Goal: Task Accomplishment & Management: Use online tool/utility

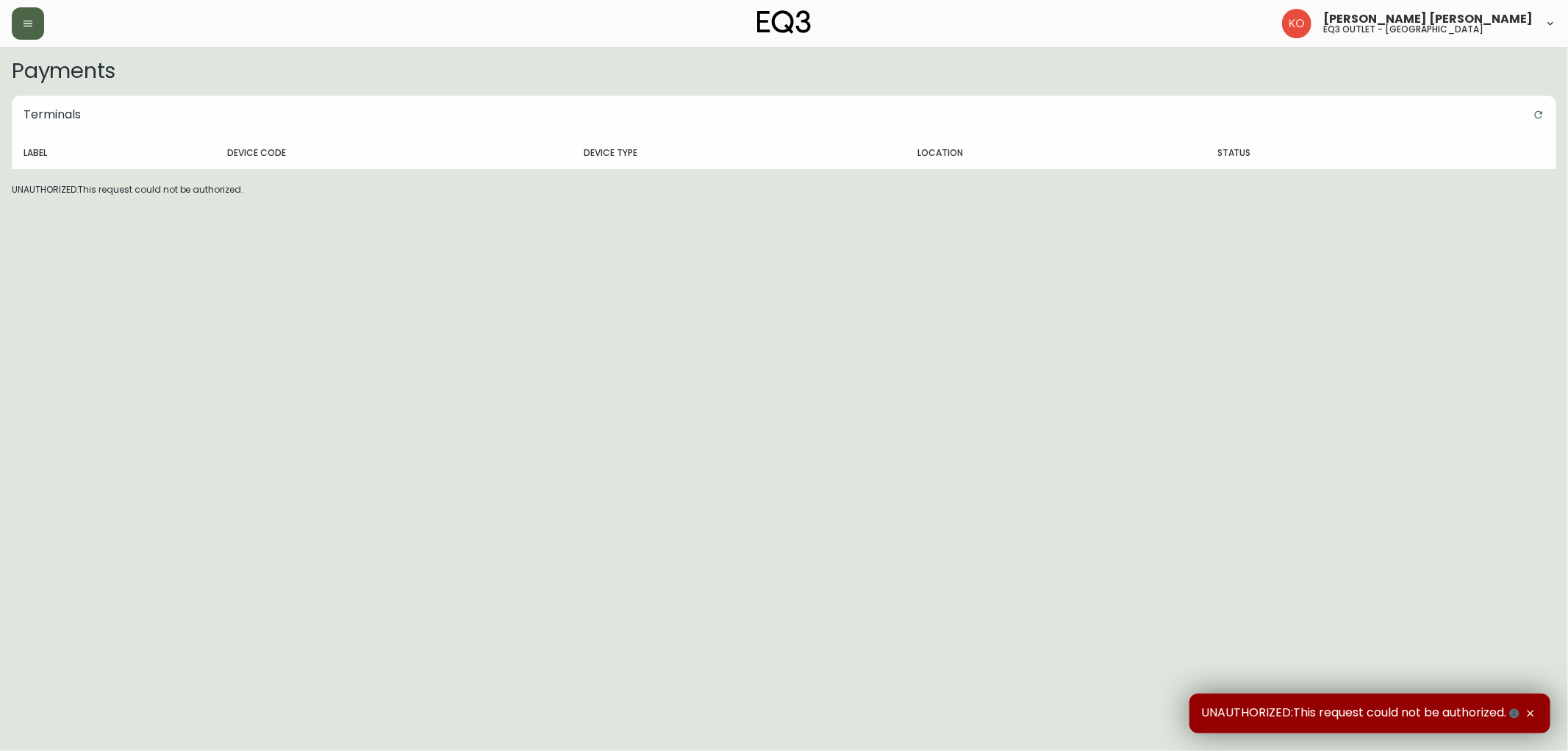
click at [34, 24] on button "button" at bounding box center [27, 23] width 32 height 32
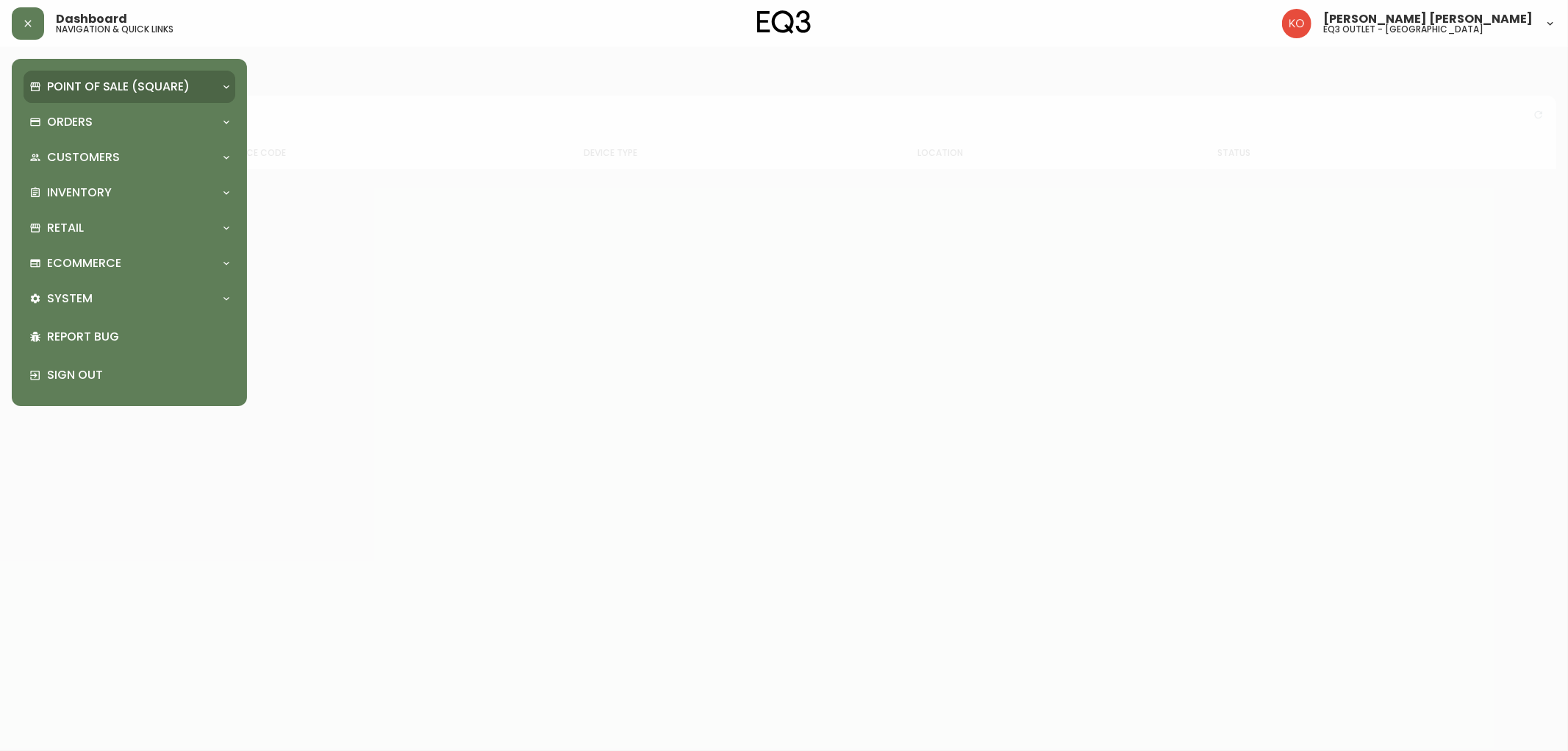
click at [71, 99] on div "Point of Sale (Square)" at bounding box center [129, 86] width 212 height 32
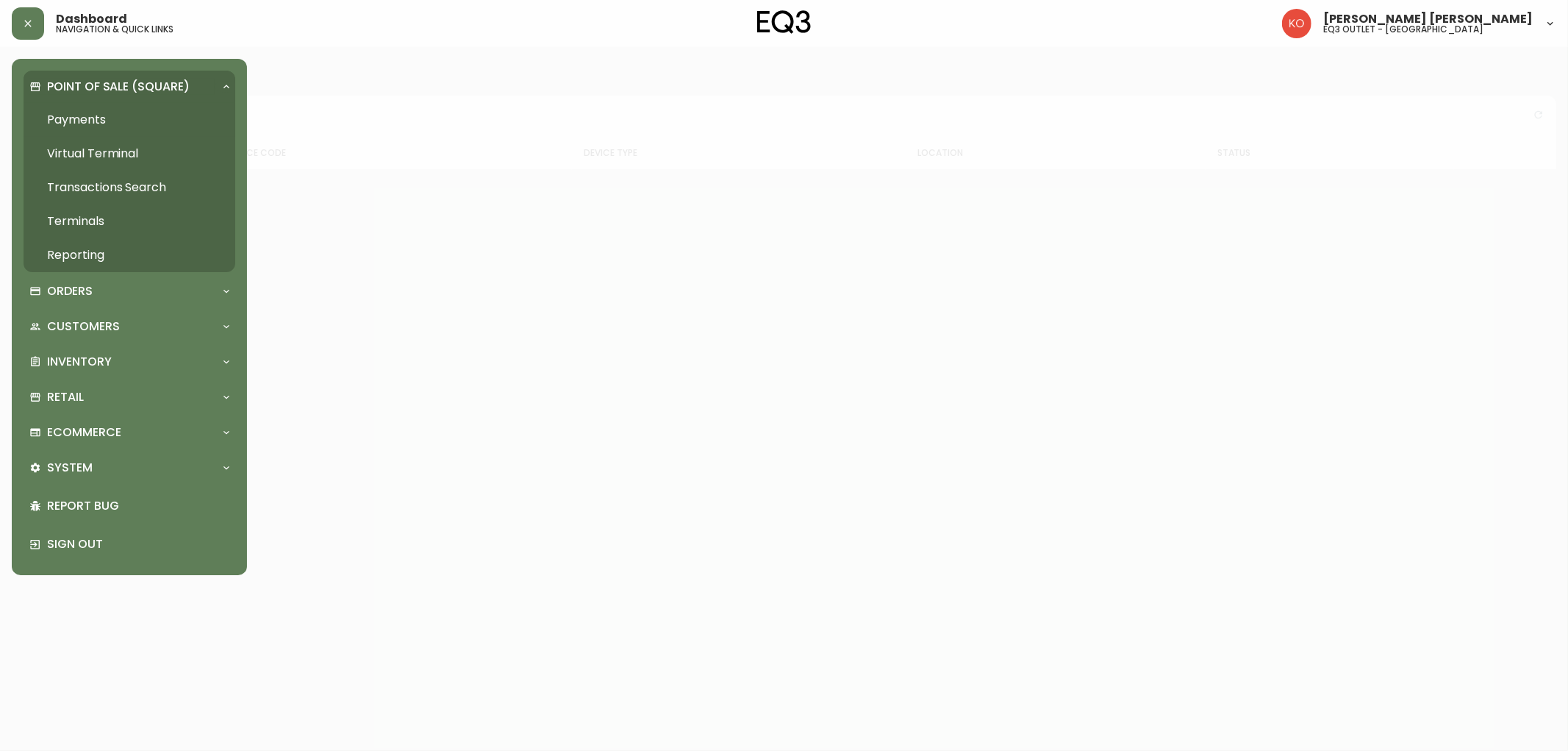
click at [71, 99] on div "Point of Sale (Square)" at bounding box center [129, 86] width 212 height 32
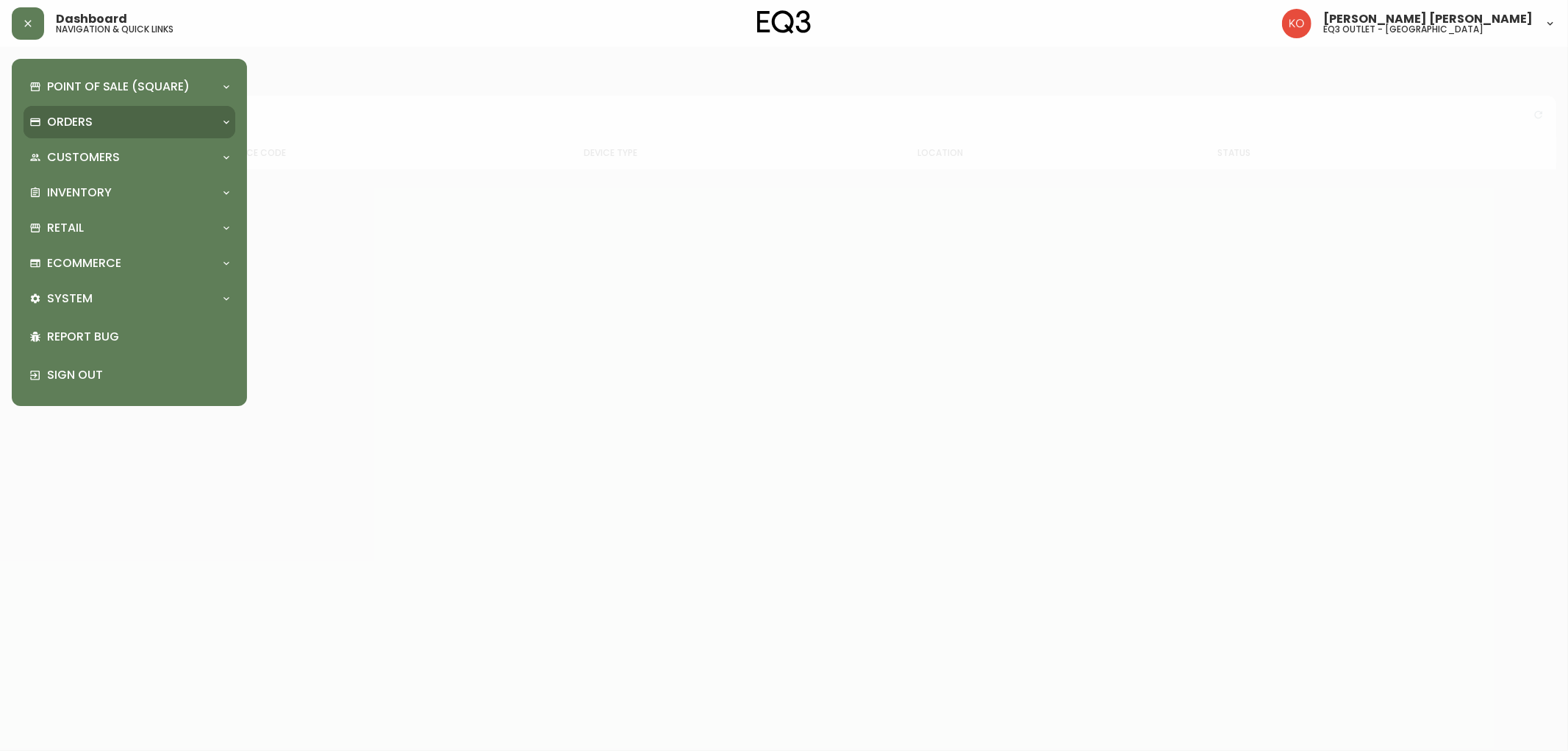
click at [84, 121] on p "Orders" at bounding box center [70, 122] width 45 height 16
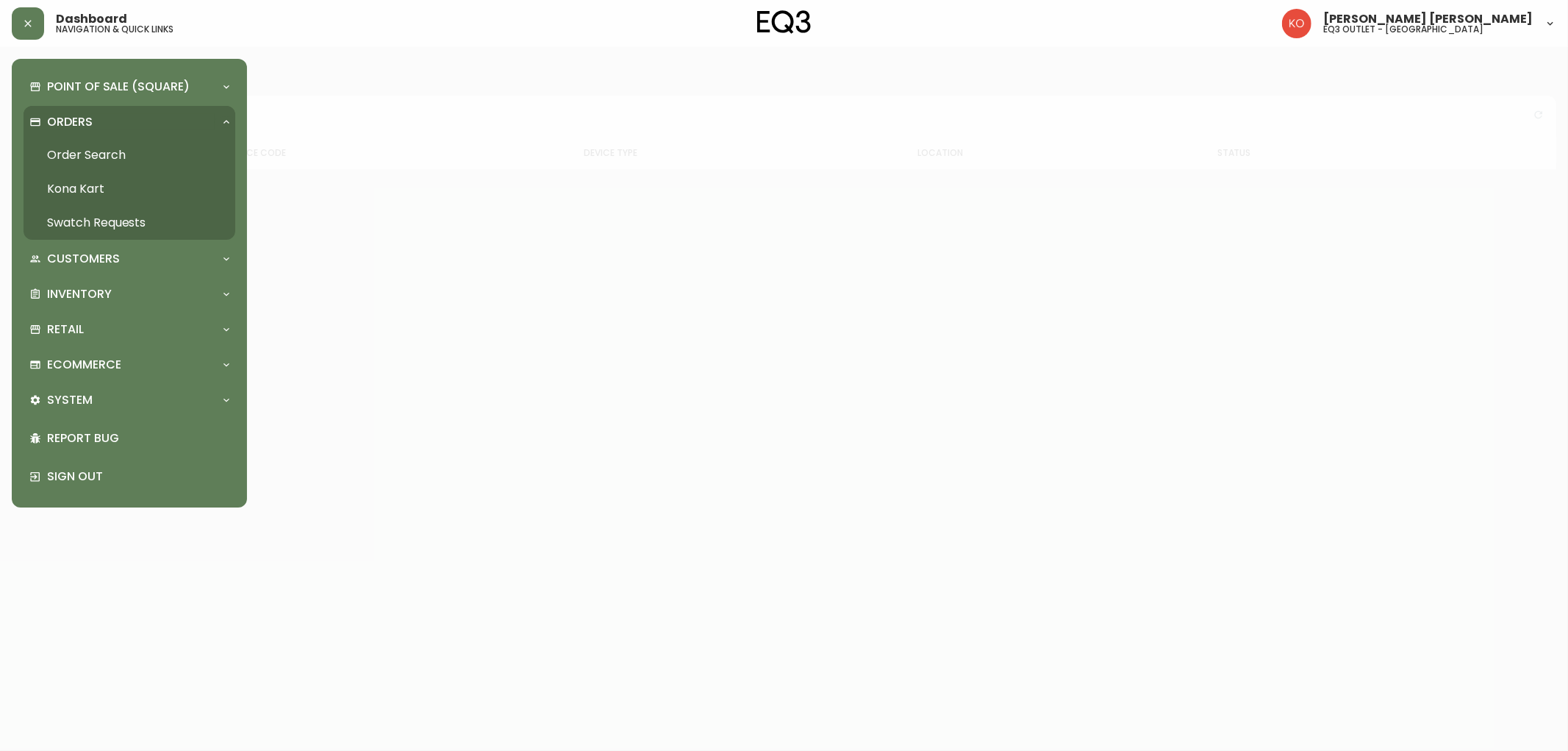
click at [84, 121] on p "Orders" at bounding box center [70, 122] width 45 height 16
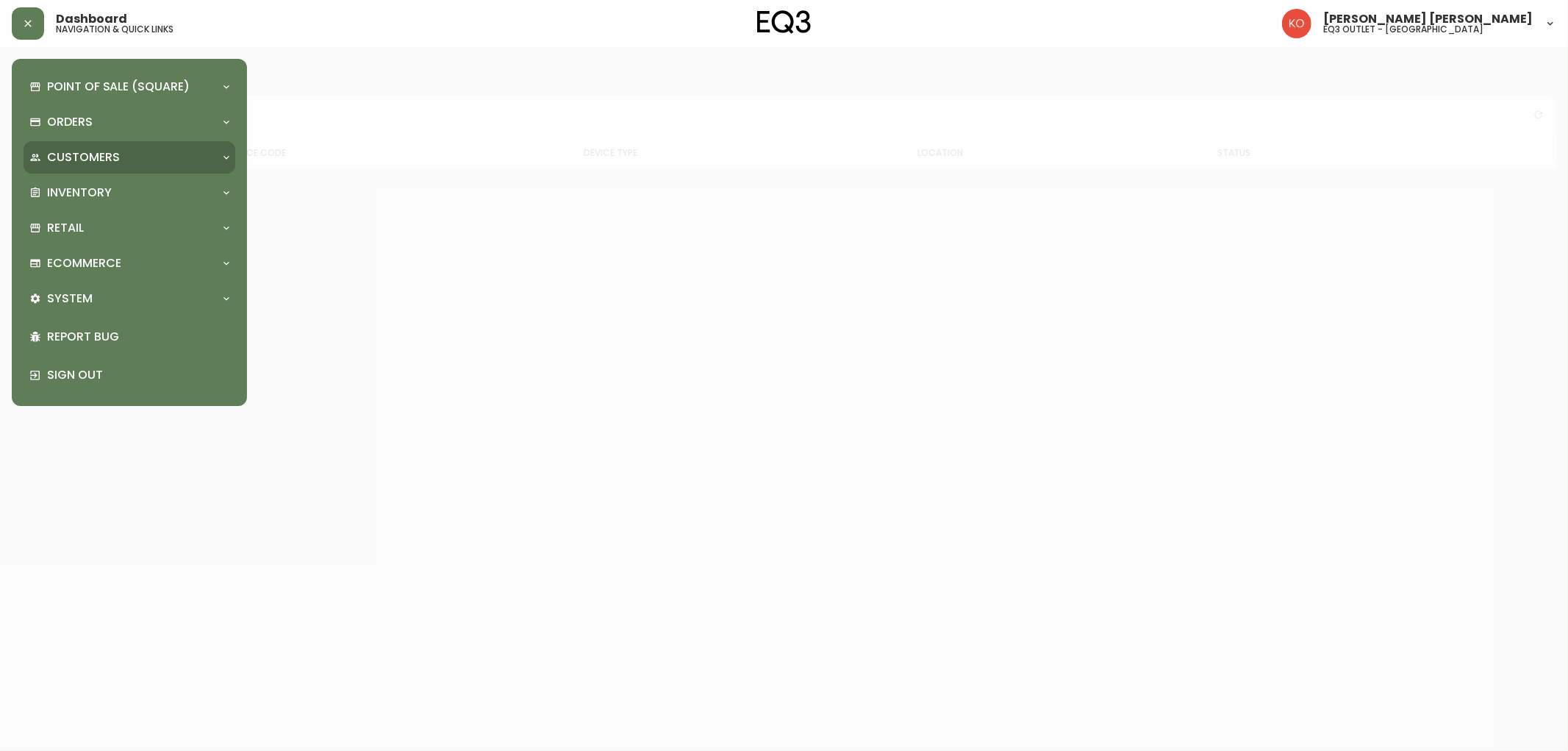
click at [89, 159] on p "Customers" at bounding box center [83, 157] width 73 height 16
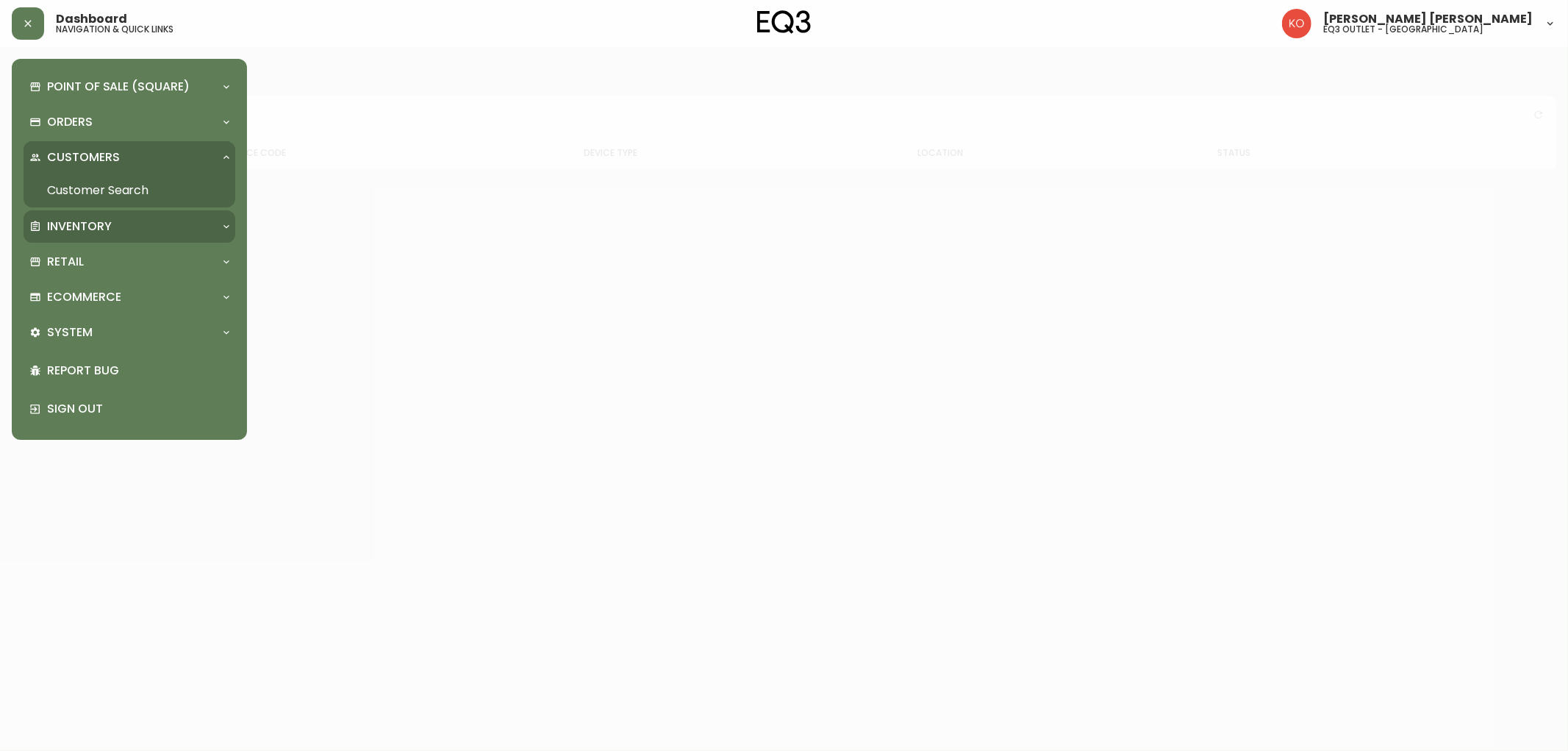
click at [89, 223] on p "Inventory" at bounding box center [79, 227] width 65 height 16
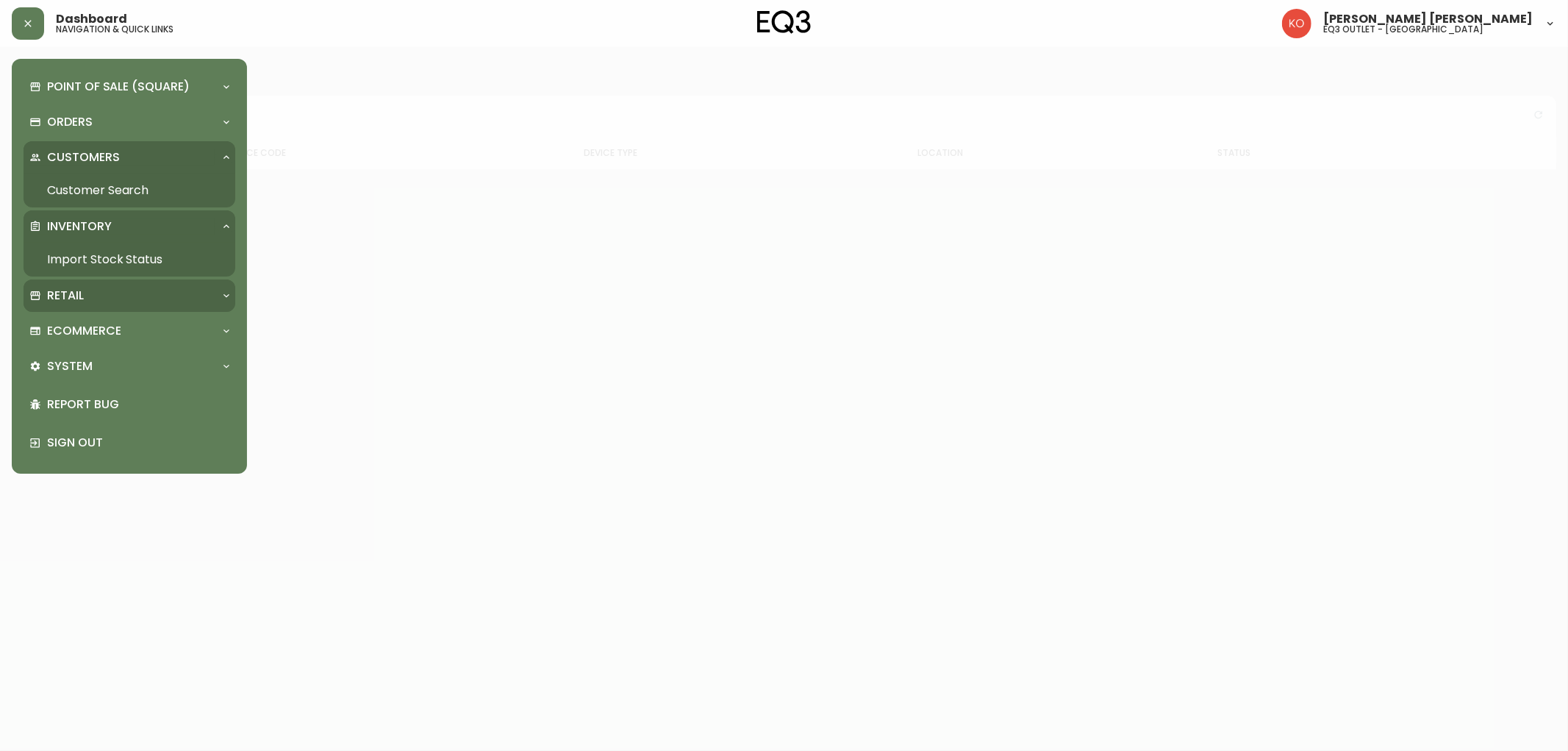
click at [78, 291] on p "Retail" at bounding box center [65, 296] width 37 height 16
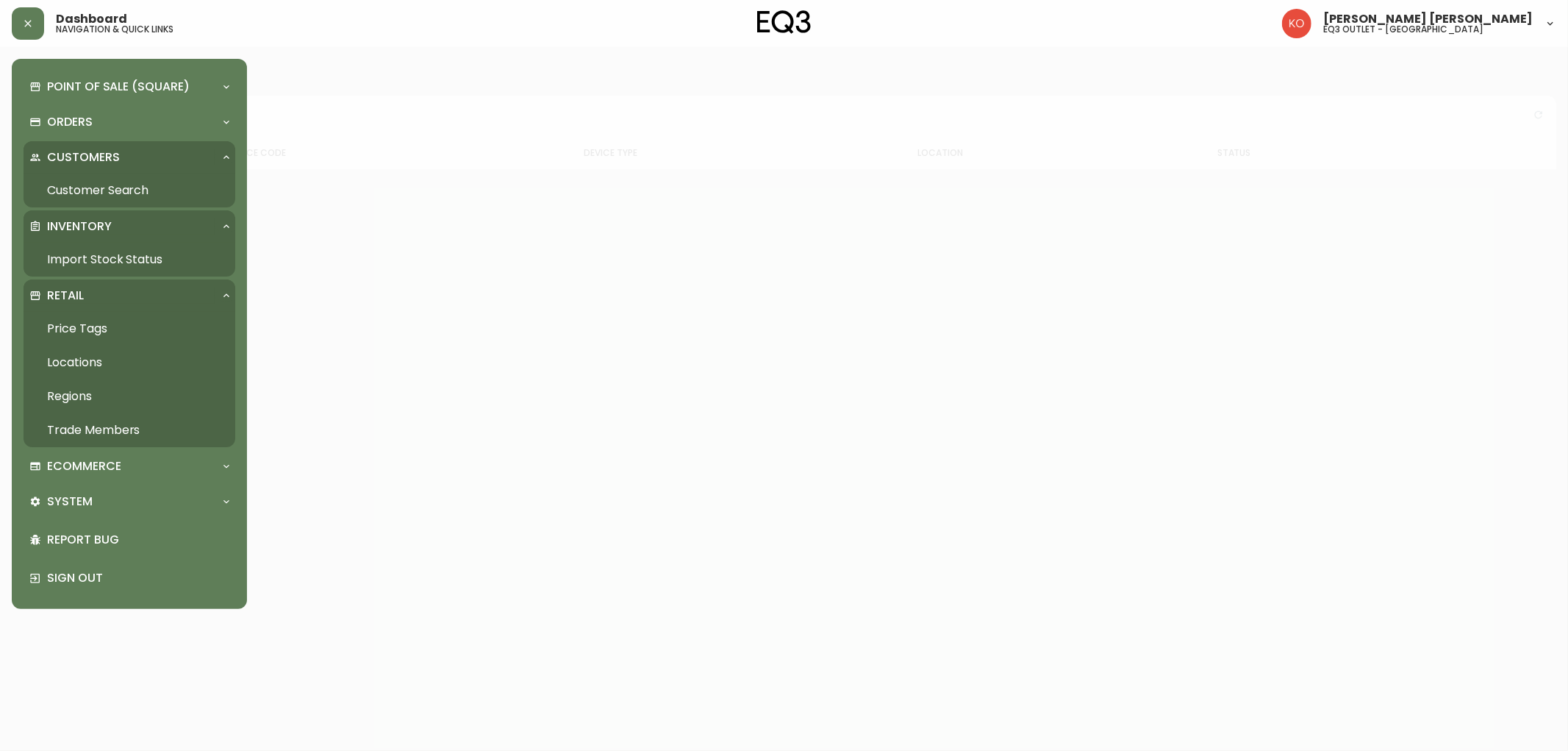
click at [74, 324] on link "Price Tags" at bounding box center [129, 328] width 212 height 34
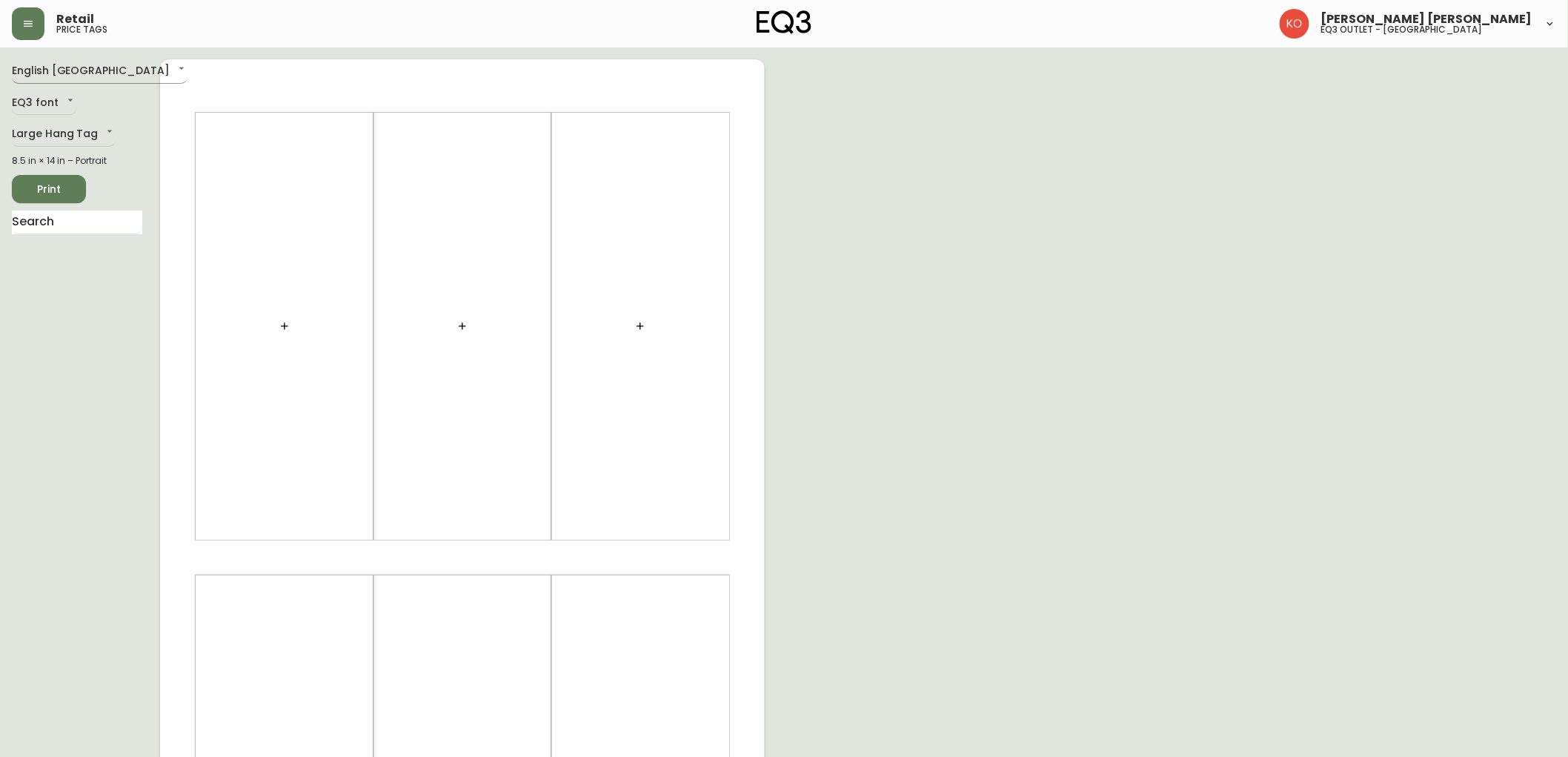
click at [92, 74] on body "Retail price tags [PERSON_NAME] [PERSON_NAME] eq3 outlet - [GEOGRAPHIC_DATA] En…" at bounding box center [784, 528] width 1568 height 1056
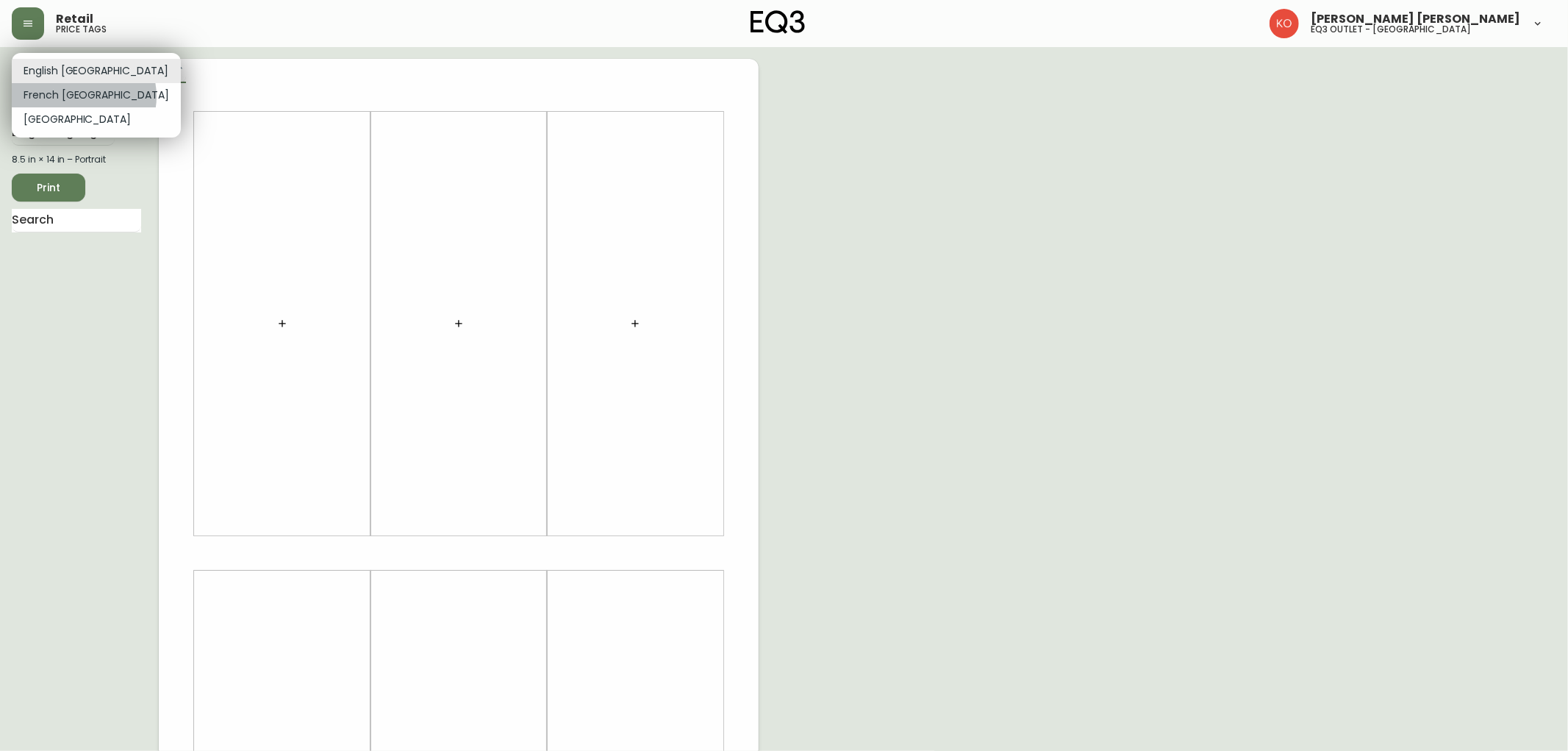
click at [83, 96] on li "French [GEOGRAPHIC_DATA]" at bounding box center [96, 95] width 169 height 24
type input "fr_CA"
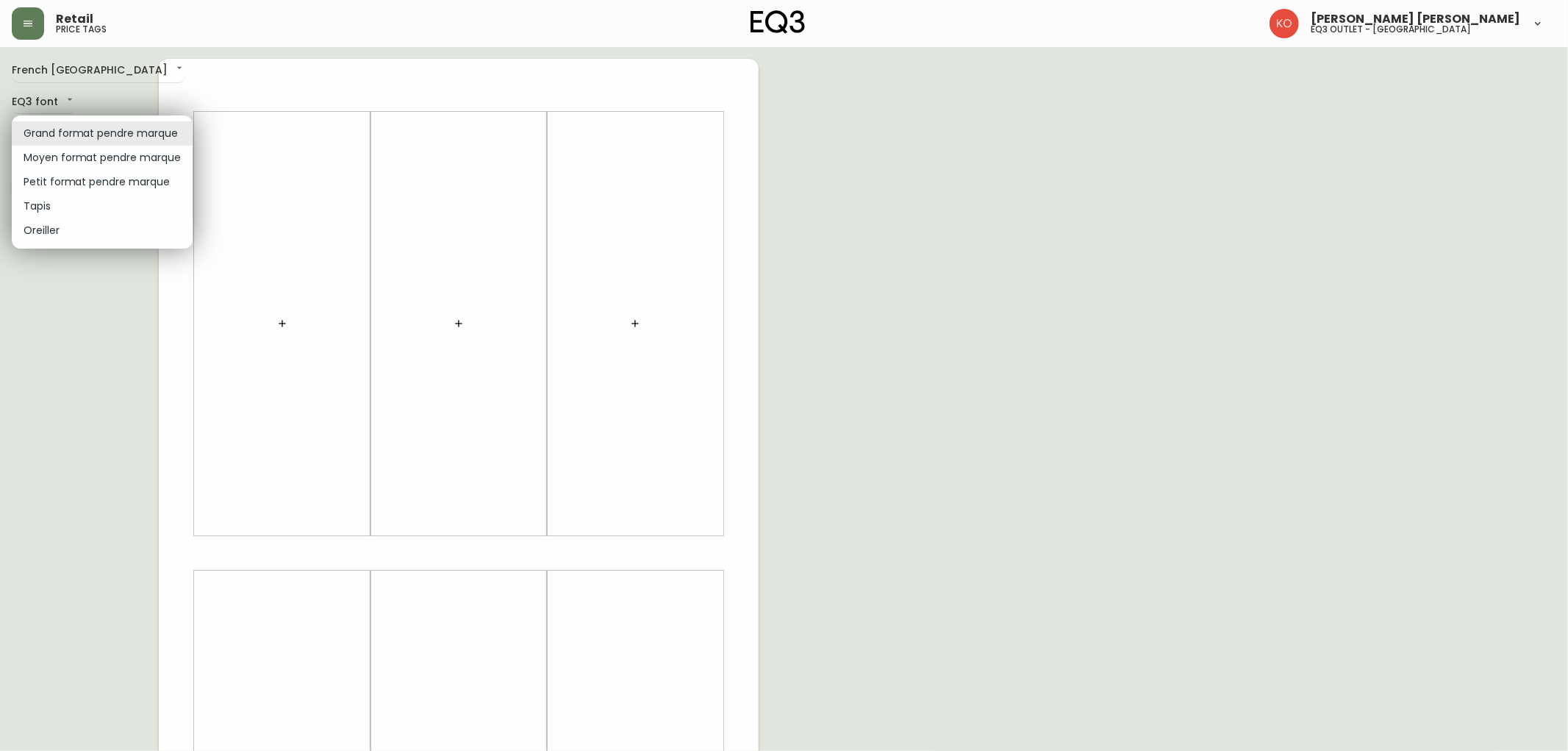
click at [94, 131] on body "Retail price tags [PERSON_NAME] [PERSON_NAME] eq3 outlet - [GEOGRAPHIC_DATA] [G…" at bounding box center [784, 524] width 1568 height 1047
click at [98, 183] on li "Petit format pendre marque" at bounding box center [102, 182] width 181 height 24
type input "small"
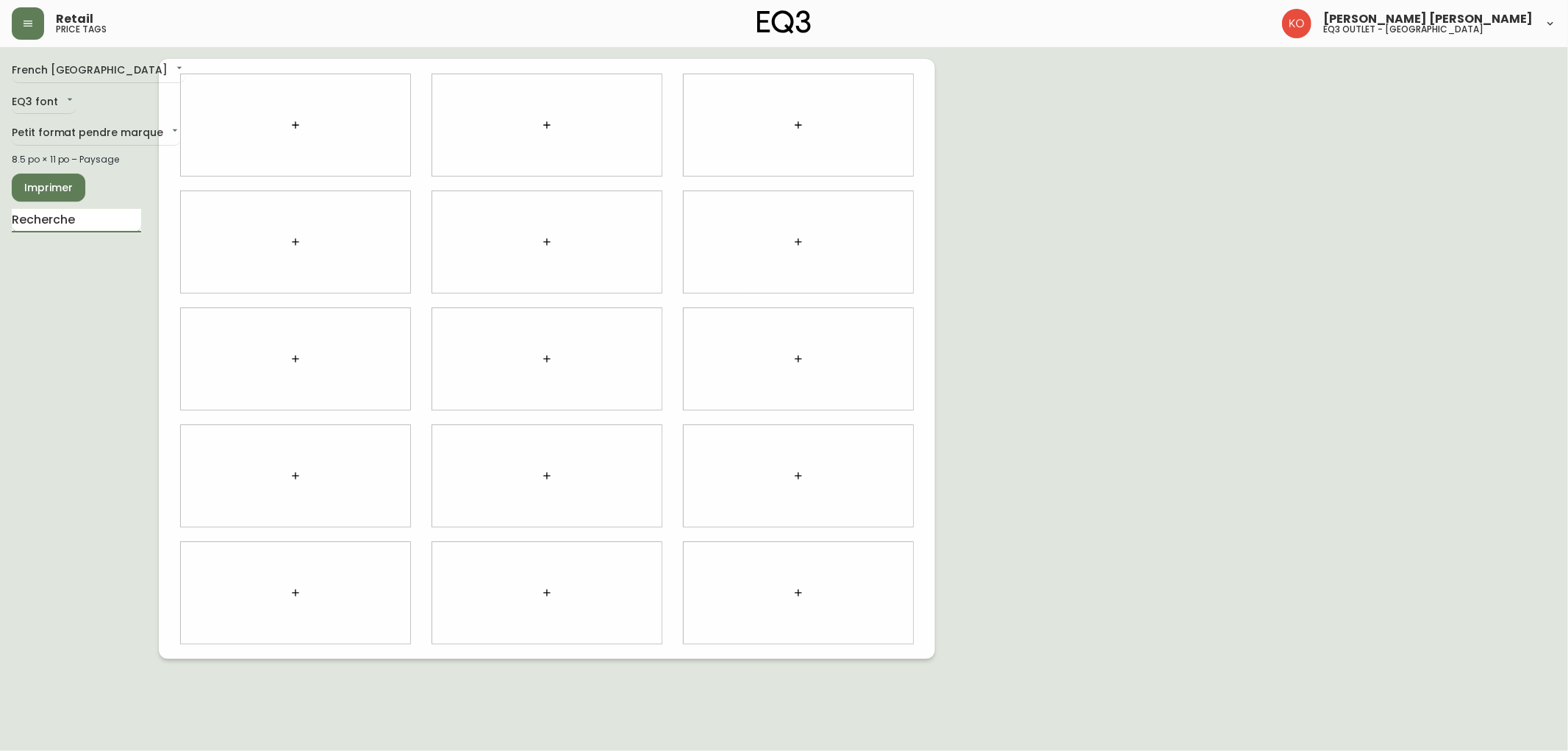
click at [96, 230] on input "text" at bounding box center [76, 220] width 129 height 24
type input "STAK"
click at [310, 136] on div "Récipient en verre 0 ​ ​ ​" at bounding box center [295, 144] width 212 height 63
click at [391, 114] on body "Retail price tags [PERSON_NAME] [PERSON_NAME] eq3 outlet - [GEOGRAPHIC_DATA] [G…" at bounding box center [784, 329] width 1568 height 658
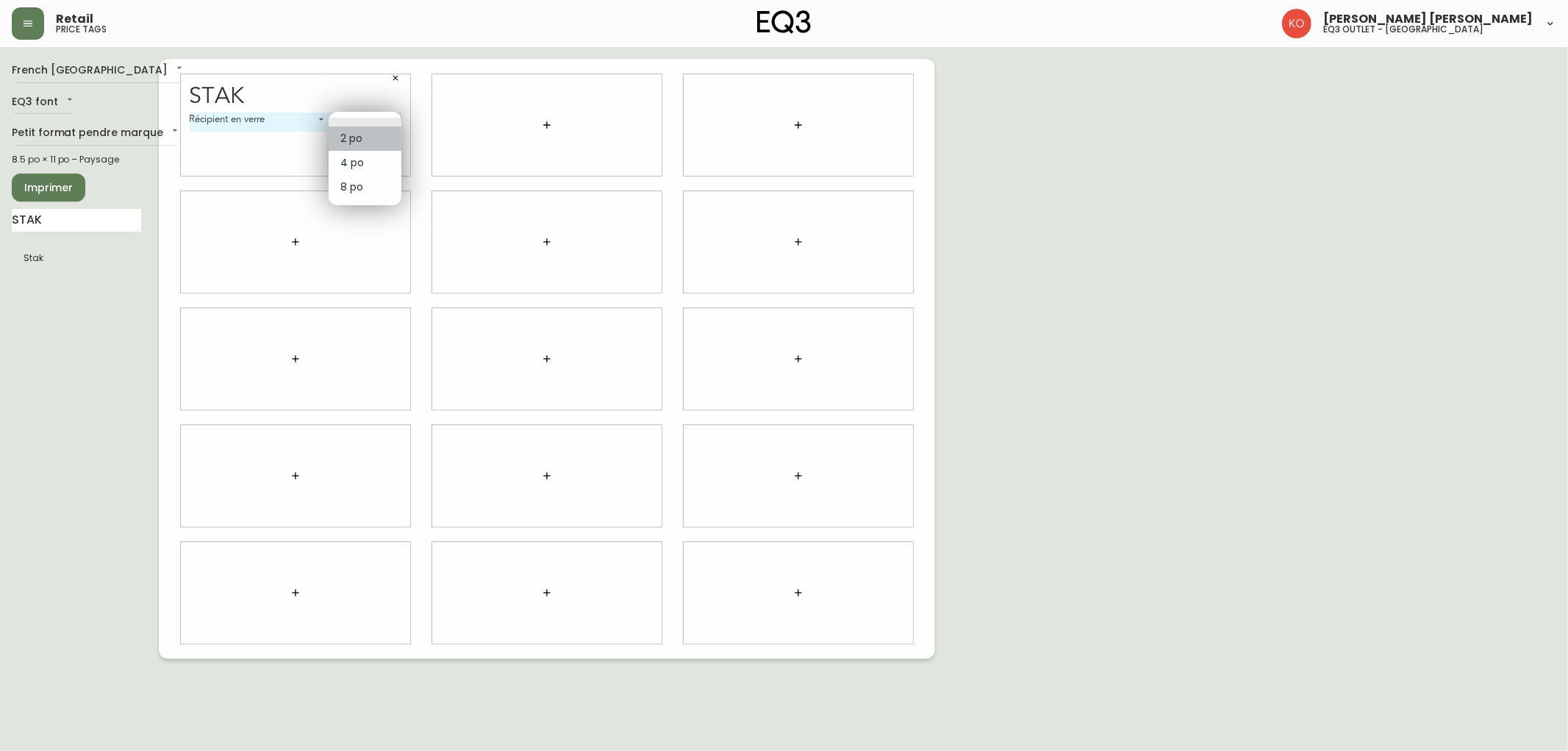
click at [371, 138] on li "2 po" at bounding box center [364, 138] width 73 height 24
type input "0"
click at [364, 133] on body "Retail price tags [PERSON_NAME] [PERSON_NAME] eq3 outlet - [GEOGRAPHIC_DATA] [G…" at bounding box center [784, 329] width 1568 height 658
click at [340, 172] on li "4 po" at bounding box center [341, 181] width 62 height 24
type input "1"
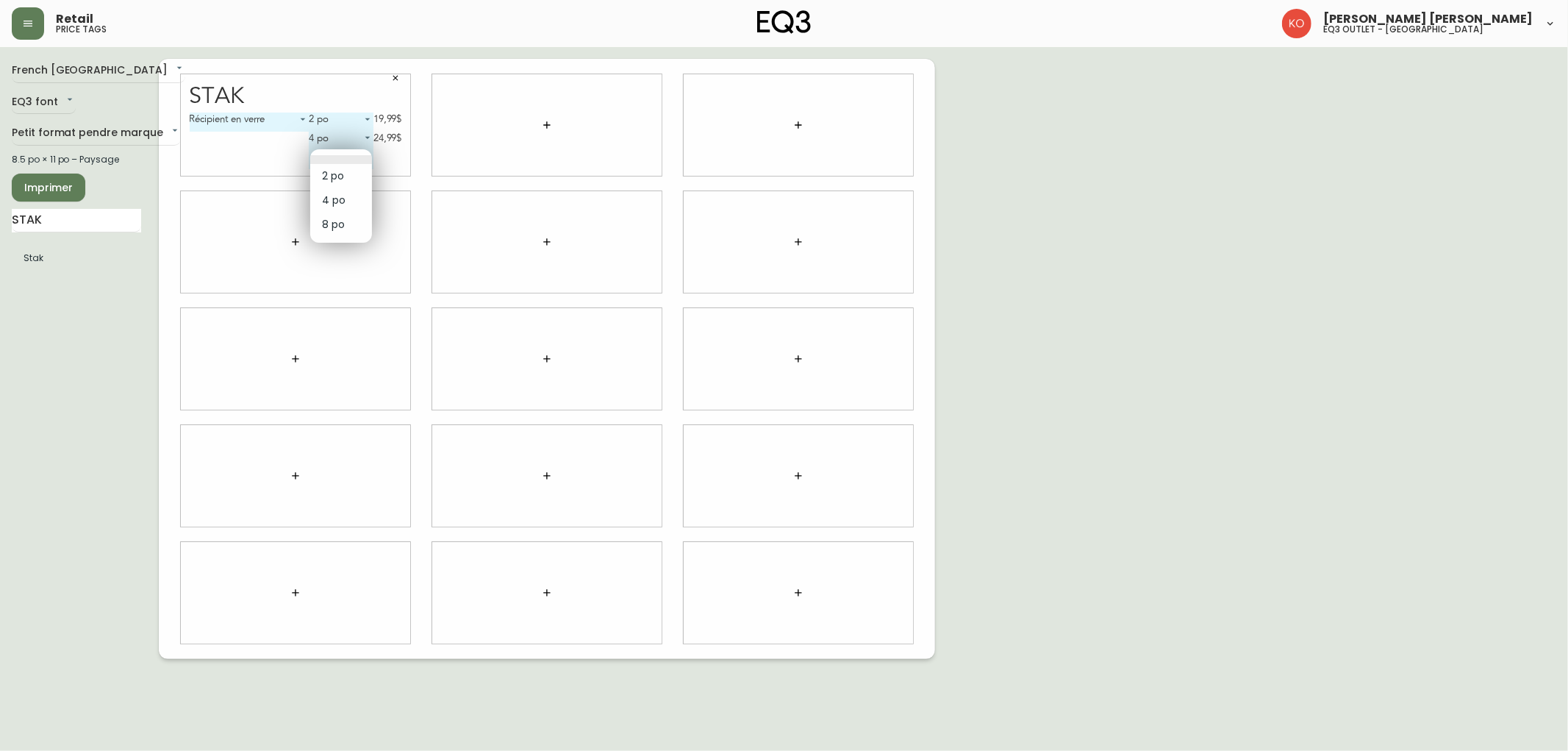
click at [357, 160] on body "Retail price tags [PERSON_NAME] [PERSON_NAME] eq3 outlet - [GEOGRAPHIC_DATA] [G…" at bounding box center [784, 329] width 1568 height 658
click at [340, 220] on li "8 po" at bounding box center [341, 224] width 62 height 24
type input "2"
click at [552, 125] on button "button" at bounding box center [547, 125] width 30 height 30
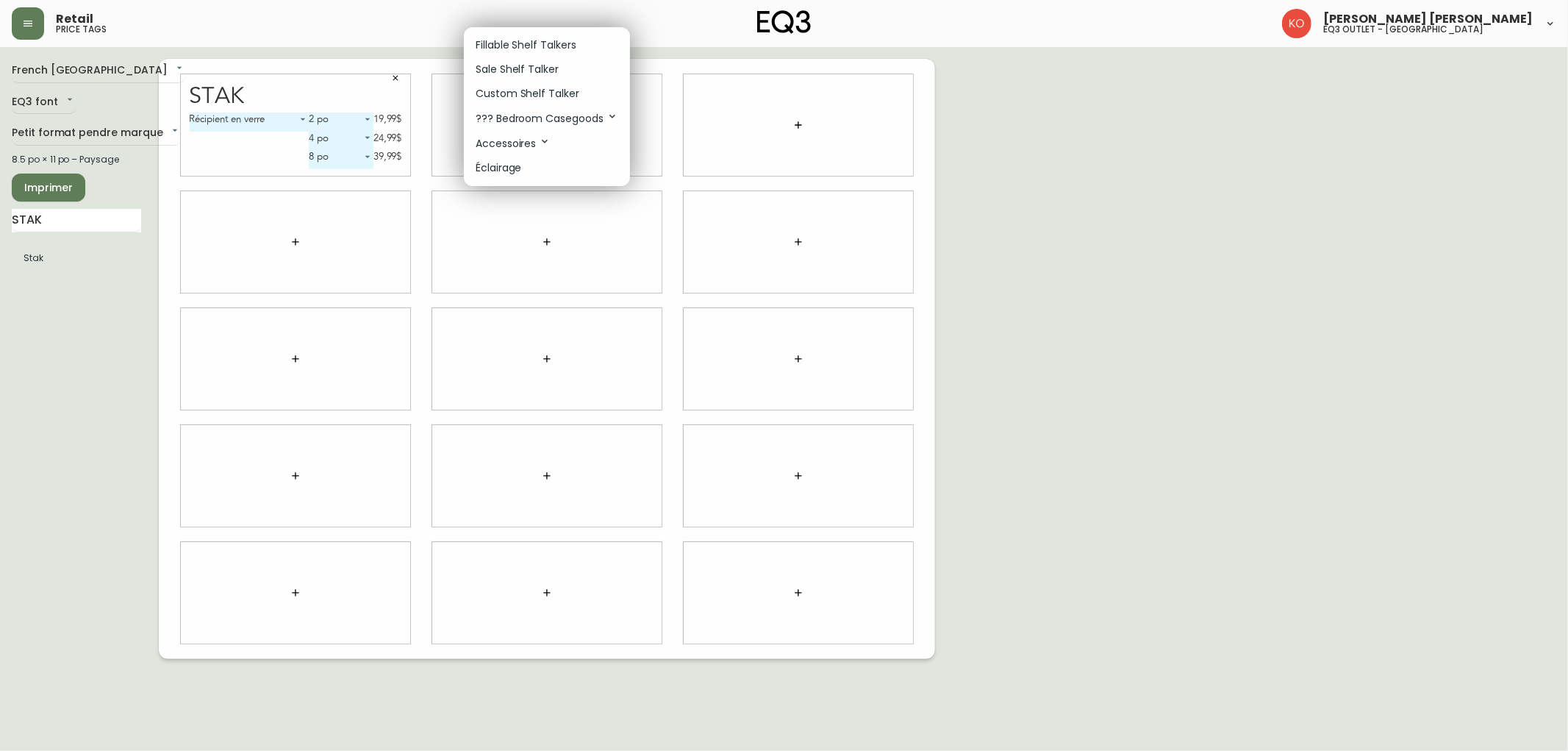
click at [110, 216] on div at bounding box center [784, 376] width 1568 height 751
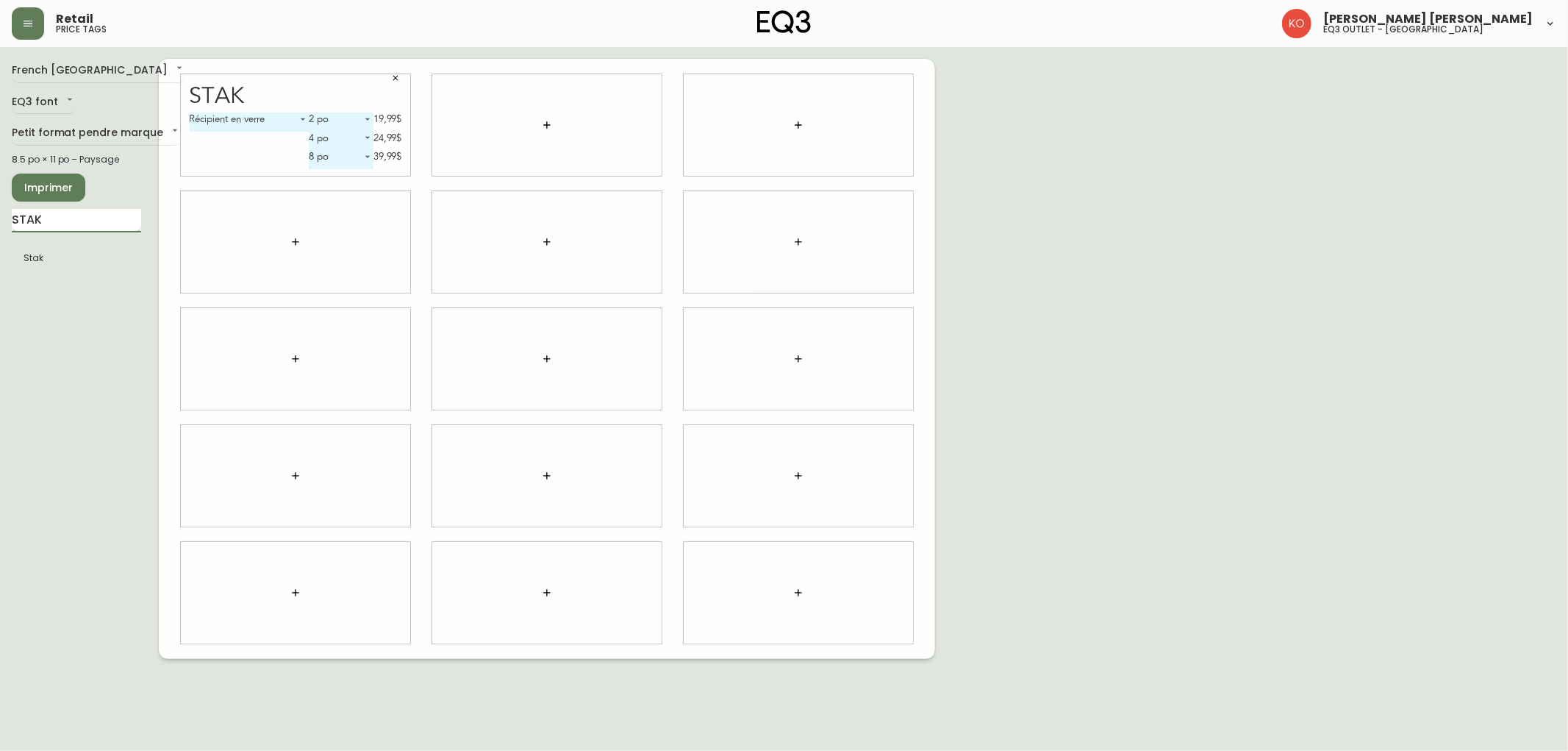
click at [100, 221] on input "STAK" at bounding box center [76, 220] width 129 height 24
type input "BOTRA"
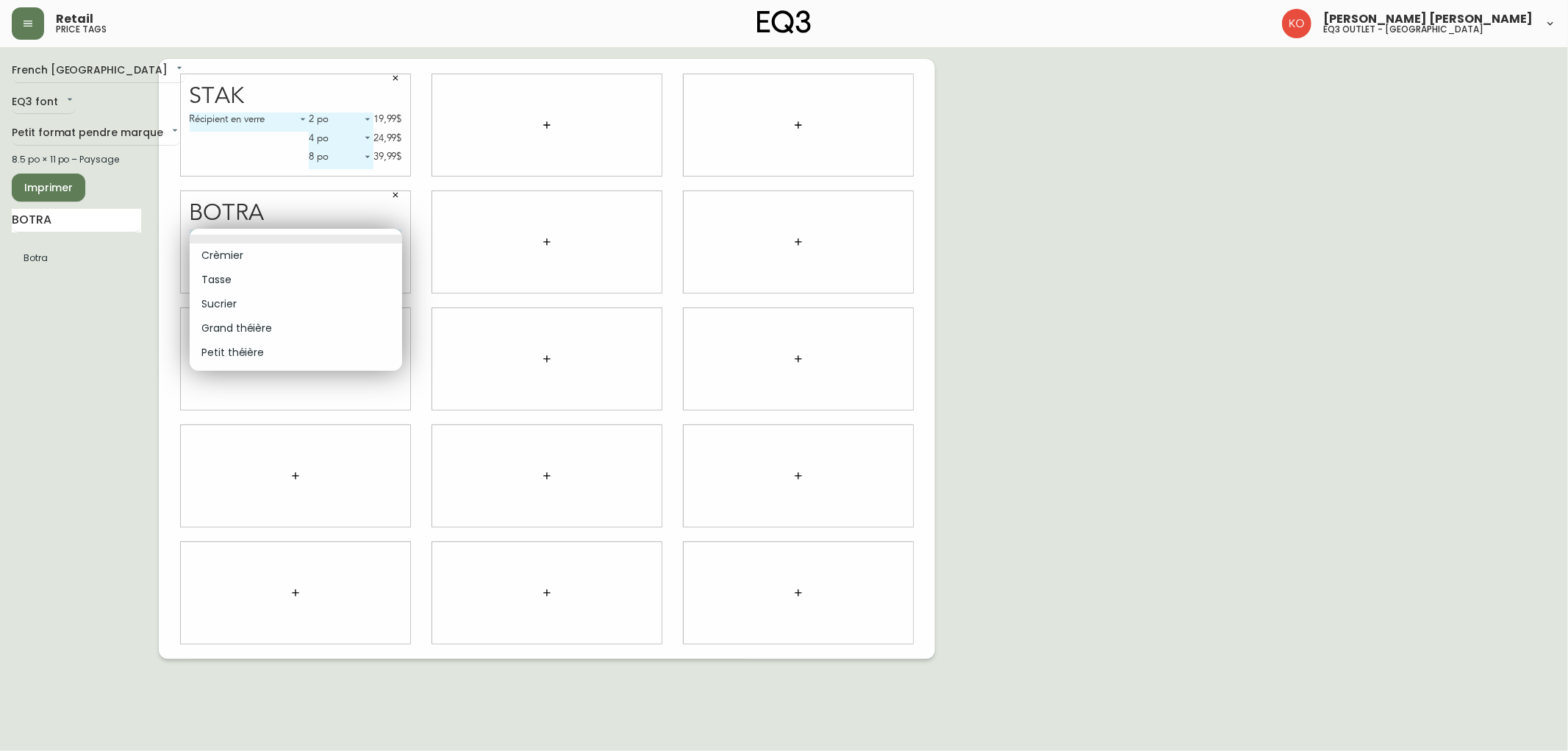
click at [302, 241] on body "Retail price tags [PERSON_NAME] [PERSON_NAME] eq3 outlet - [GEOGRAPHIC_DATA] [G…" at bounding box center [784, 329] width 1568 height 658
click at [288, 259] on li "Crèmier" at bounding box center [295, 255] width 212 height 24
type input "0"
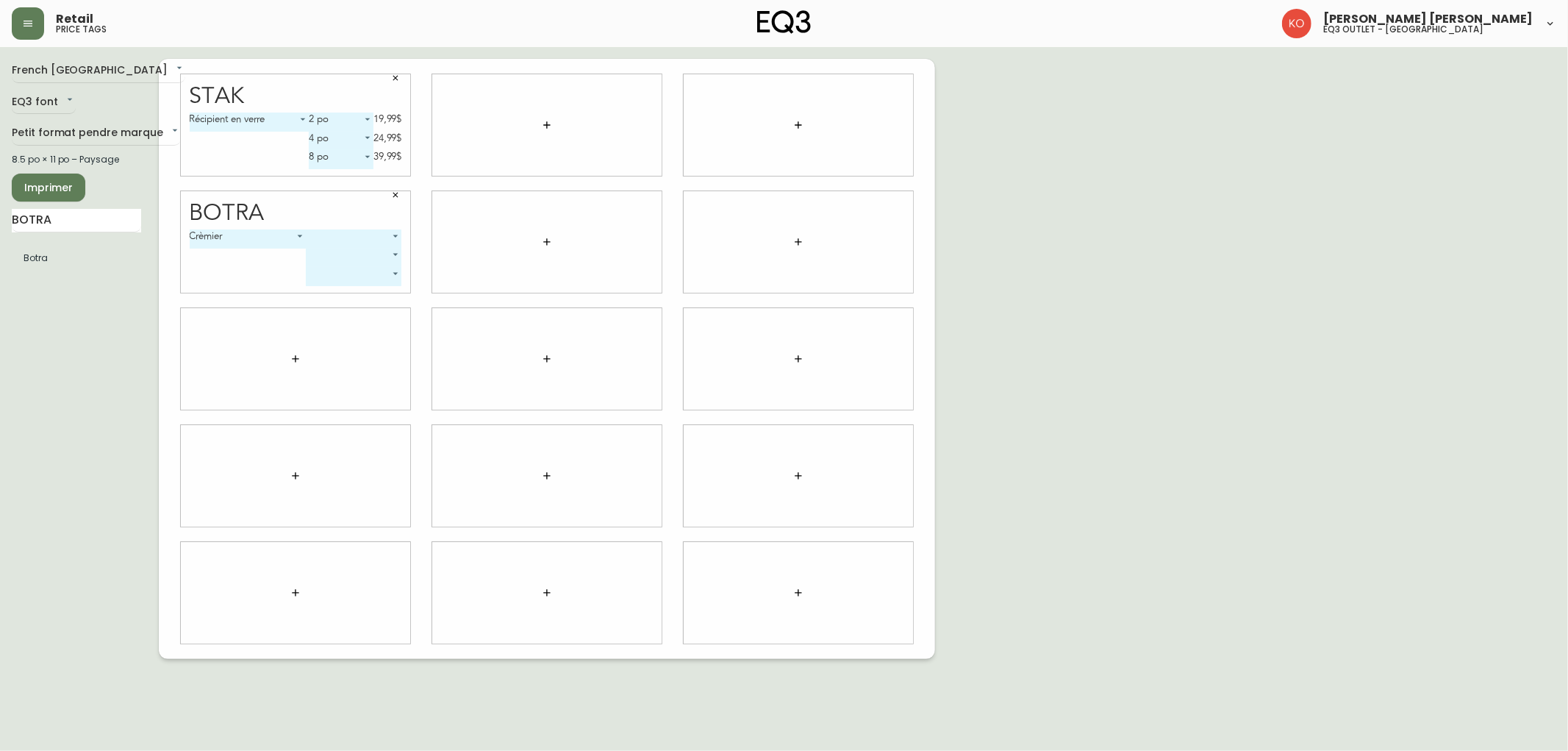
click at [362, 238] on body "Retail price tags [PERSON_NAME] [PERSON_NAME] eq3 outlet - [GEOGRAPHIC_DATA] [G…" at bounding box center [784, 329] width 1568 height 658
click at [349, 253] on li "Noir" at bounding box center [354, 255] width 95 height 24
type input "0"
click at [351, 253] on body "Retail price tags [PERSON_NAME] [PERSON_NAME] eq3 outlet - [GEOGRAPHIC_DATA] [G…" at bounding box center [784, 329] width 1568 height 658
click at [325, 295] on li "Terre cuite" at bounding box center [334, 298] width 86 height 24
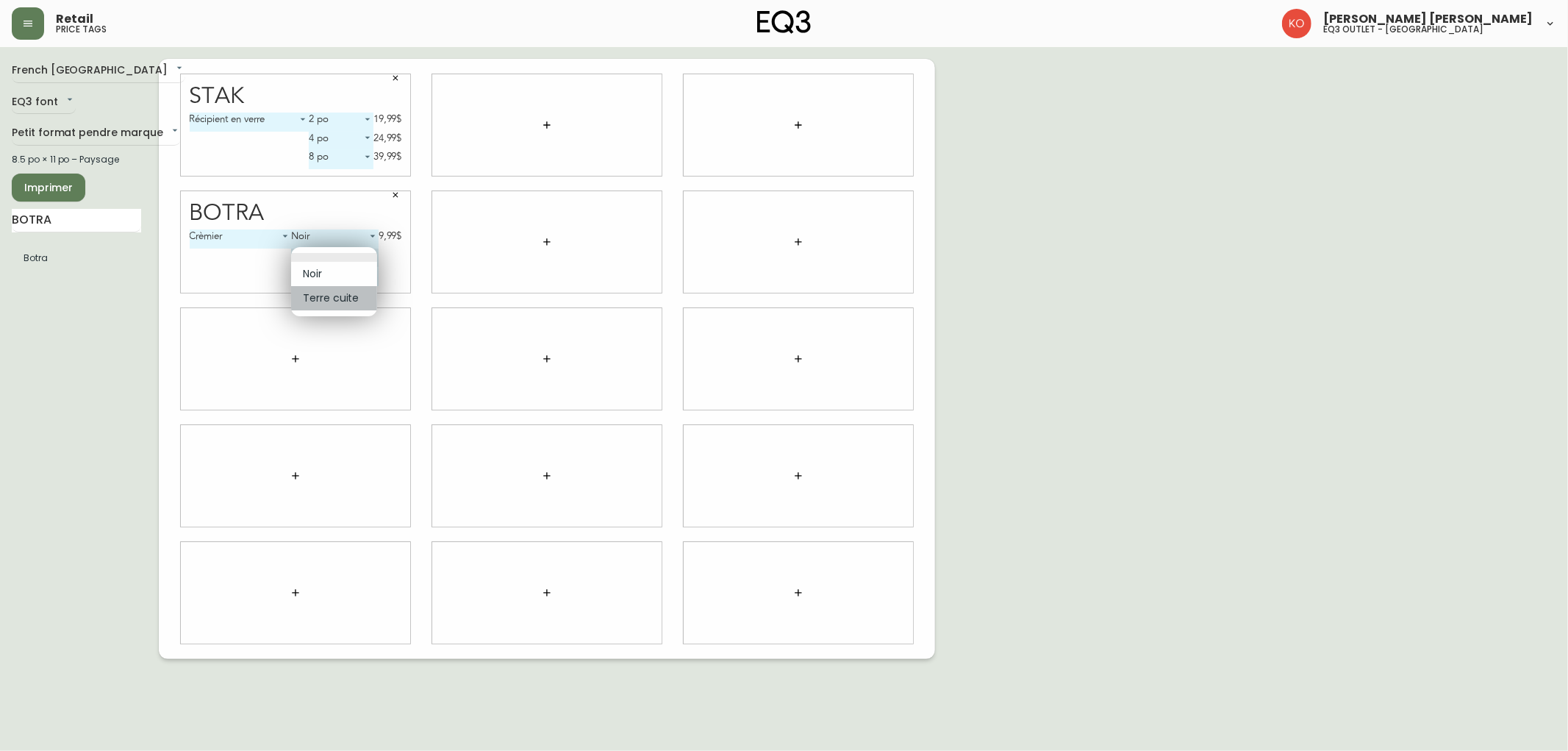
type input "1"
click at [113, 222] on input "BOTRA" at bounding box center [76, 220] width 129 height 24
type input "BOTRA"
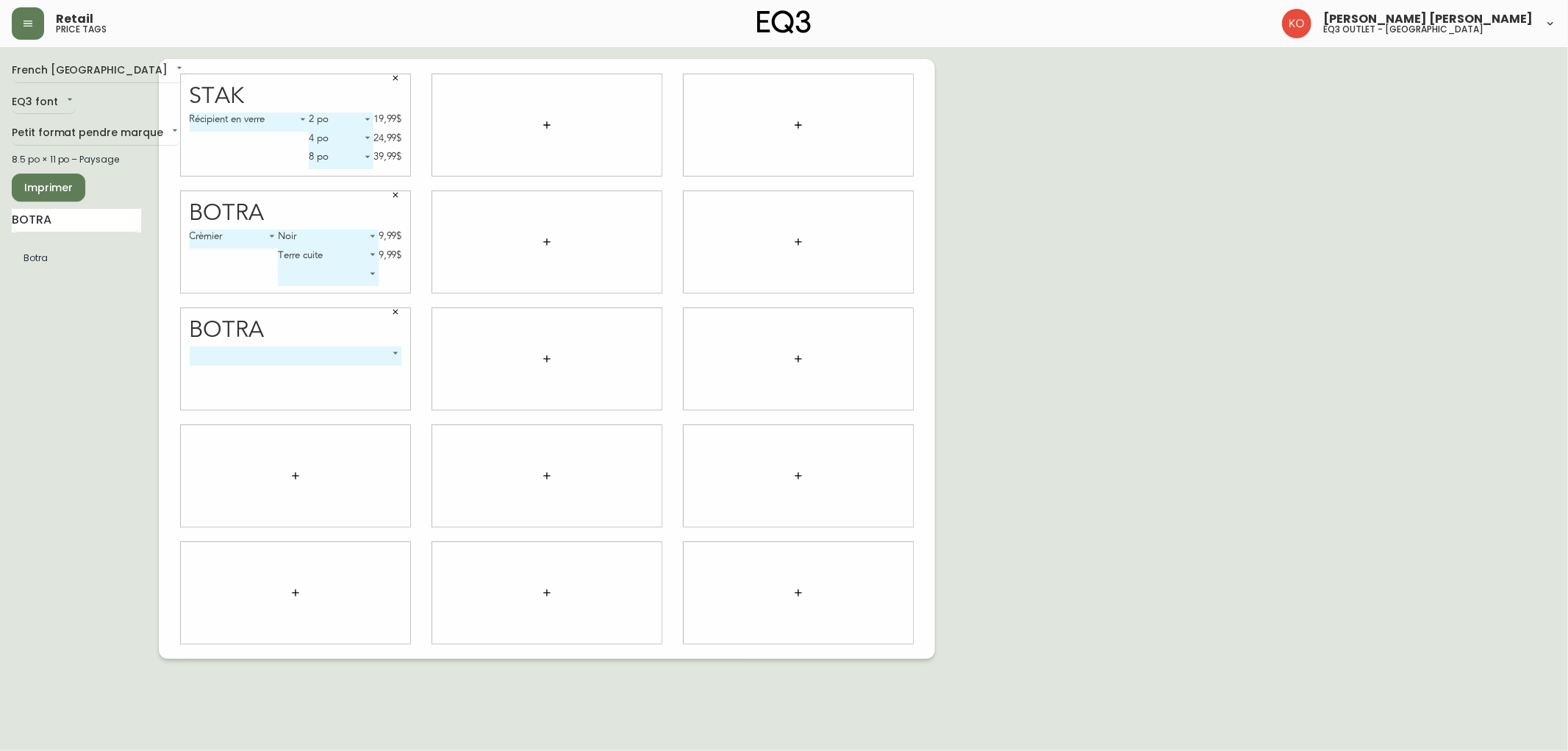
click at [326, 356] on body "Retail price tags [PERSON_NAME] [PERSON_NAME] eq3 outlet - [GEOGRAPHIC_DATA] [G…" at bounding box center [784, 329] width 1568 height 658
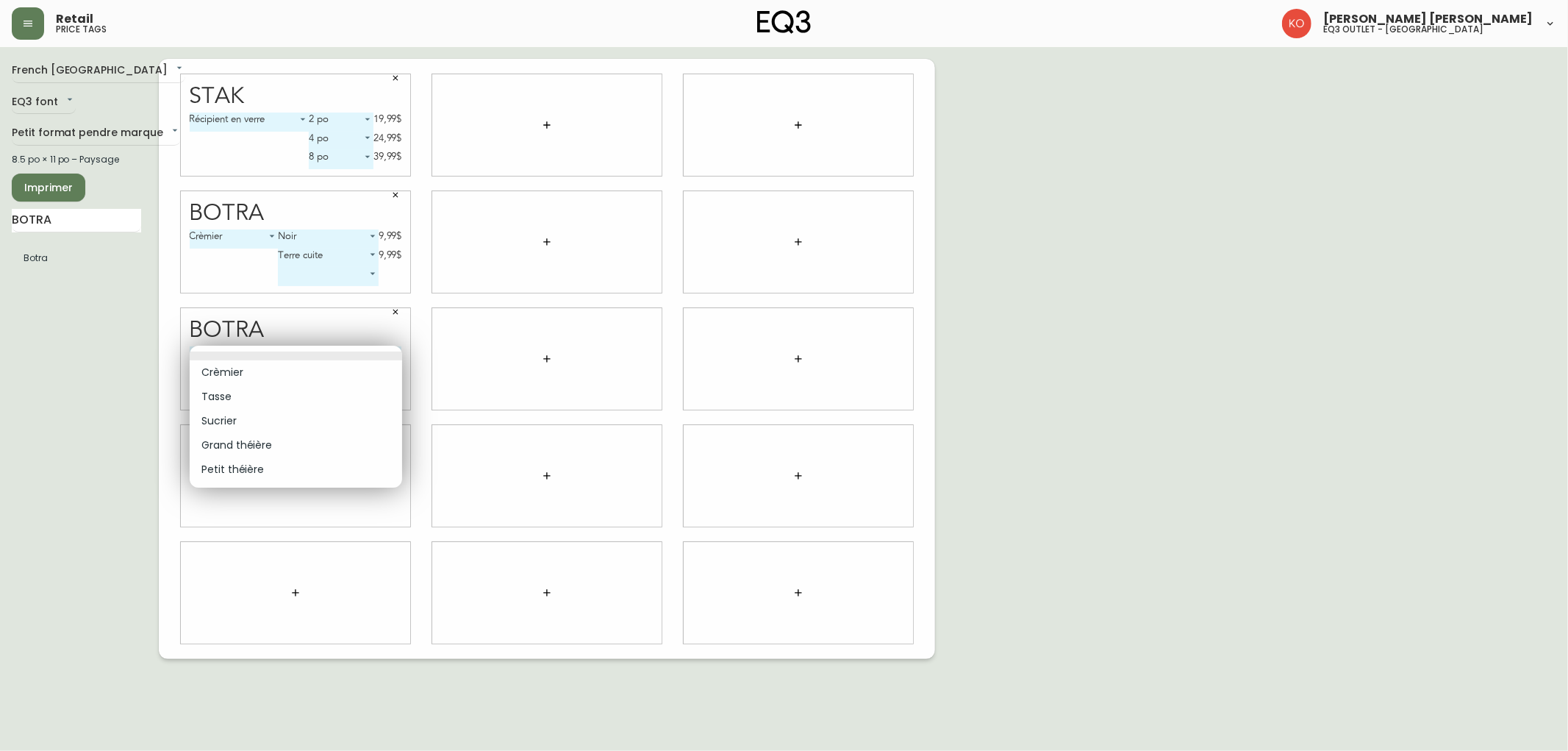
click at [241, 394] on li "Tasse" at bounding box center [295, 397] width 212 height 24
type input "1"
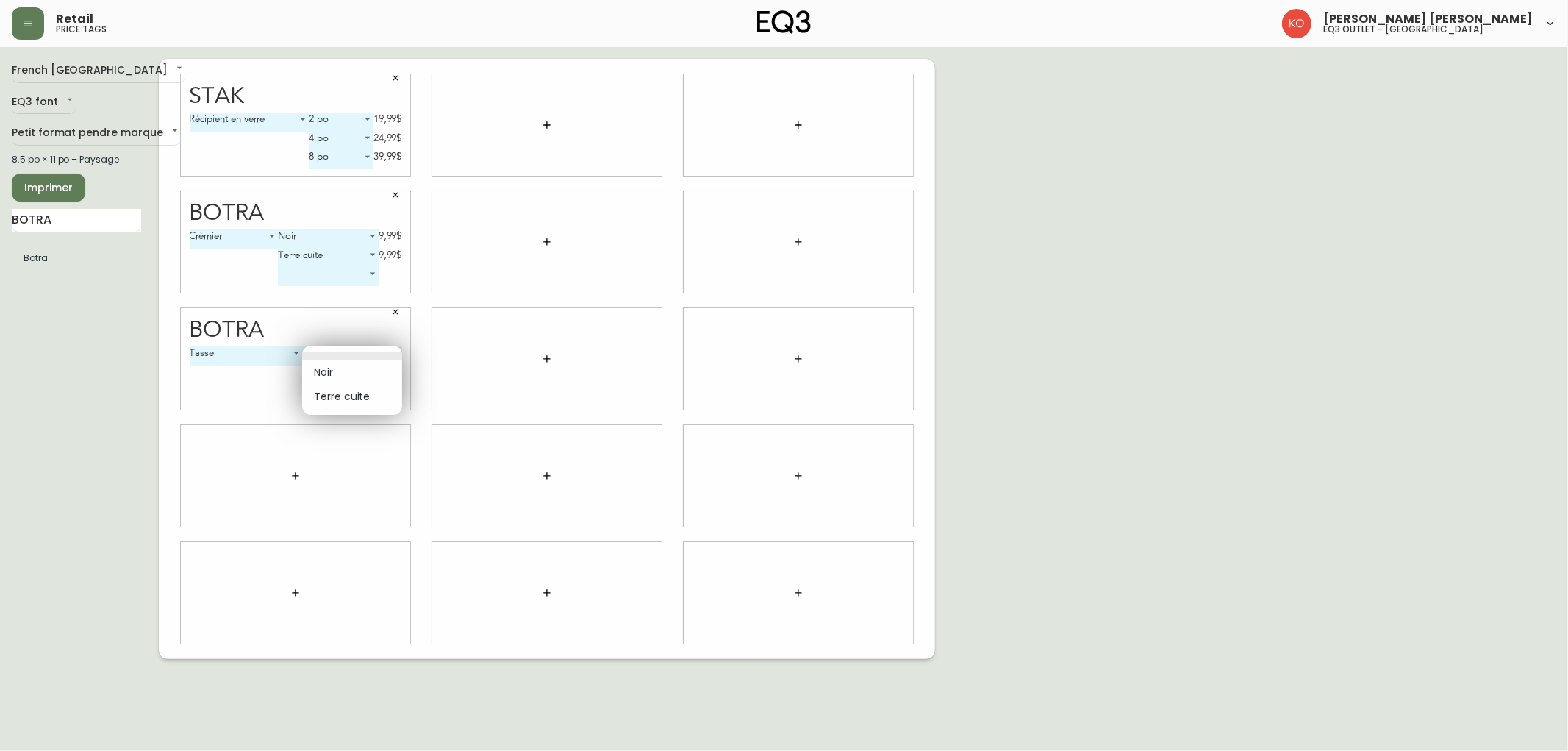
click at [335, 354] on body "Retail price tags [PERSON_NAME] [PERSON_NAME] eq3 outlet - [GEOGRAPHIC_DATA] [G…" at bounding box center [784, 329] width 1568 height 658
click at [339, 366] on li "Noir" at bounding box center [352, 372] width 100 height 24
type input "0"
click at [335, 376] on body "Retail price tags [PERSON_NAME] [PERSON_NAME] eq3 outlet - [GEOGRAPHIC_DATA] [G…" at bounding box center [784, 329] width 1568 height 658
click at [317, 414] on li "Terre cuite" at bounding box center [327, 415] width 89 height 24
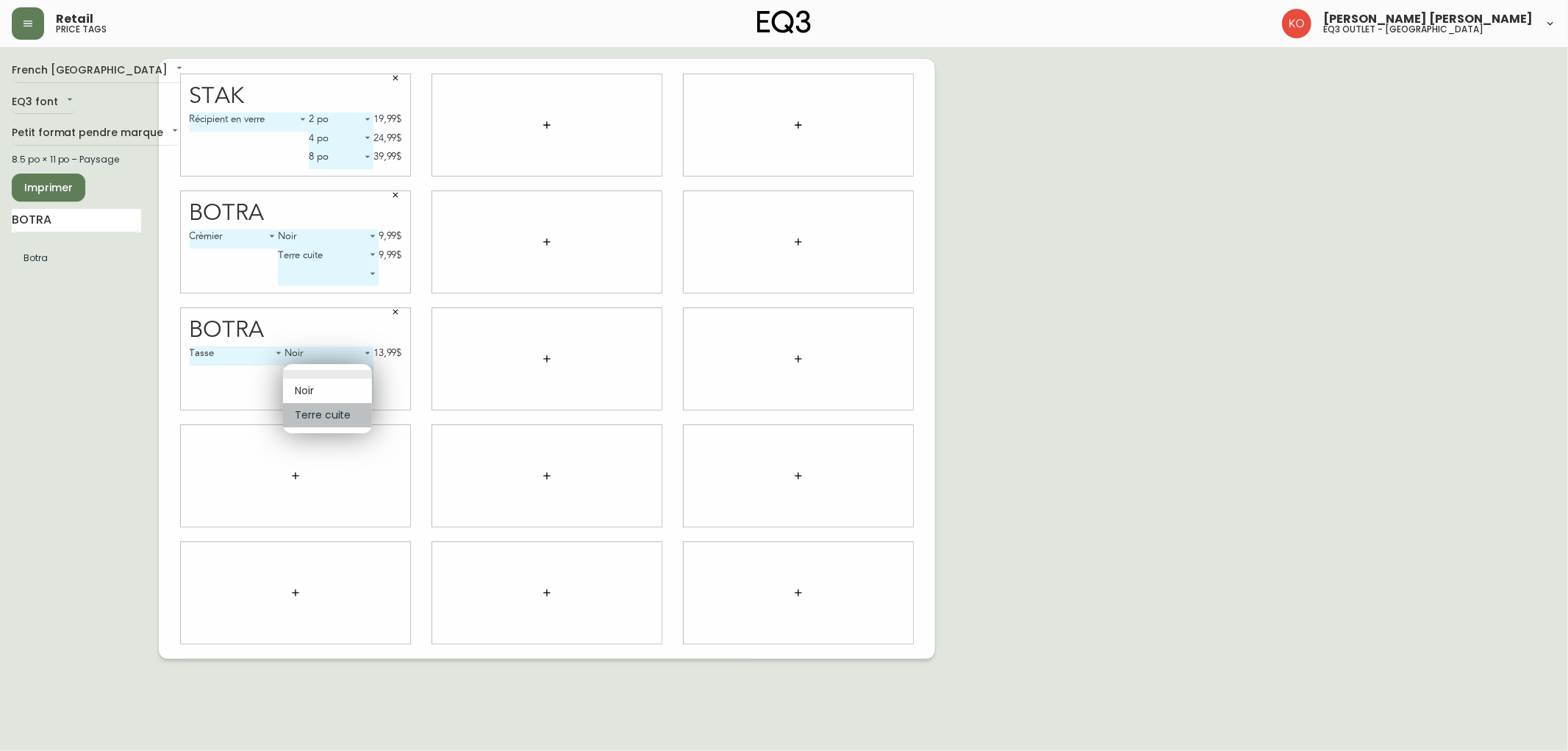
type input "1"
click at [106, 223] on input "BOTRA" at bounding box center [76, 220] width 129 height 24
type input "BOTRA"
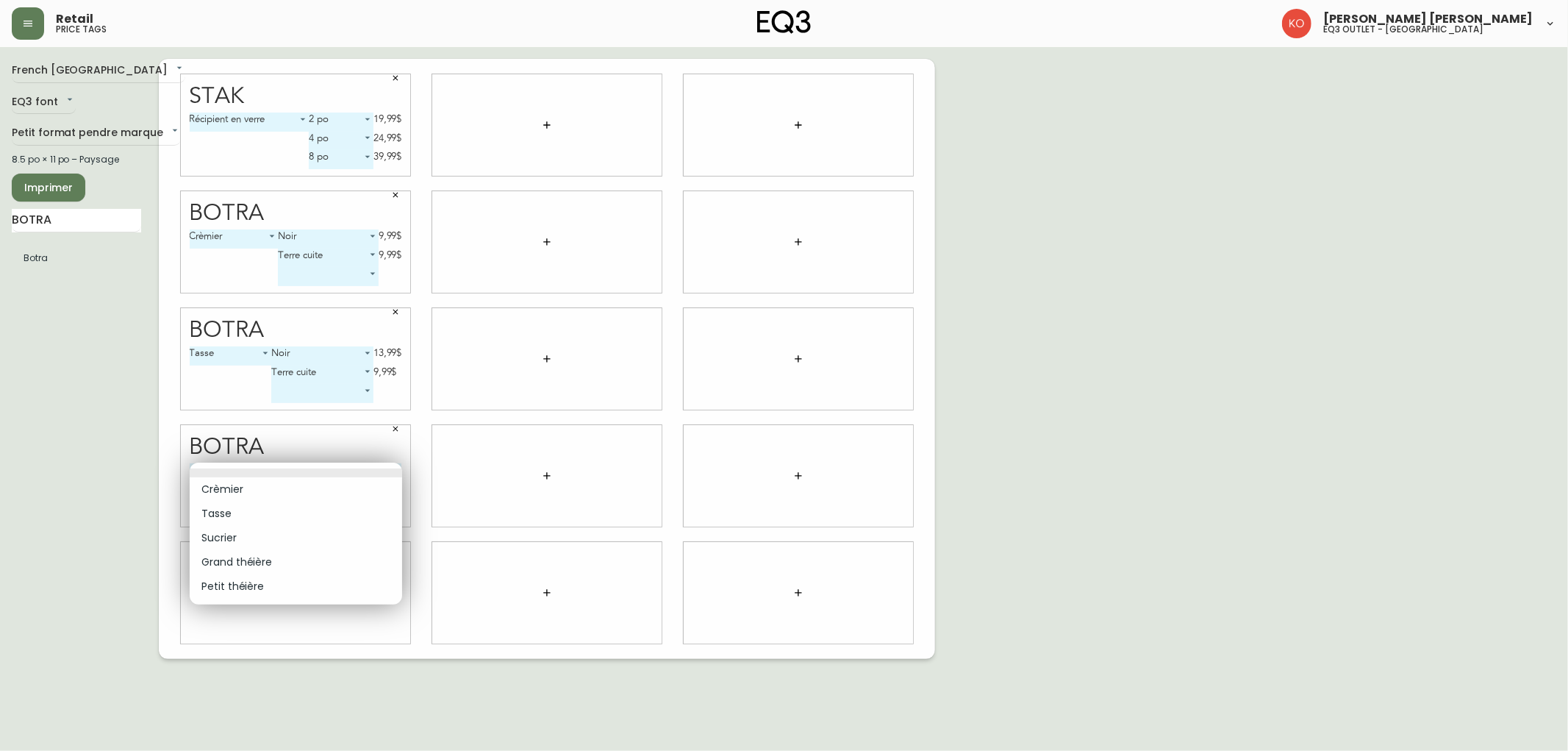
click at [297, 470] on body "Retail price tags [PERSON_NAME] [PERSON_NAME] eq3 outlet - [GEOGRAPHIC_DATA] [G…" at bounding box center [784, 329] width 1568 height 658
click at [244, 556] on li "Grand théière" at bounding box center [295, 562] width 212 height 24
type input "3"
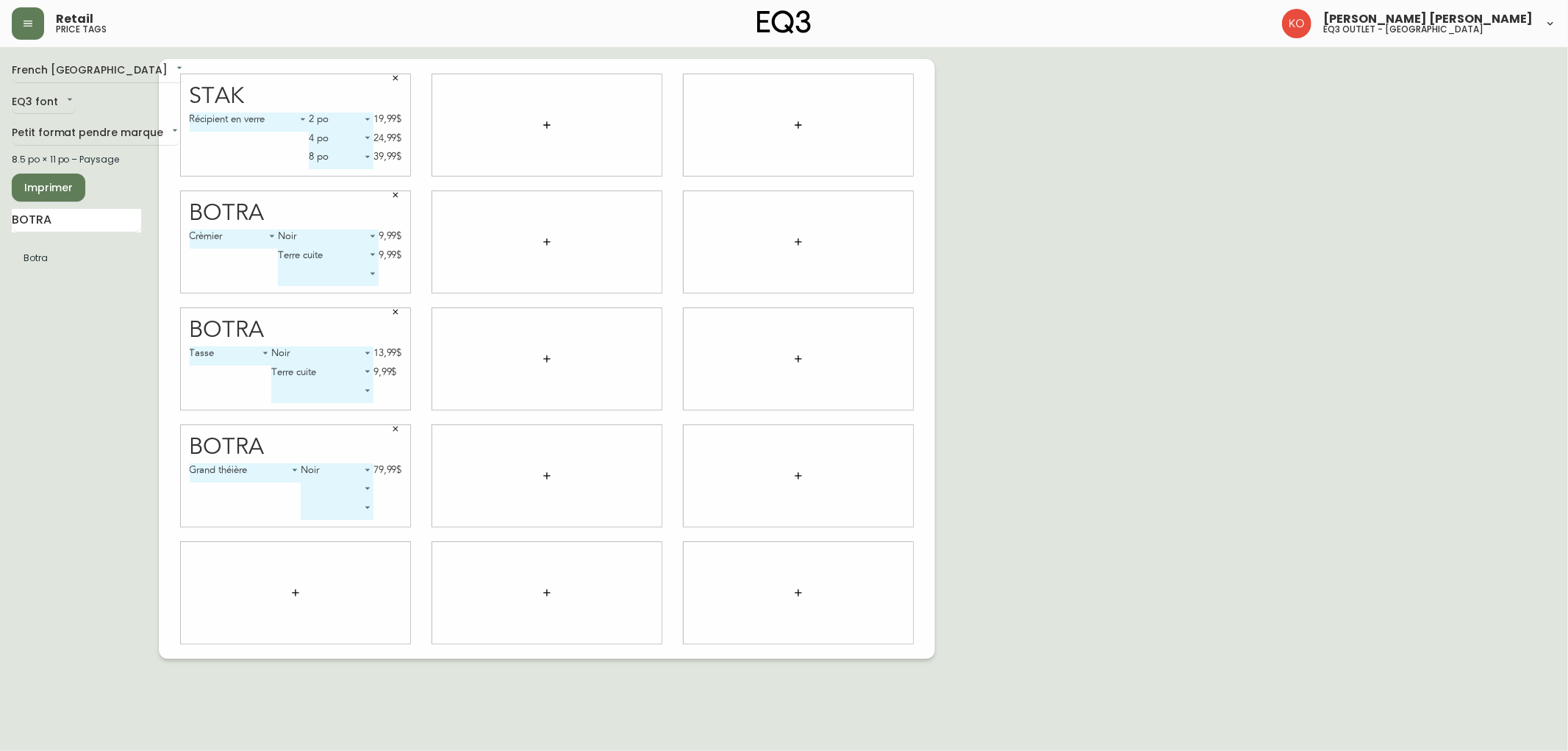
click at [361, 490] on body "Retail price tags [PERSON_NAME] [PERSON_NAME] eq3 outlet - [GEOGRAPHIC_DATA] [G…" at bounding box center [784, 329] width 1568 height 658
click at [361, 490] on li at bounding box center [337, 491] width 71 height 9
click at [310, 590] on body "Retail price tags [PERSON_NAME] [PERSON_NAME] eq3 outlet - [GEOGRAPHIC_DATA] [G…" at bounding box center [784, 329] width 1568 height 658
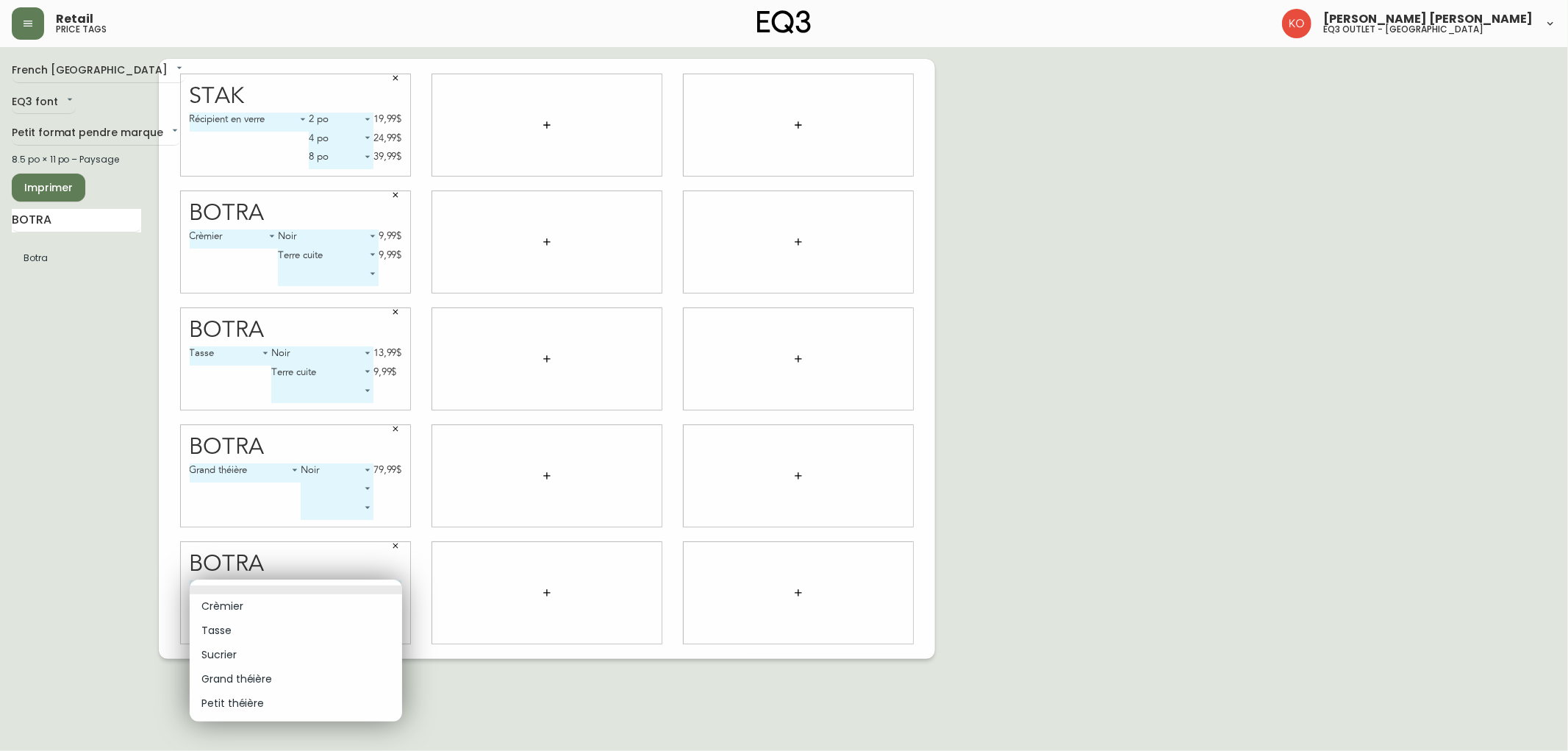
click at [244, 704] on li "Petit théière" at bounding box center [295, 703] width 212 height 24
type input "4"
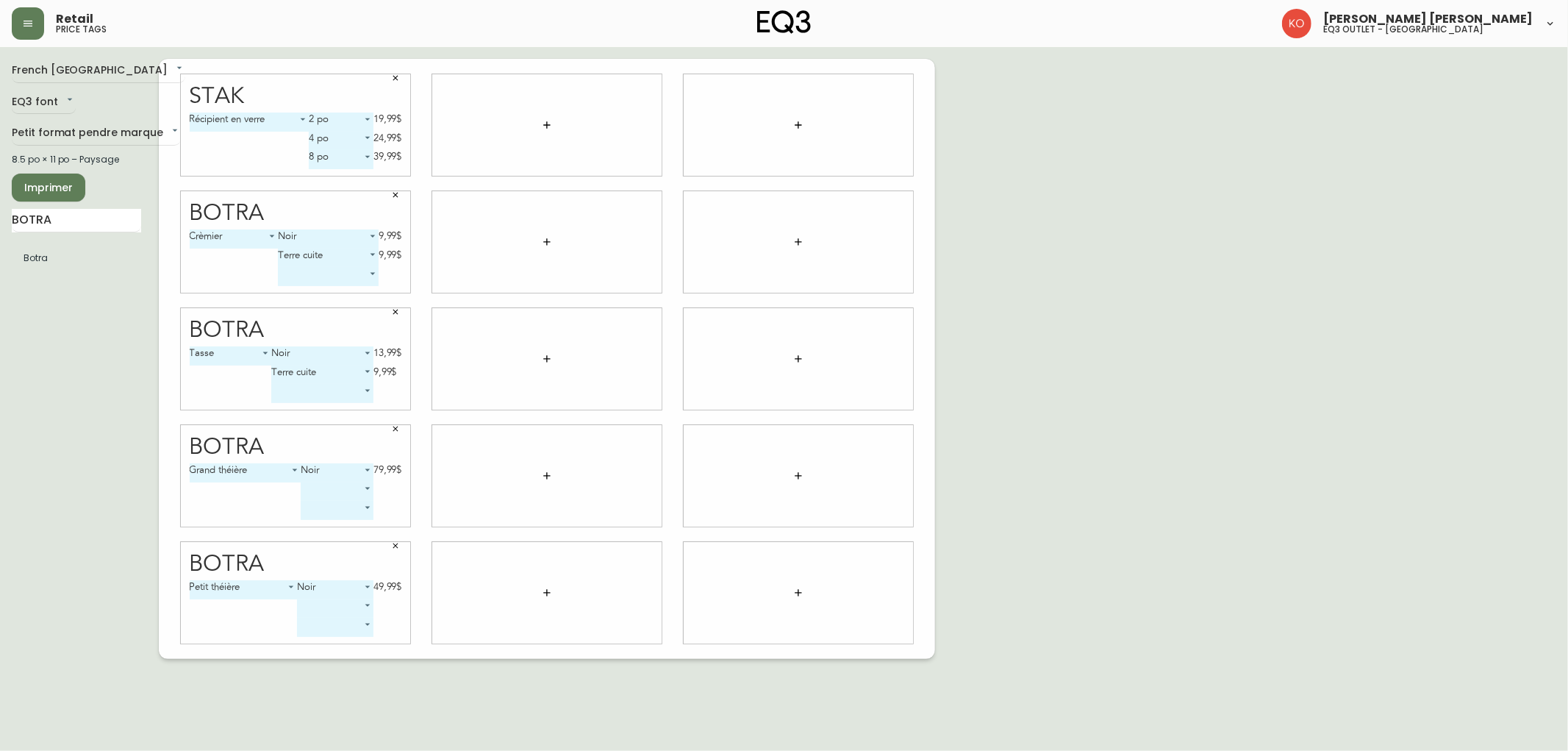
click at [314, 597] on body "Retail price tags [PERSON_NAME] [PERSON_NAME] eq3 outlet - [GEOGRAPHIC_DATA] [G…" at bounding box center [784, 329] width 1568 height 658
click at [265, 593] on div at bounding box center [784, 376] width 1568 height 751
click at [285, 584] on body "Retail price tags [PERSON_NAME] [PERSON_NAME] eq3 outlet - [GEOGRAPHIC_DATA] [G…" at bounding box center [784, 329] width 1568 height 658
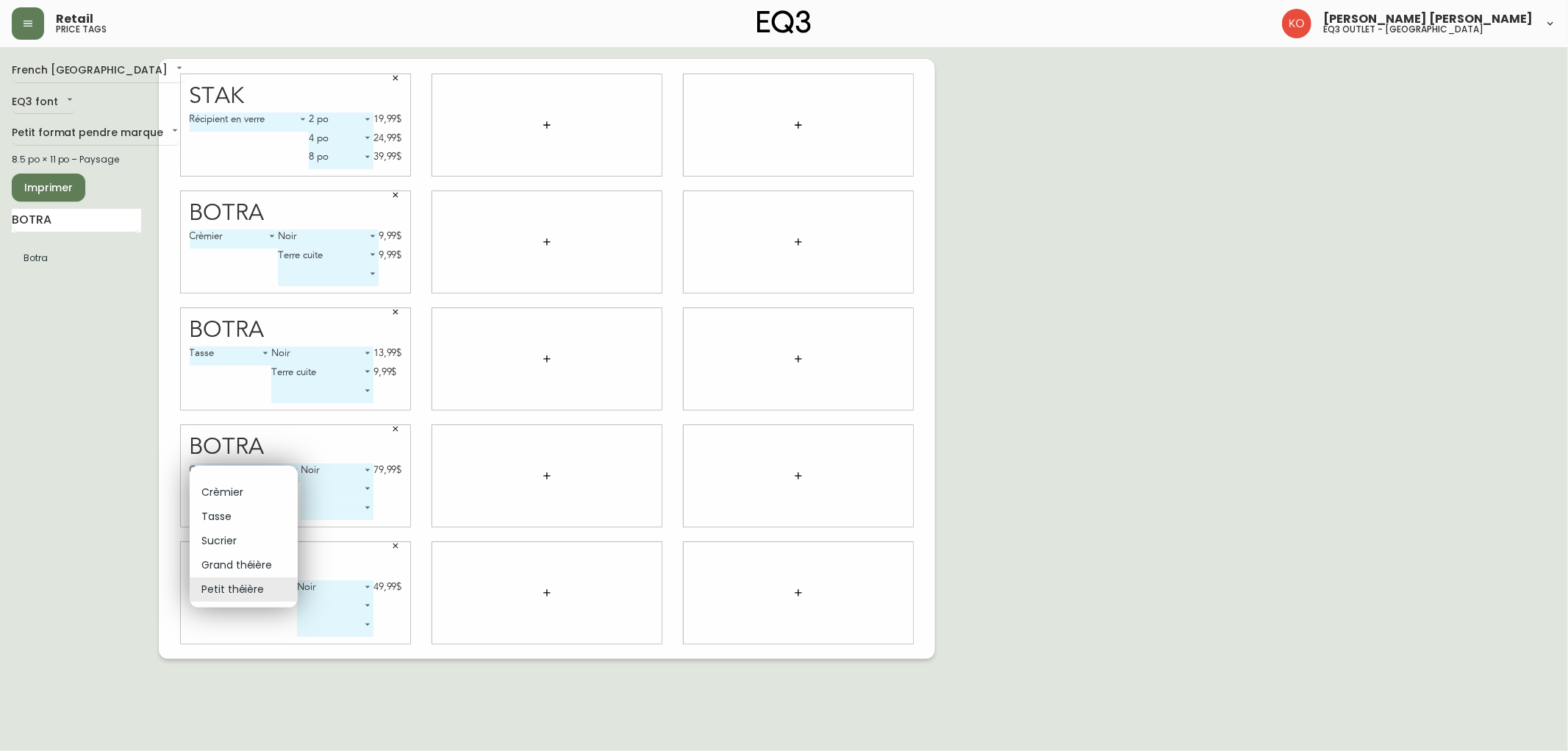
click at [143, 516] on div at bounding box center [784, 376] width 1568 height 751
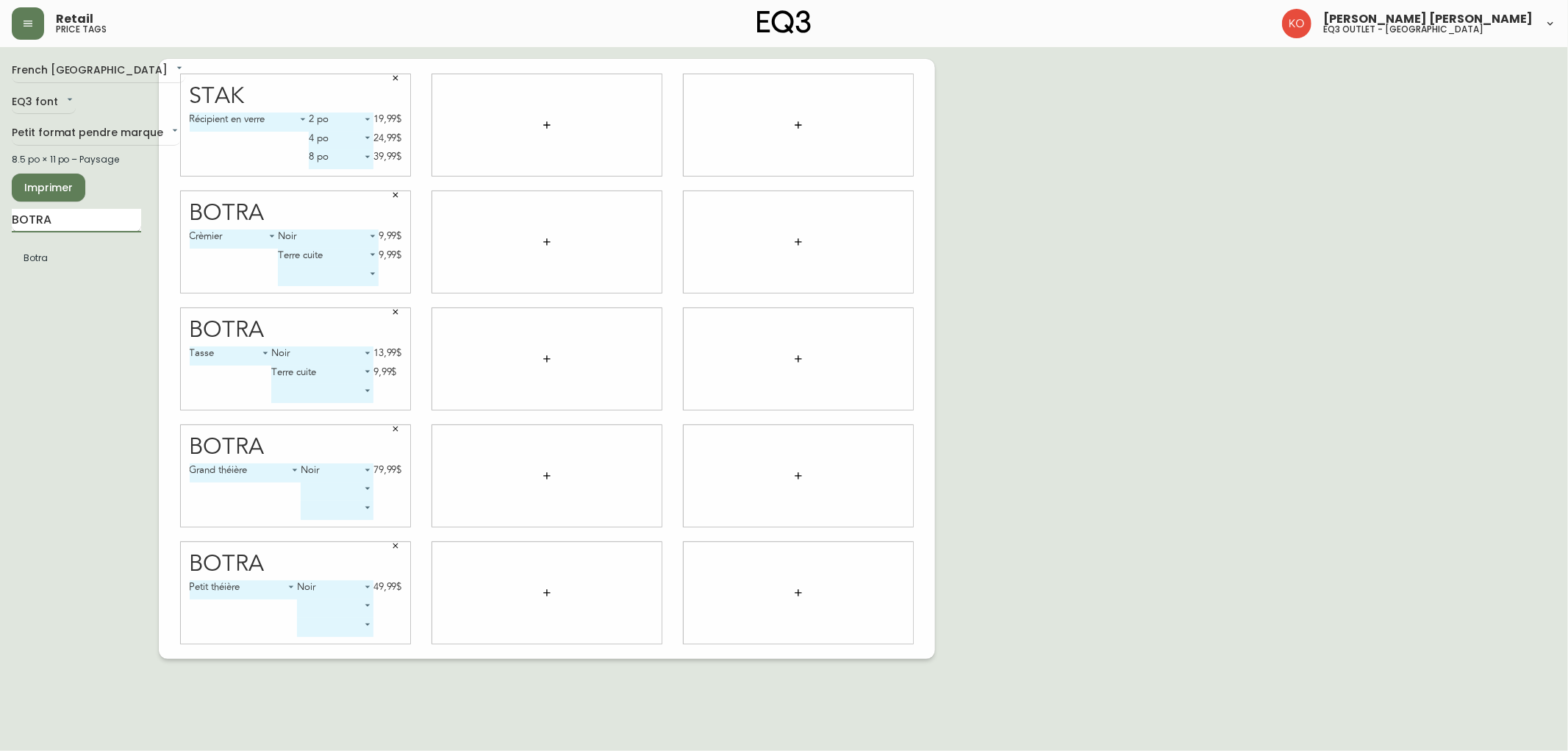
click at [82, 227] on input "BOTRA" at bounding box center [76, 220] width 129 height 24
type input "MAI"
click at [391, 542] on icon "button" at bounding box center [395, 545] width 9 height 9
click at [289, 579] on div "Mai ​ -1" at bounding box center [295, 592] width 230 height 101
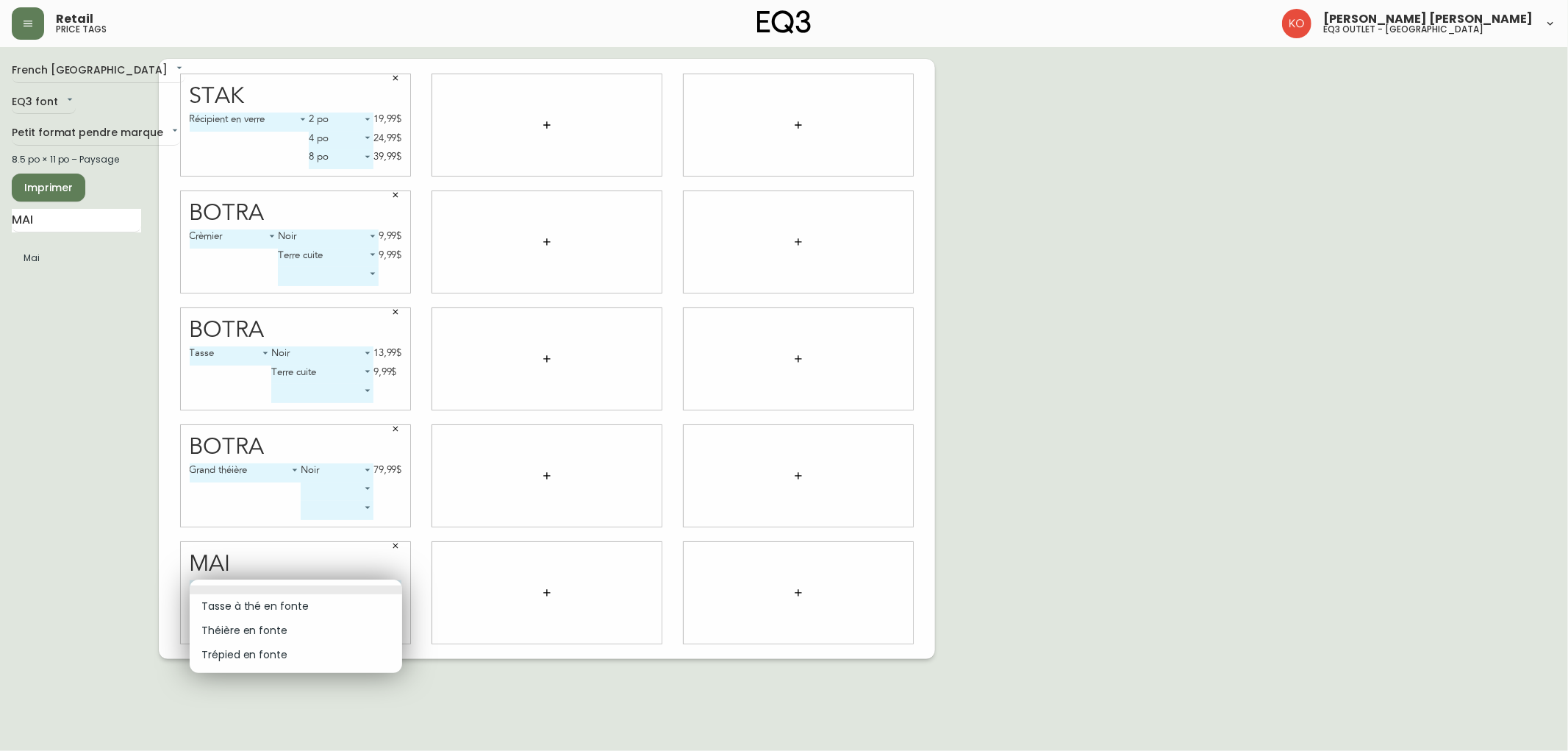
click at [280, 590] on body "Retail price tags [PERSON_NAME] [PERSON_NAME] eq3 outlet - [GEOGRAPHIC_DATA] [G…" at bounding box center [784, 329] width 1568 height 658
click at [272, 611] on li "Tasse à thé en fonte" at bounding box center [295, 606] width 212 height 24
type input "0"
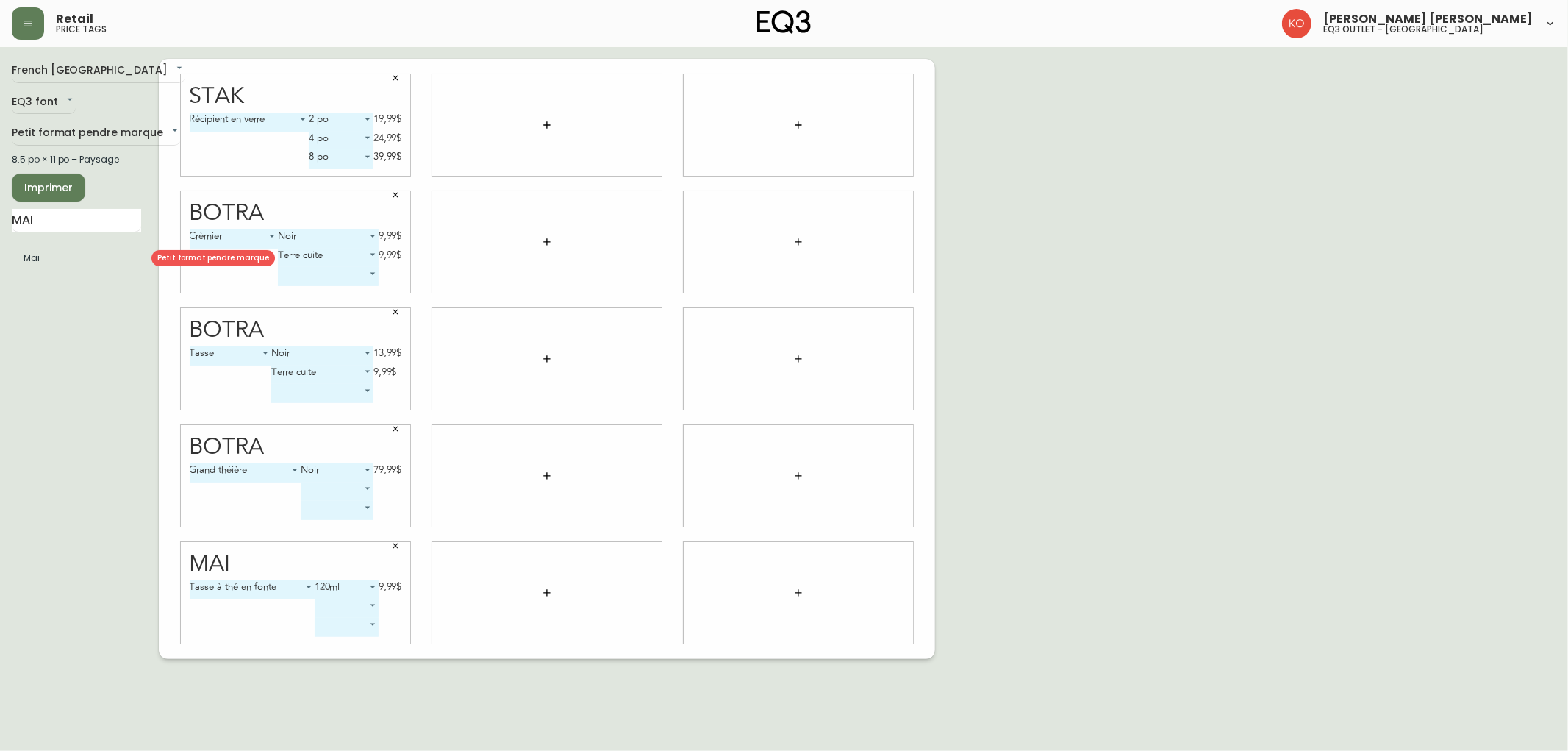
click at [549, 148] on div at bounding box center [547, 125] width 230 height 101
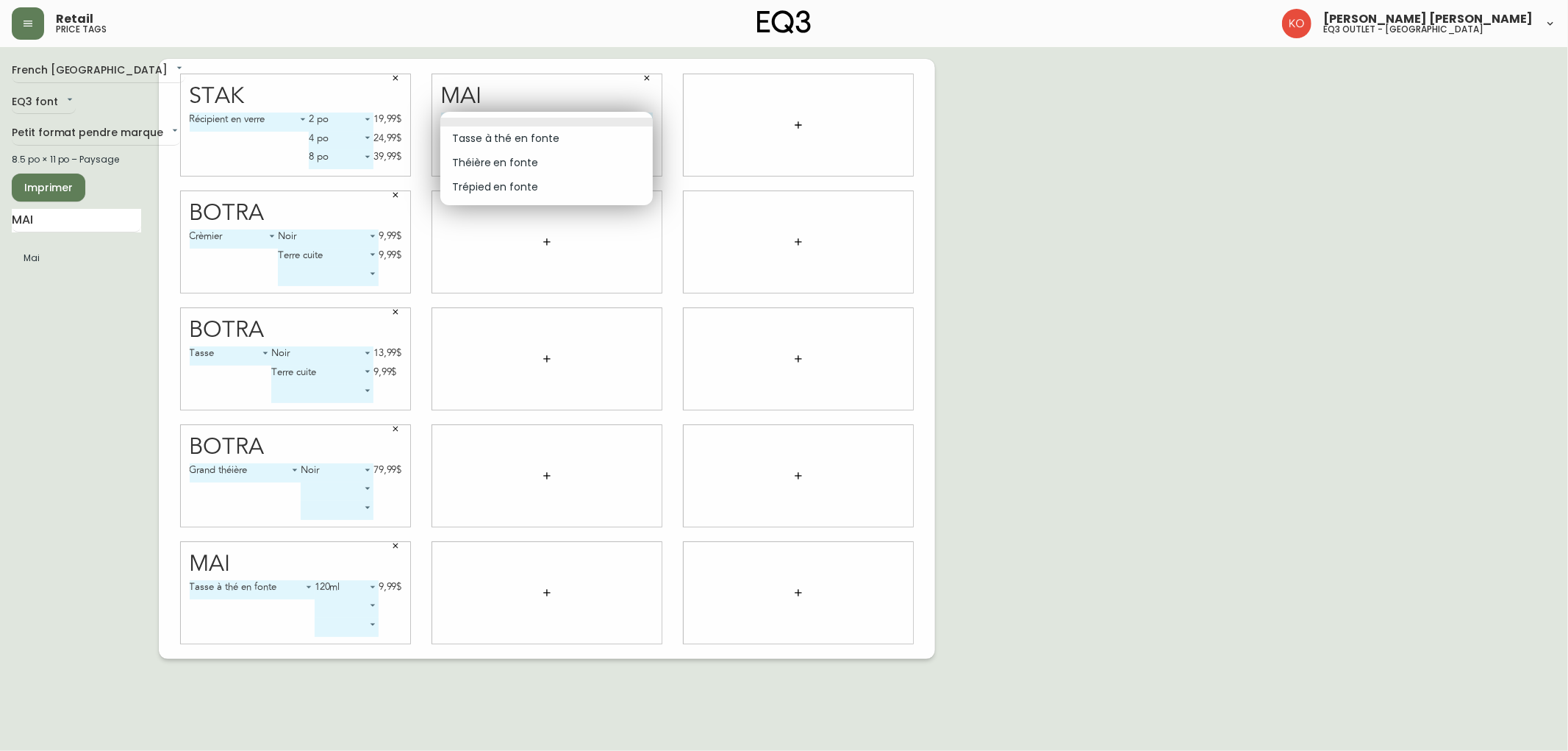
click at [603, 114] on body "Retail price tags [PERSON_NAME] [PERSON_NAME] eq3 outlet - [GEOGRAPHIC_DATA] [G…" at bounding box center [784, 329] width 1568 height 658
click at [527, 168] on li "Théière en fonte" at bounding box center [546, 162] width 212 height 24
type input "1"
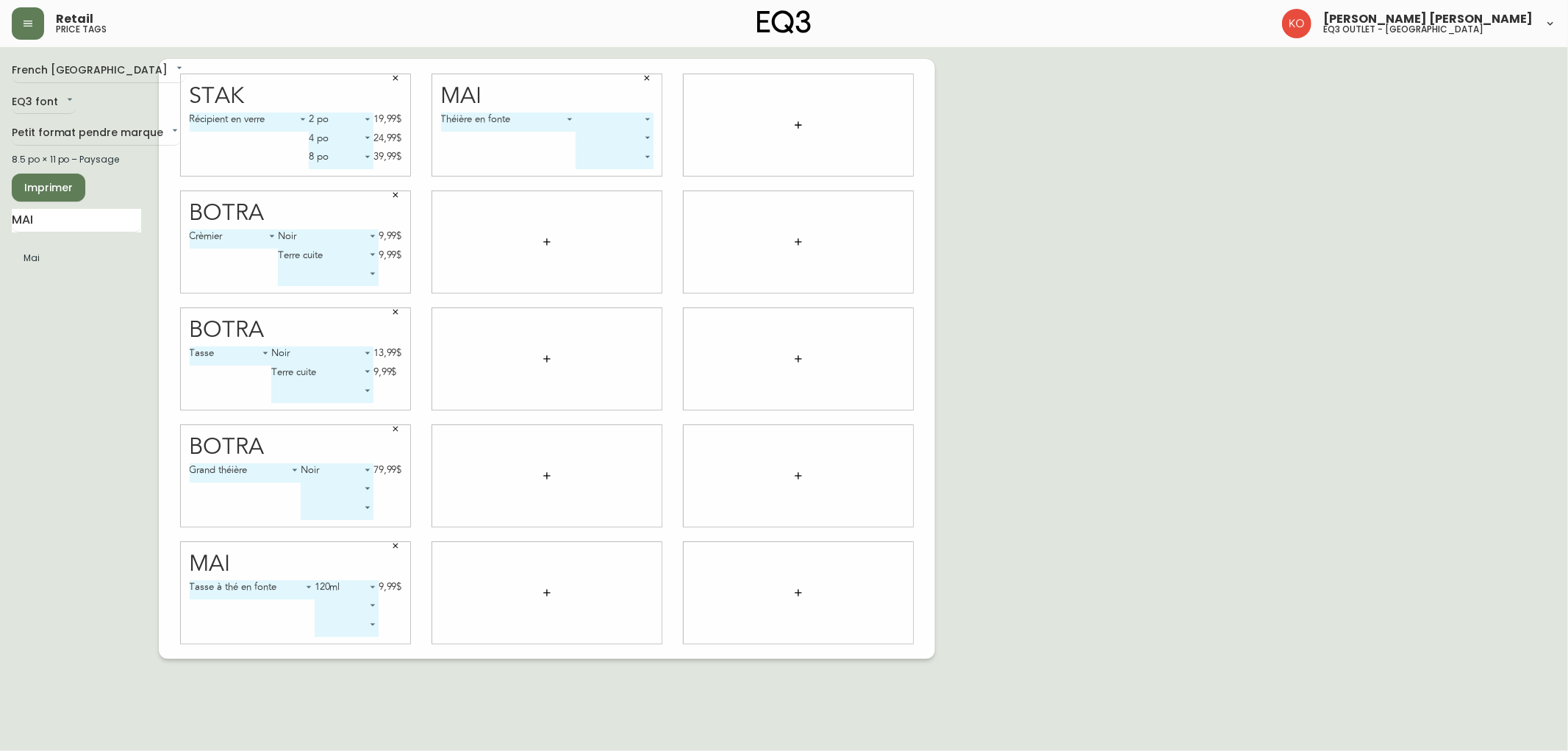
click at [601, 114] on body "Retail price tags [PERSON_NAME] [PERSON_NAME] eq3 outlet - [GEOGRAPHIC_DATA] [G…" at bounding box center [784, 329] width 1568 height 658
click at [605, 136] on li "600ml" at bounding box center [615, 138] width 77 height 24
click at [612, 129] on body "Retail price tags [PERSON_NAME] [PERSON_NAME] eq3 outlet - [GEOGRAPHIC_DATA] [G…" at bounding box center [784, 329] width 1568 height 658
click at [589, 146] on li "1.2L" at bounding box center [588, 146] width 69 height 24
type input "1"
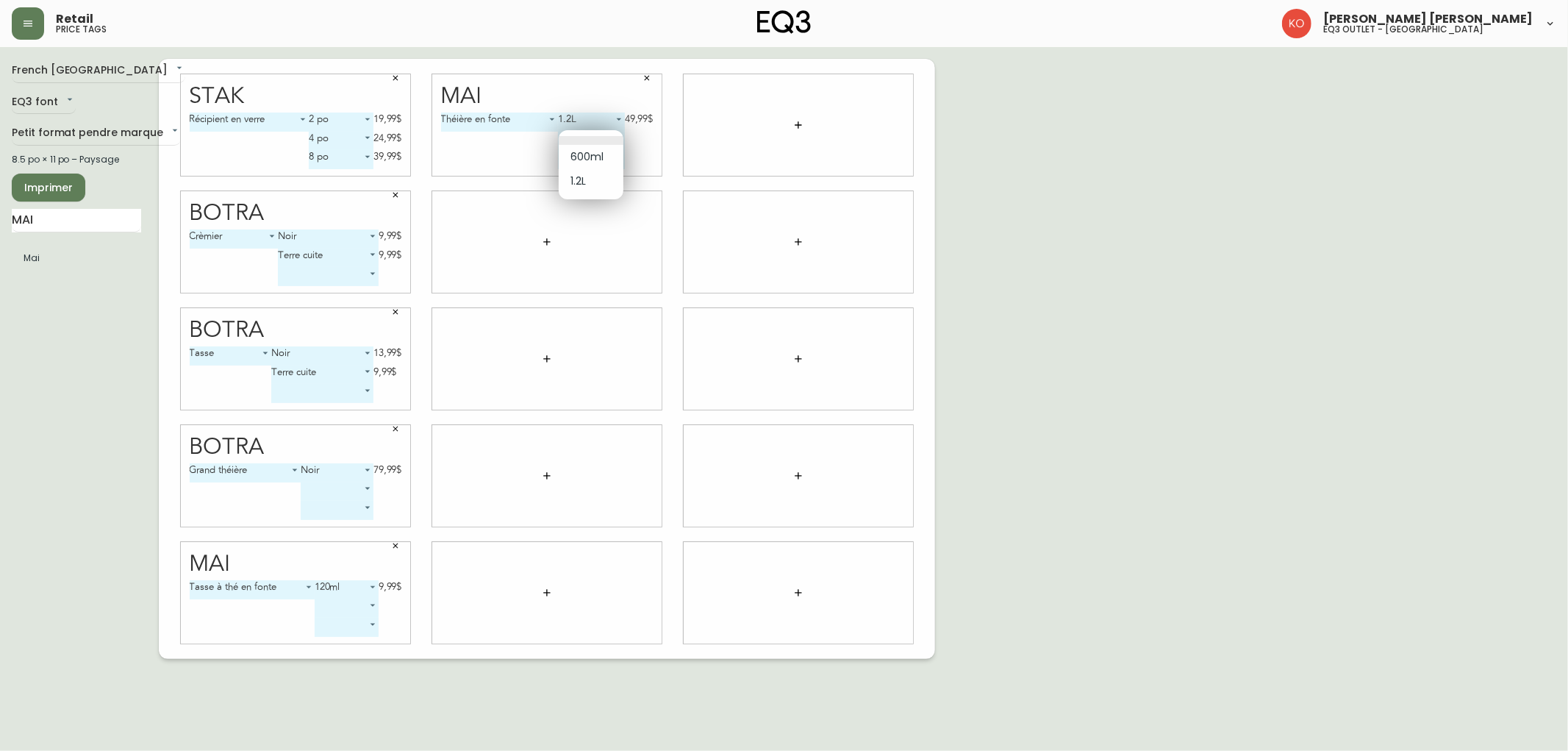
click at [616, 134] on body "Retail price tags [PERSON_NAME] [PERSON_NAME] eq3 outlet - [GEOGRAPHIC_DATA] [G…" at bounding box center [784, 329] width 1568 height 658
click at [592, 153] on li "600ml" at bounding box center [591, 157] width 65 height 24
type input "0"
click at [614, 241] on body "Retail price tags [PERSON_NAME] [PERSON_NAME] eq3 outlet - [GEOGRAPHIC_DATA] [G…" at bounding box center [784, 329] width 1568 height 658
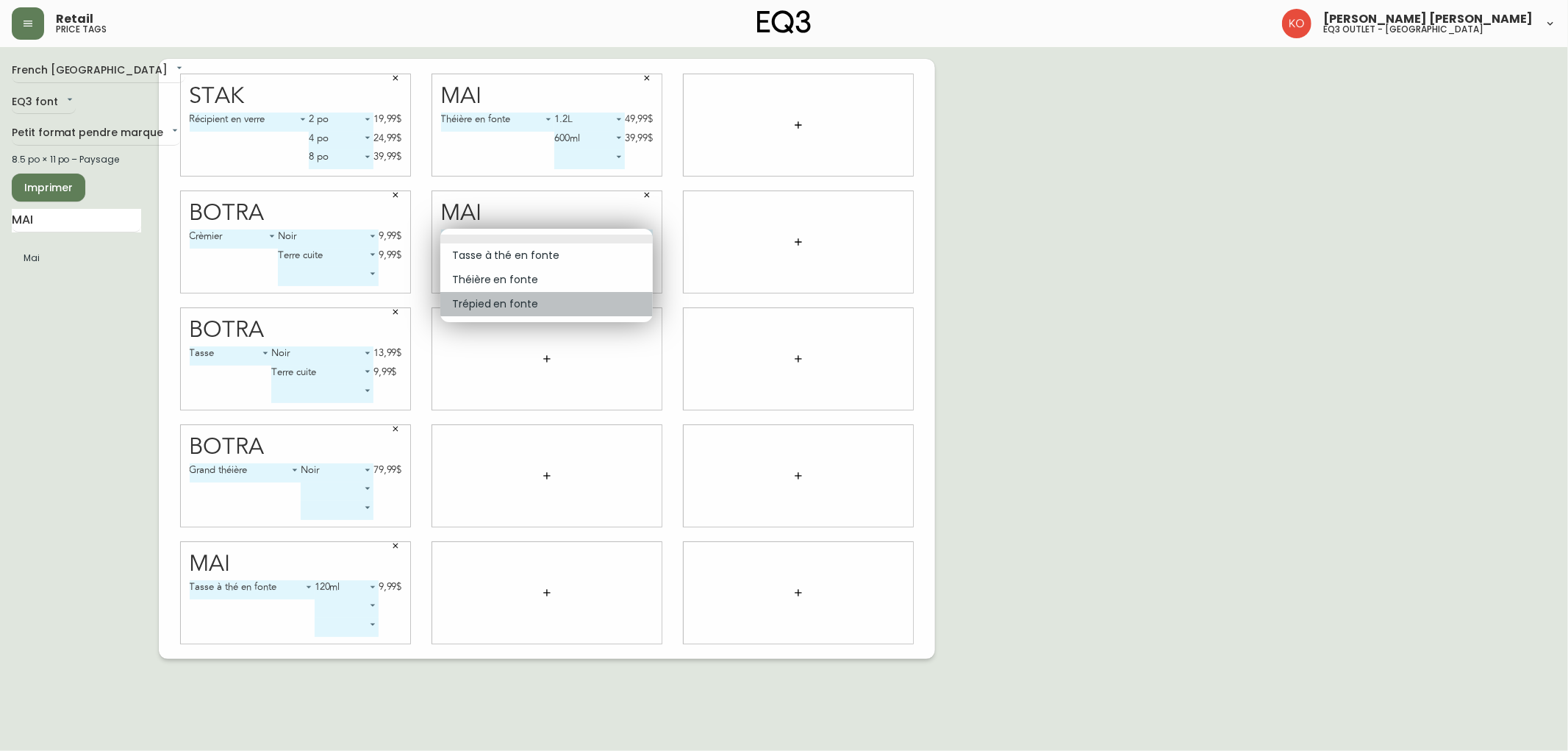
click at [515, 310] on li "Trépied en fonte" at bounding box center [546, 303] width 212 height 24
type input "2"
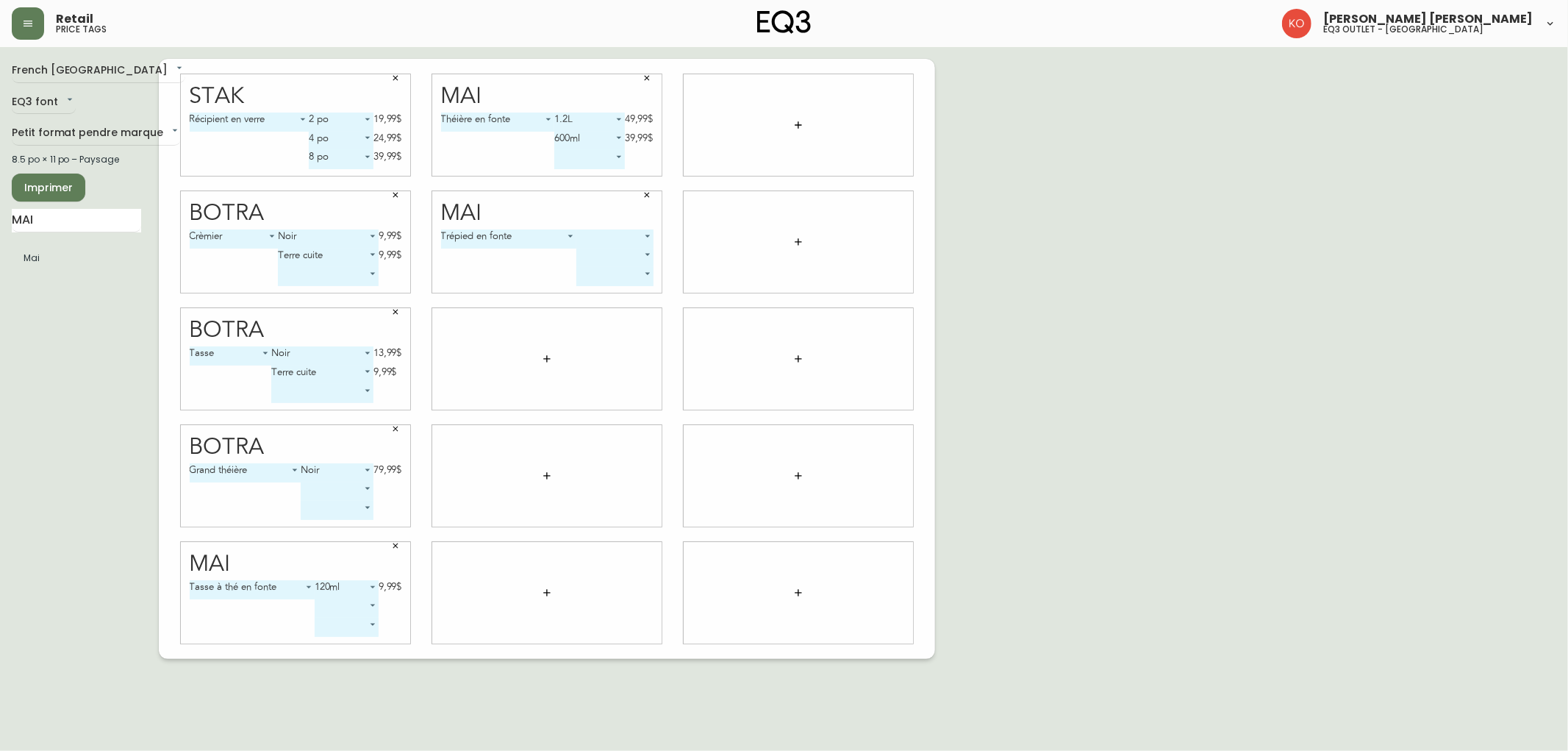
click at [613, 231] on body "Retail price tags [PERSON_NAME] [PERSON_NAME] eq3 outlet - [GEOGRAPHIC_DATA] [G…" at bounding box center [784, 329] width 1568 height 658
click at [612, 252] on li "135mm" at bounding box center [614, 255] width 76 height 24
type input "0"
click at [625, 256] on body "Retail price tags [PERSON_NAME] [PERSON_NAME] eq3 outlet - [GEOGRAPHIC_DATA] [G…" at bounding box center [784, 329] width 1568 height 658
click at [596, 302] on li "170mm" at bounding box center [597, 298] width 78 height 24
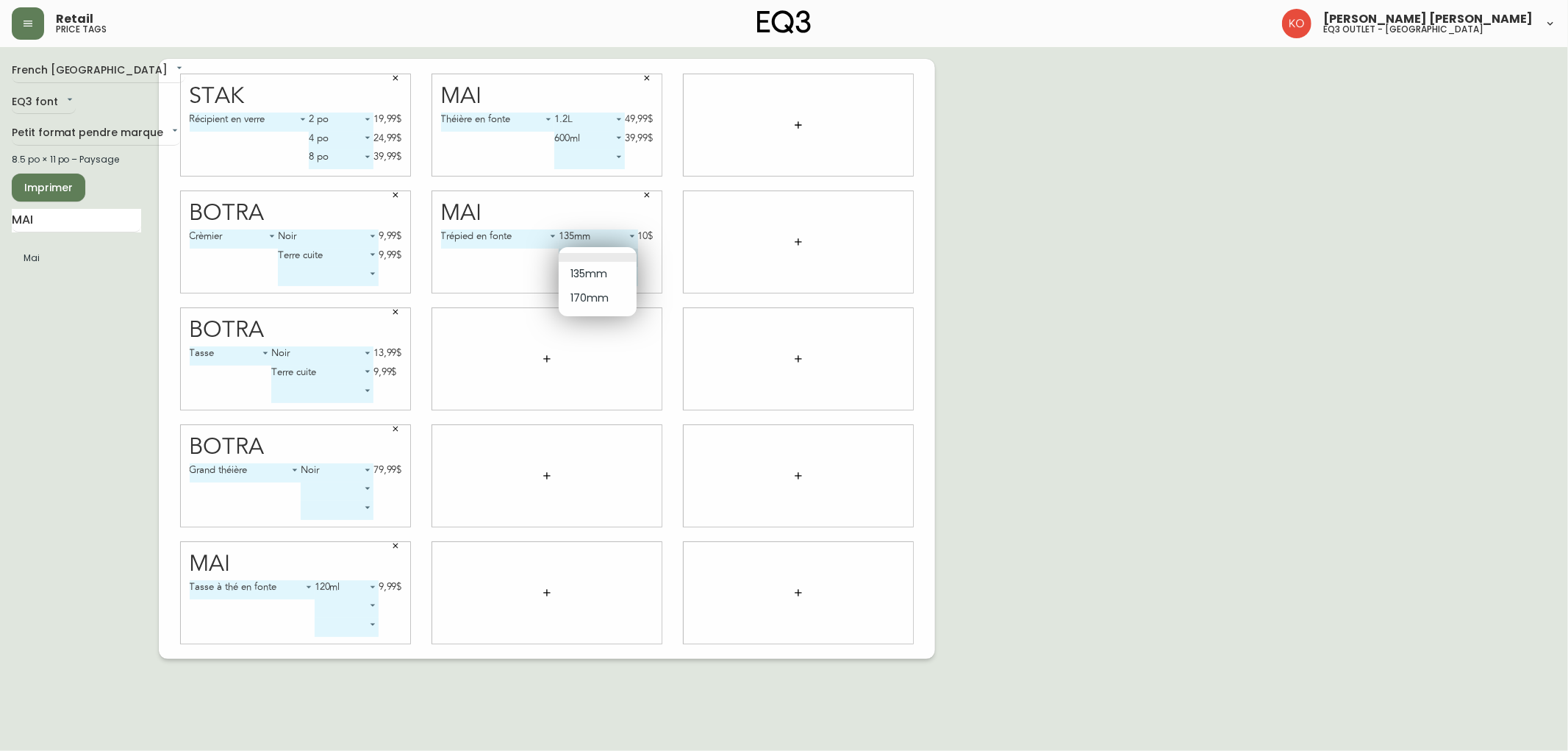
type input "1"
click at [38, 224] on input "MAI" at bounding box center [76, 220] width 129 height 24
type input "BATU"
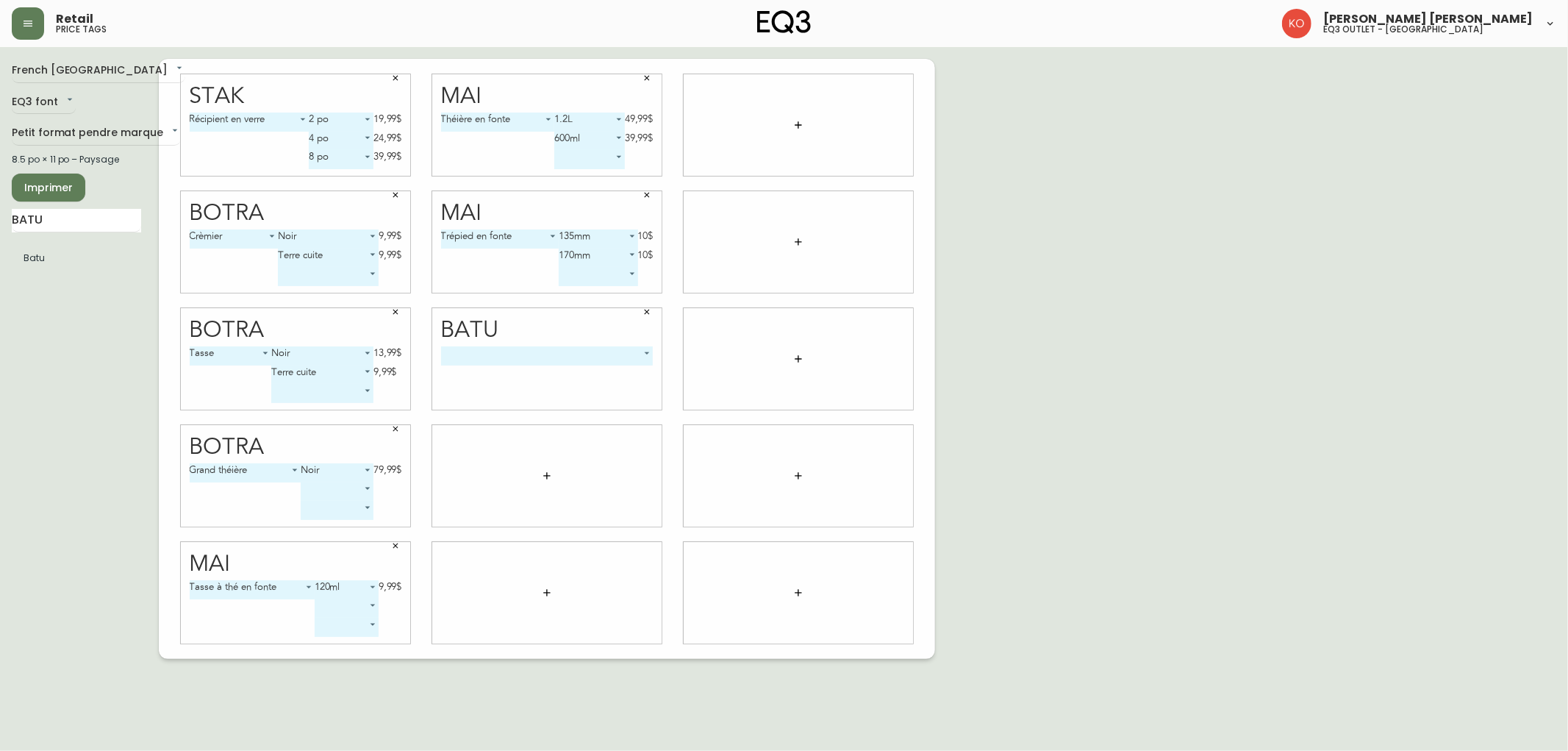
click at [545, 355] on body "Retail price tags [PERSON_NAME] [PERSON_NAME] eq3 outlet - [GEOGRAPHIC_DATA] [G…" at bounding box center [784, 329] width 1568 height 658
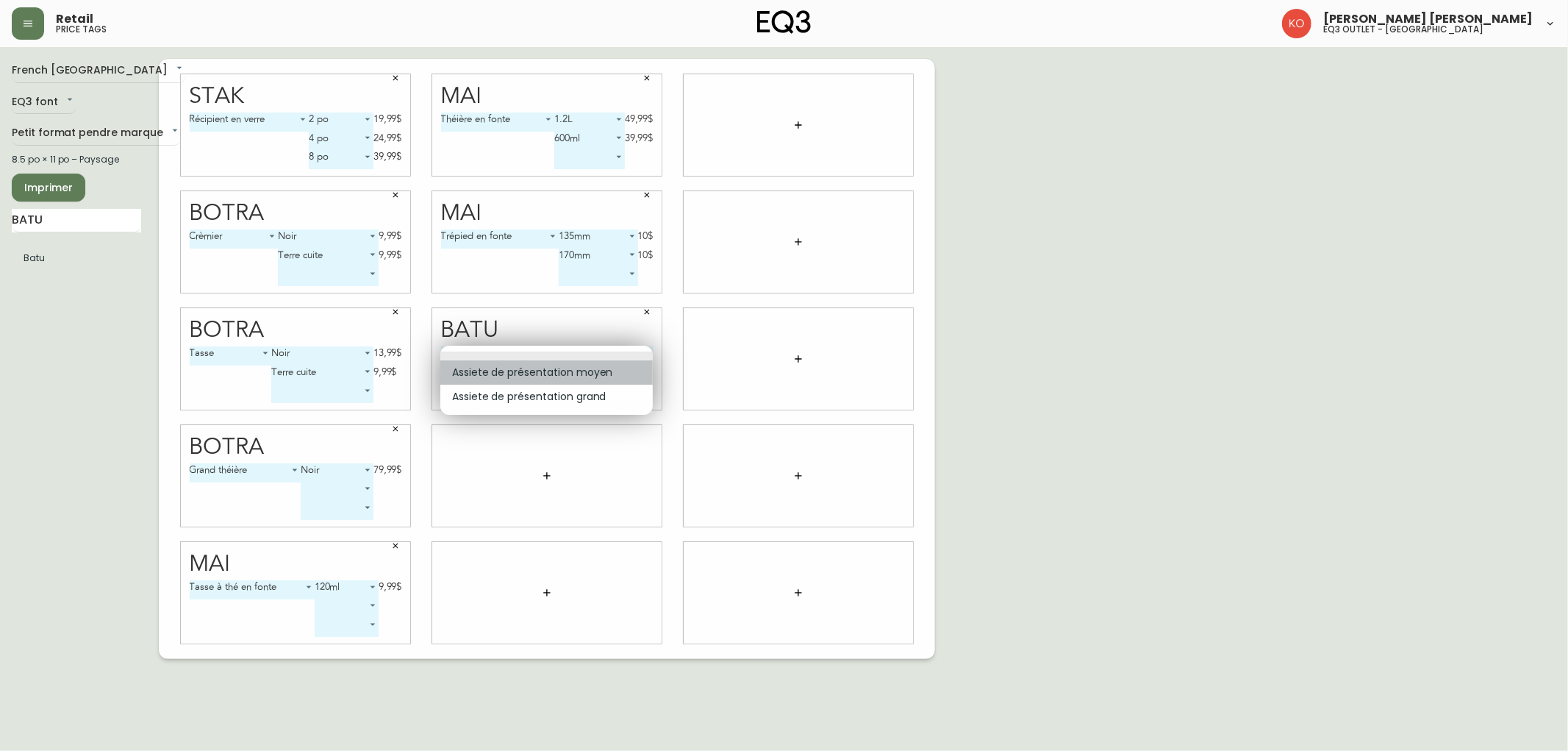
click at [515, 373] on li "Assiete de présentation moyen" at bounding box center [546, 372] width 212 height 24
type input "0"
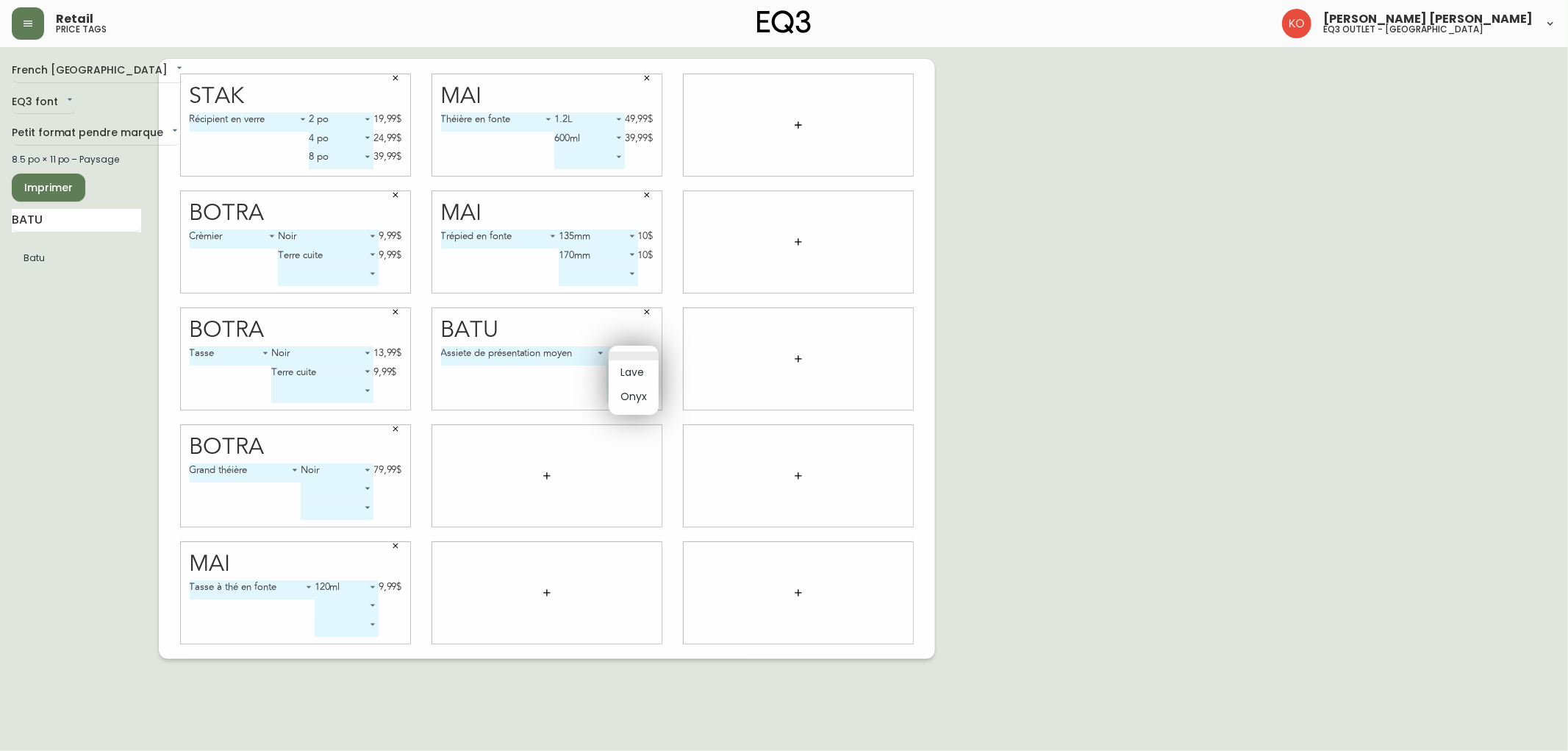
click at [636, 358] on body "Retail price tags [PERSON_NAME] [PERSON_NAME] eq3 outlet - [GEOGRAPHIC_DATA] [G…" at bounding box center [784, 329] width 1568 height 658
click at [631, 372] on li "Lave" at bounding box center [634, 372] width 50 height 24
type input "0"
click at [620, 376] on body "Retail price tags [PERSON_NAME] [PERSON_NAME] eq3 outlet - [GEOGRAPHIC_DATA] [G…" at bounding box center [784, 329] width 1568 height 658
click at [601, 412] on li "Onyx" at bounding box center [611, 415] width 50 height 24
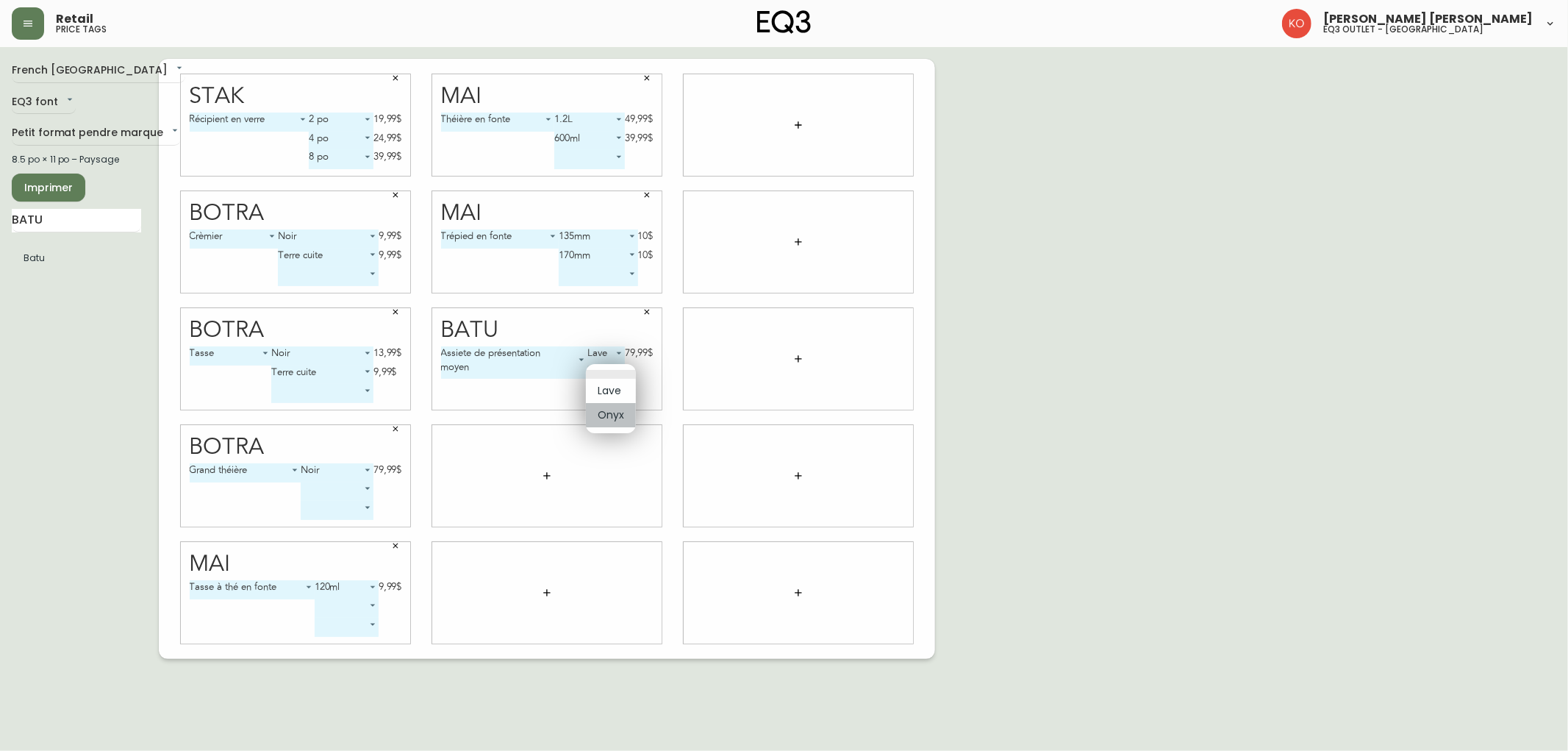
type input "1"
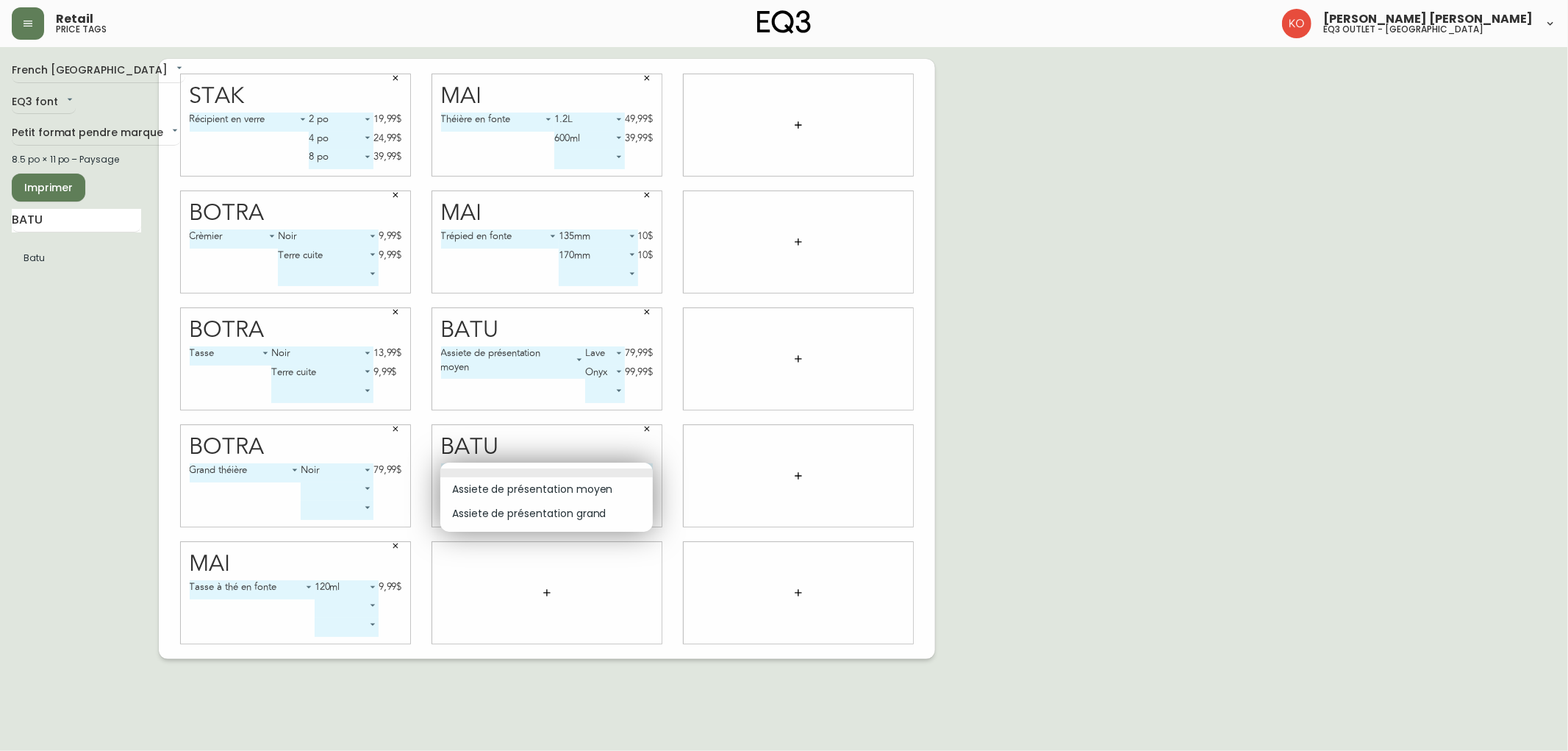
click at [599, 473] on body "Retail price tags [PERSON_NAME] [PERSON_NAME] eq3 outlet - [GEOGRAPHIC_DATA] [G…" at bounding box center [784, 329] width 1568 height 658
click at [567, 488] on li "Assiete de présentation moyen" at bounding box center [546, 489] width 212 height 24
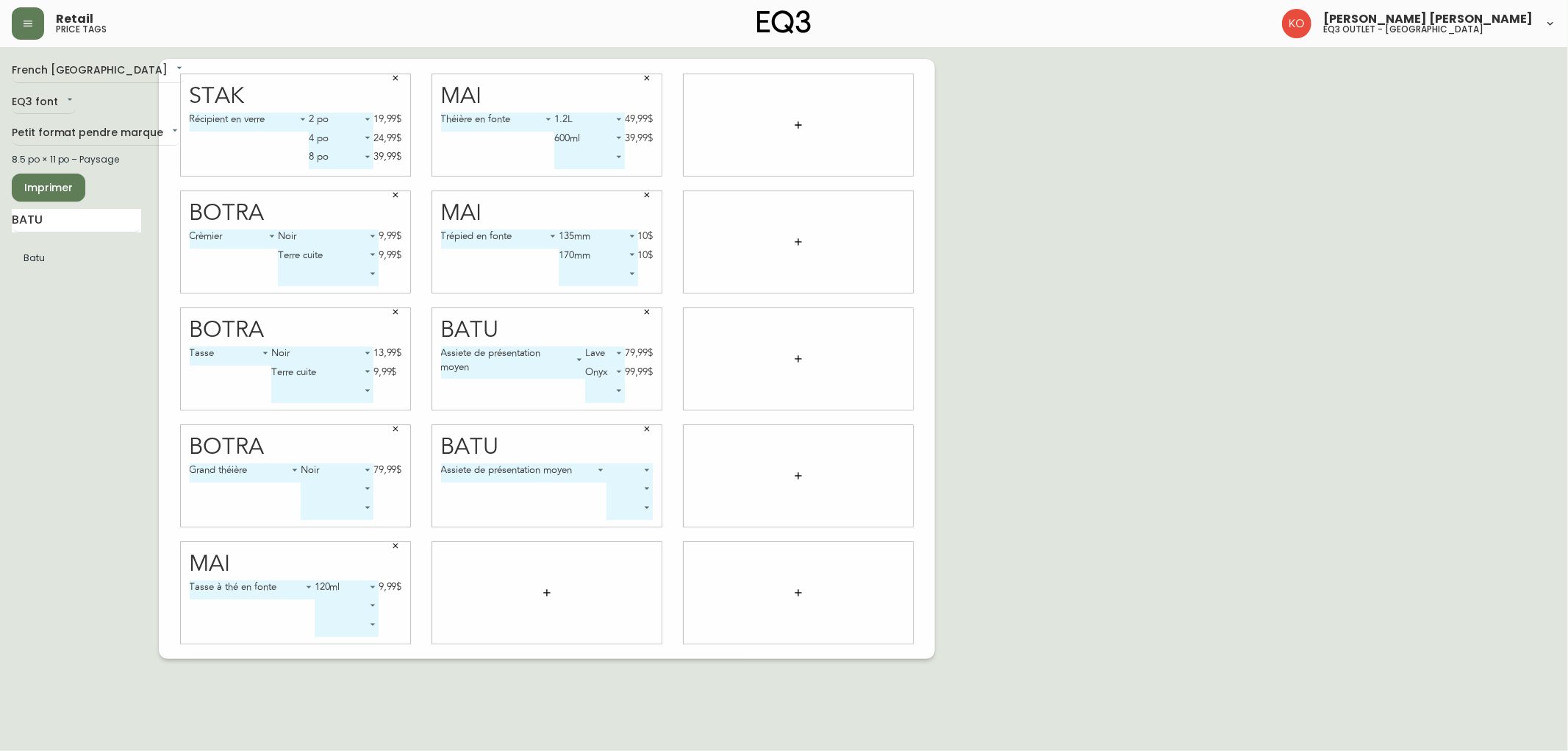
click at [598, 473] on body "Retail price tags [PERSON_NAME] [PERSON_NAME] eq3 outlet - [GEOGRAPHIC_DATA] [G…" at bounding box center [784, 329] width 1568 height 658
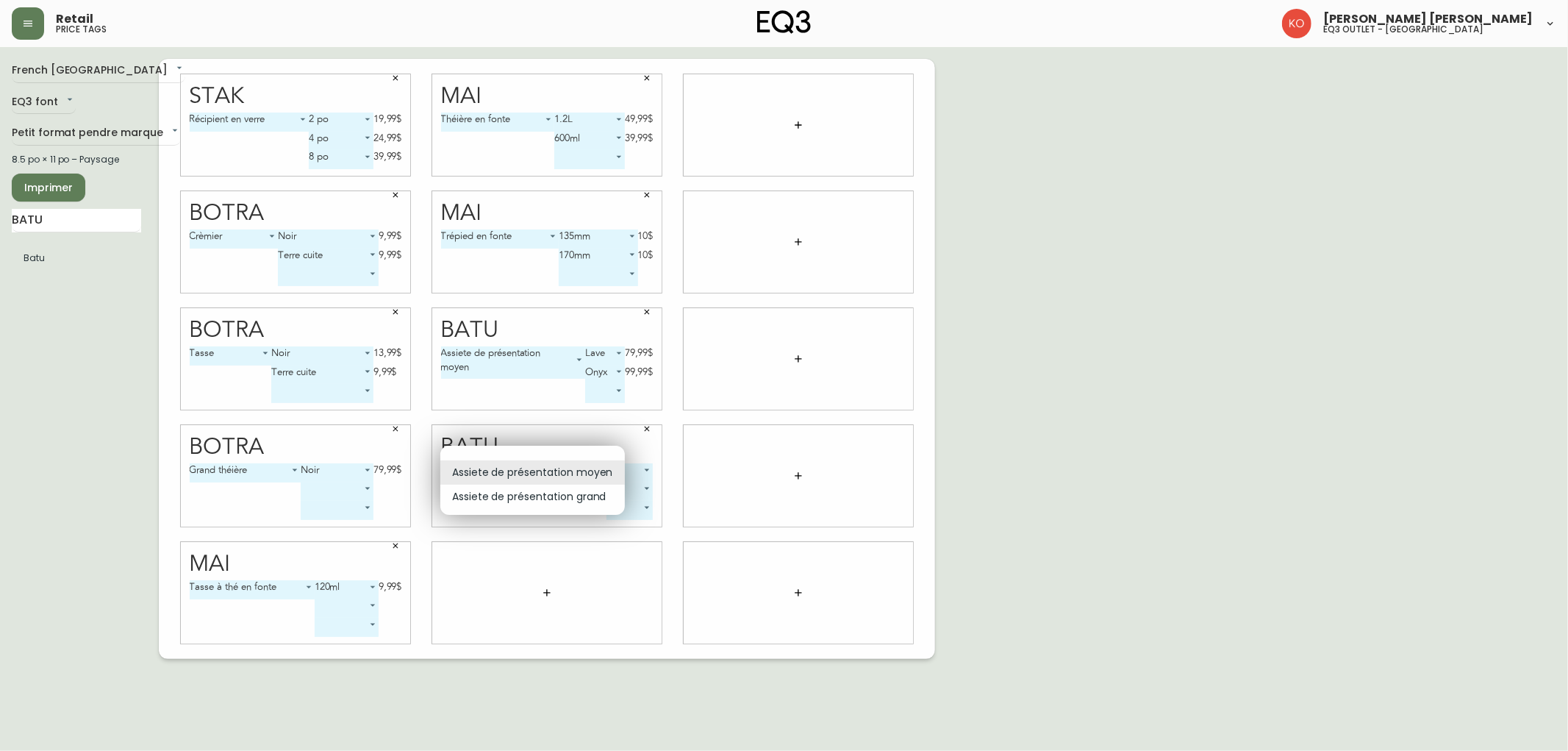
click at [574, 499] on li "Assiete de présentation grand" at bounding box center [532, 496] width 184 height 24
type input "1"
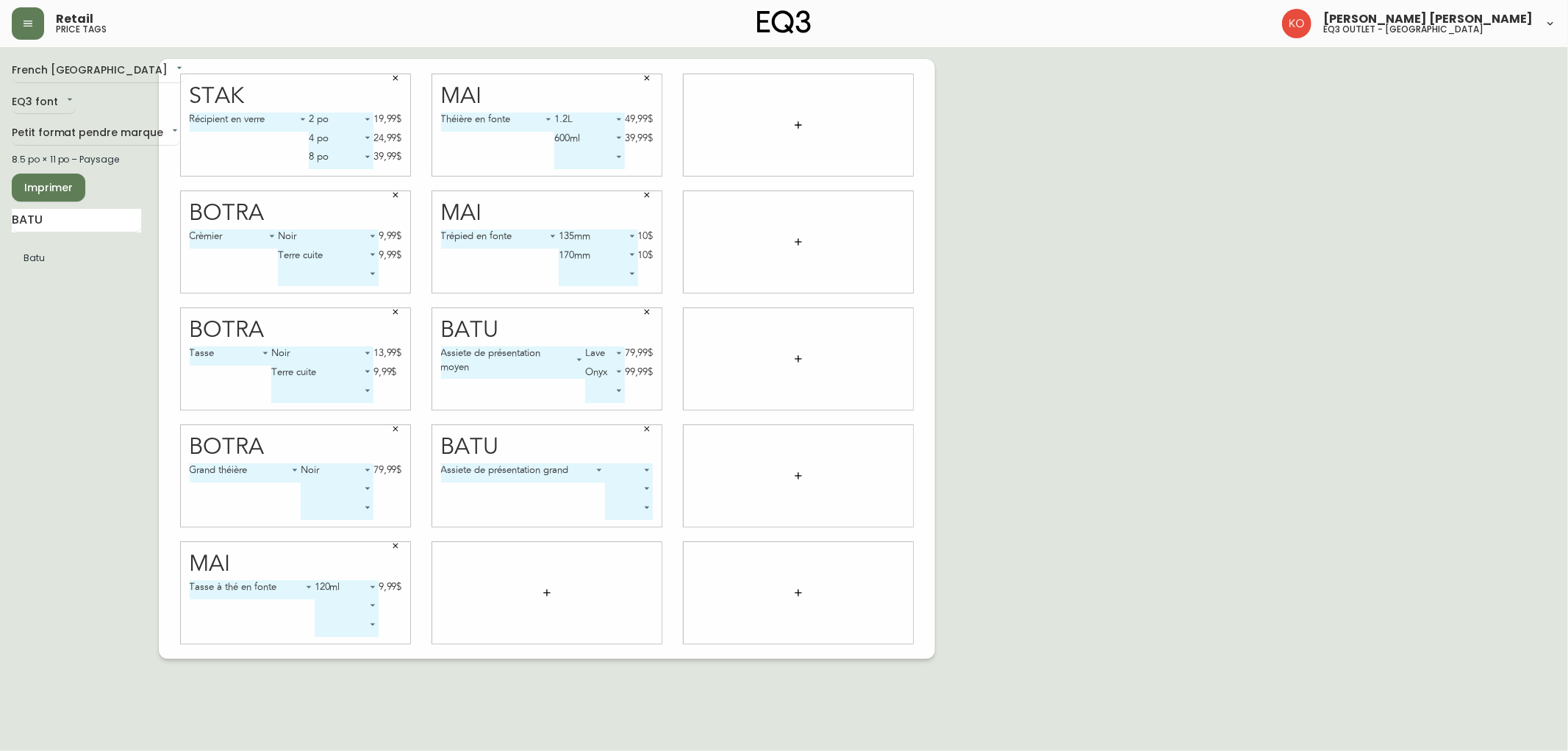
click at [645, 467] on body "Retail price tags [PERSON_NAME] [PERSON_NAME] eq3 outlet - [GEOGRAPHIC_DATA] [G…" at bounding box center [784, 329] width 1568 height 658
click at [633, 486] on li "Lave" at bounding box center [632, 489] width 50 height 24
type input "0"
click at [618, 489] on body "Retail price tags [PERSON_NAME] [PERSON_NAME] eq3 outlet - [GEOGRAPHIC_DATA] [G…" at bounding box center [784, 329] width 1568 height 658
click at [609, 532] on li "Onyx" at bounding box center [611, 532] width 50 height 24
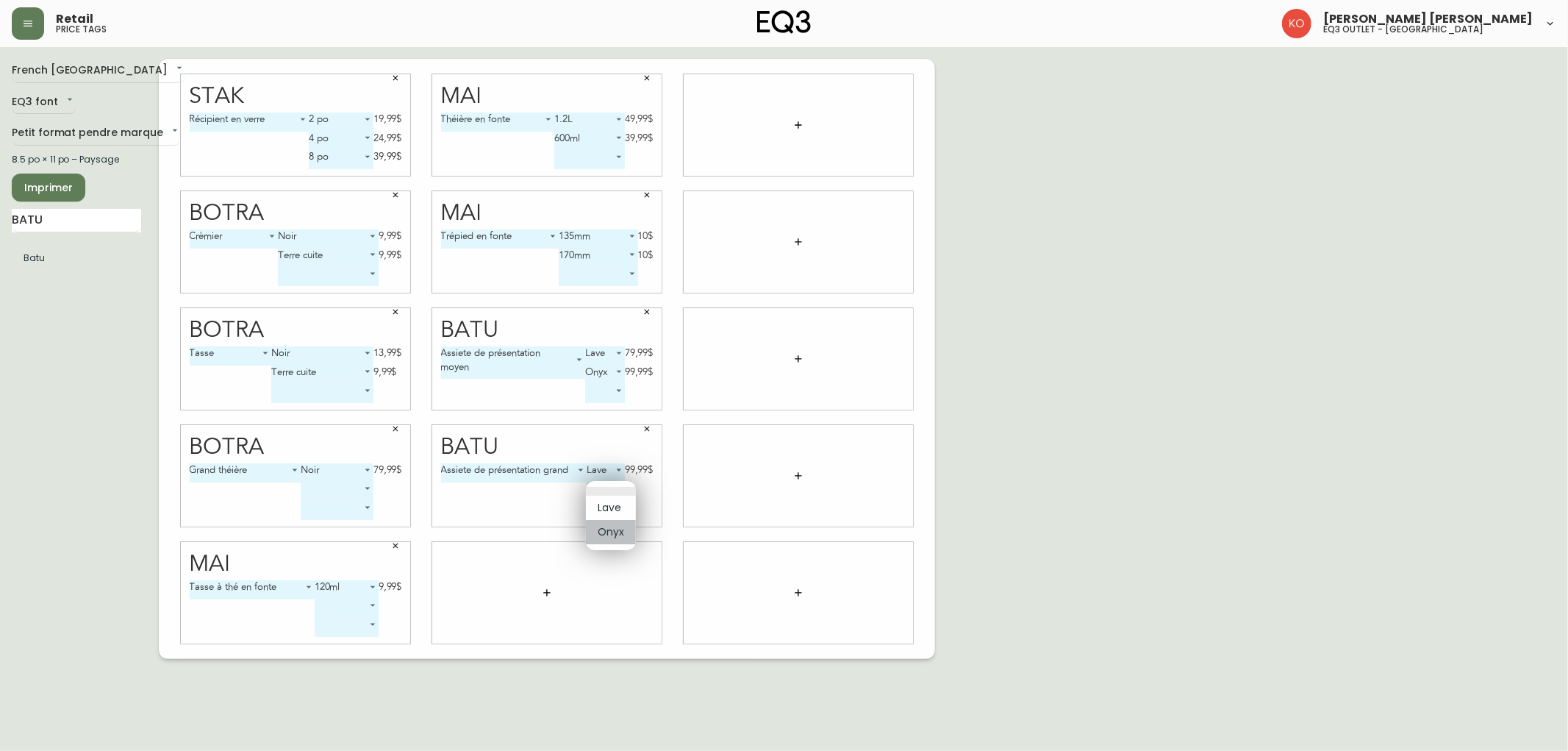
type input "1"
click at [98, 216] on input "BATU" at bounding box center [76, 220] width 129 height 24
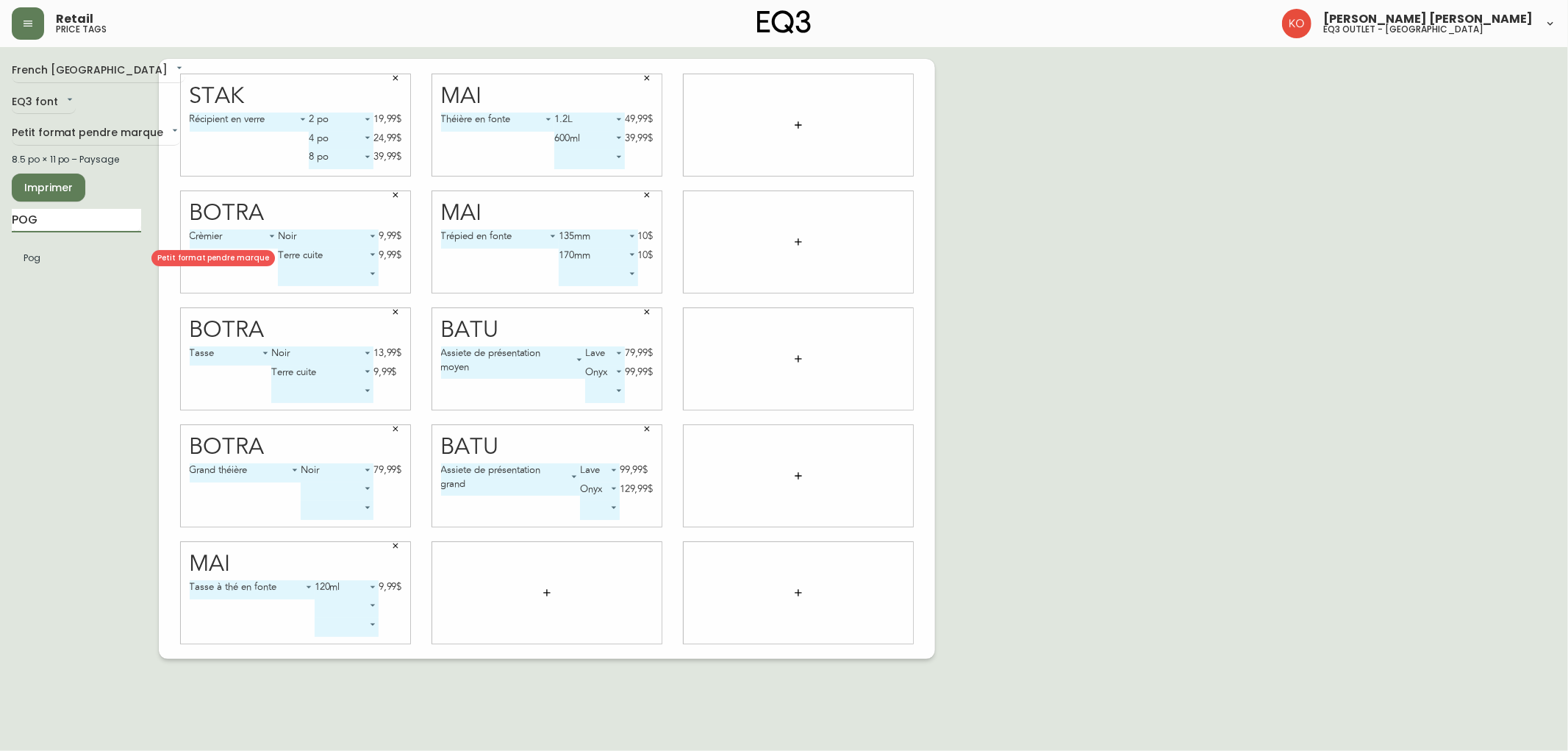
type input "POG"
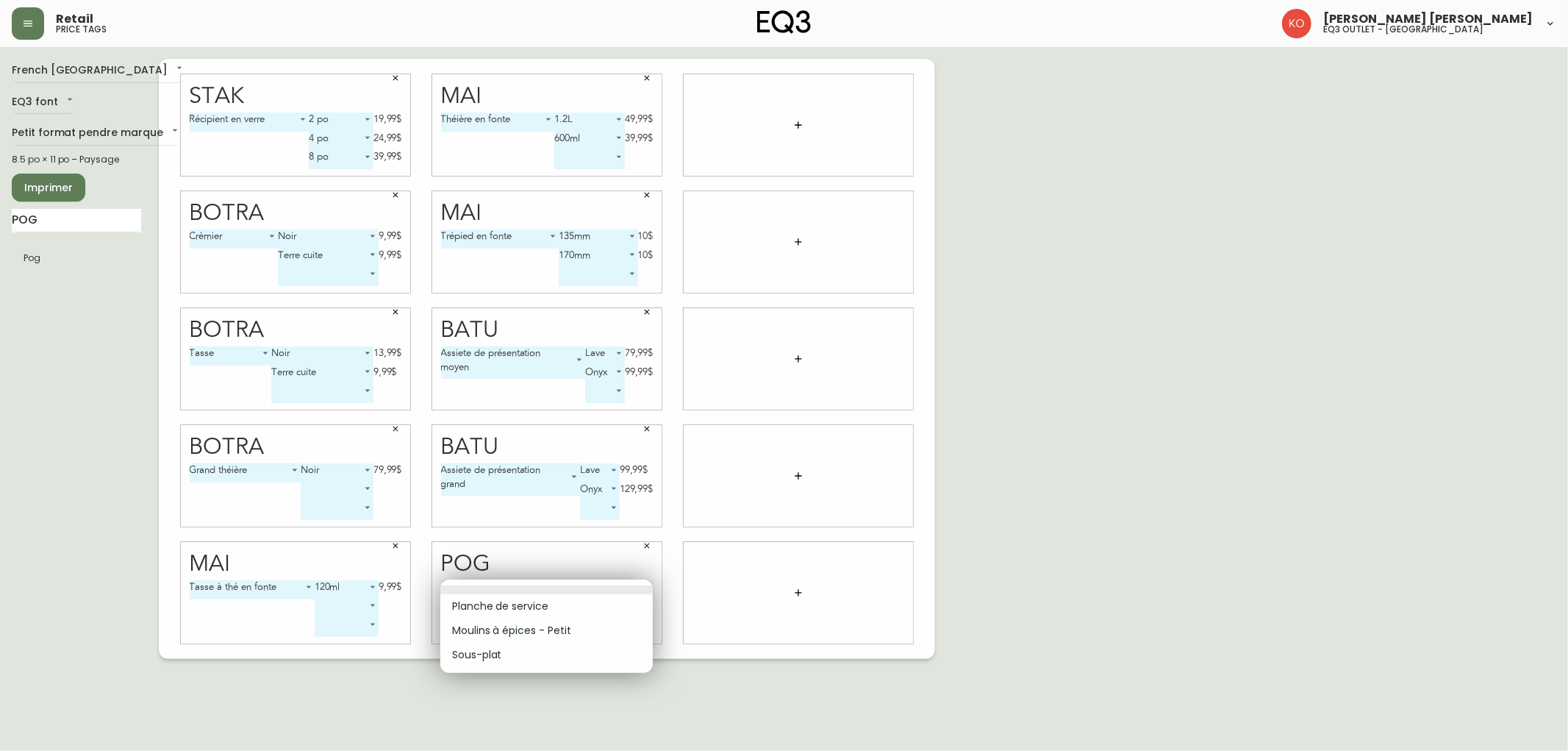
click at [547, 588] on body "Retail price tags [PERSON_NAME] [PERSON_NAME] eq3 outlet - [GEOGRAPHIC_DATA] [G…" at bounding box center [784, 329] width 1568 height 658
click at [534, 608] on li "Planche de service" at bounding box center [546, 606] width 212 height 24
type input "0"
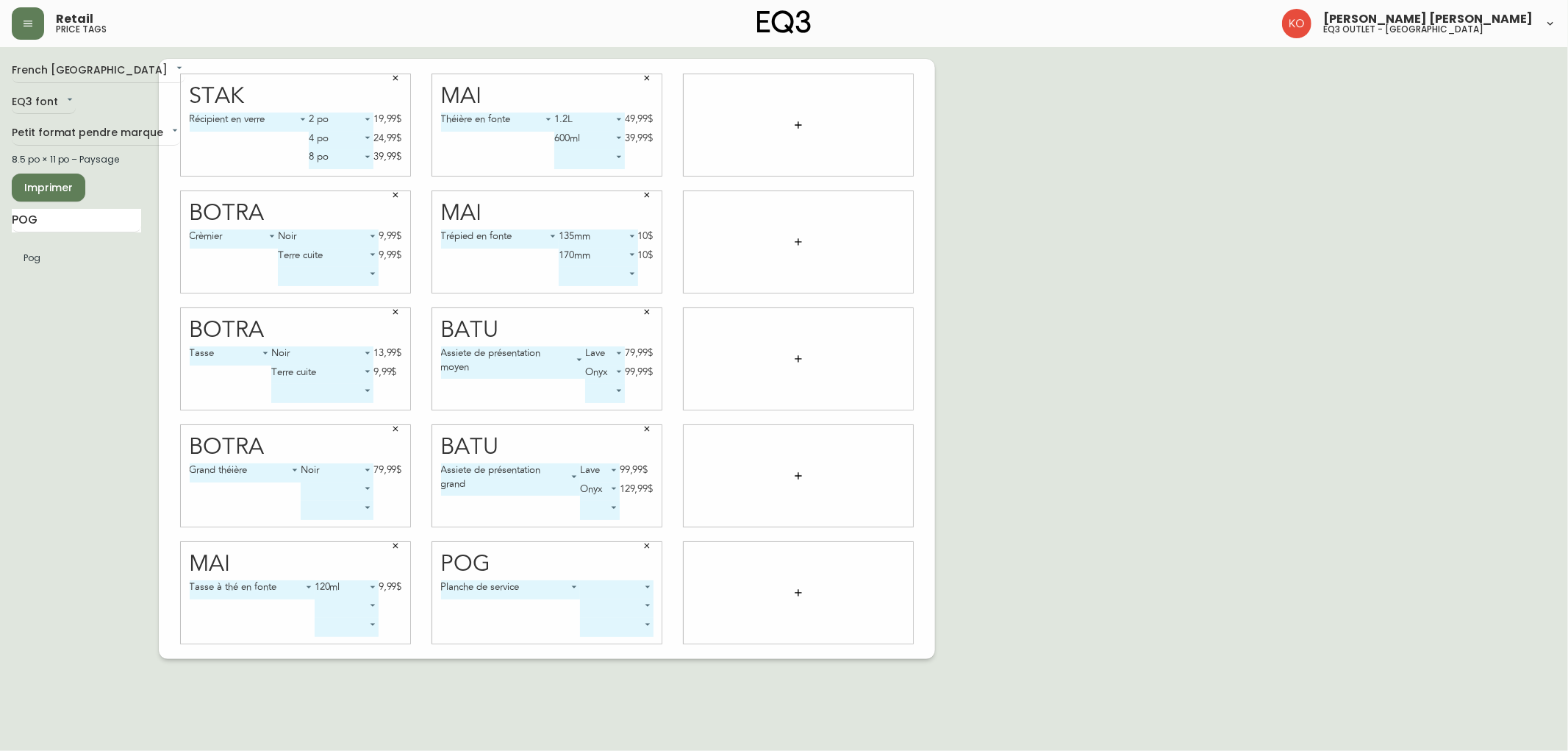
click at [614, 583] on body "Retail price tags [PERSON_NAME] [PERSON_NAME] eq3 outlet - [GEOGRAPHIC_DATA] [G…" at bounding box center [784, 329] width 1568 height 658
click at [608, 608] on li "Grand" at bounding box center [617, 606] width 72 height 24
type input "0"
click at [603, 606] on body "Retail price tags [PERSON_NAME] [PERSON_NAME] eq3 outlet - [GEOGRAPHIC_DATA] [G…" at bounding box center [784, 329] width 1568 height 658
click at [574, 647] on li "Longue" at bounding box center [591, 648] width 65 height 24
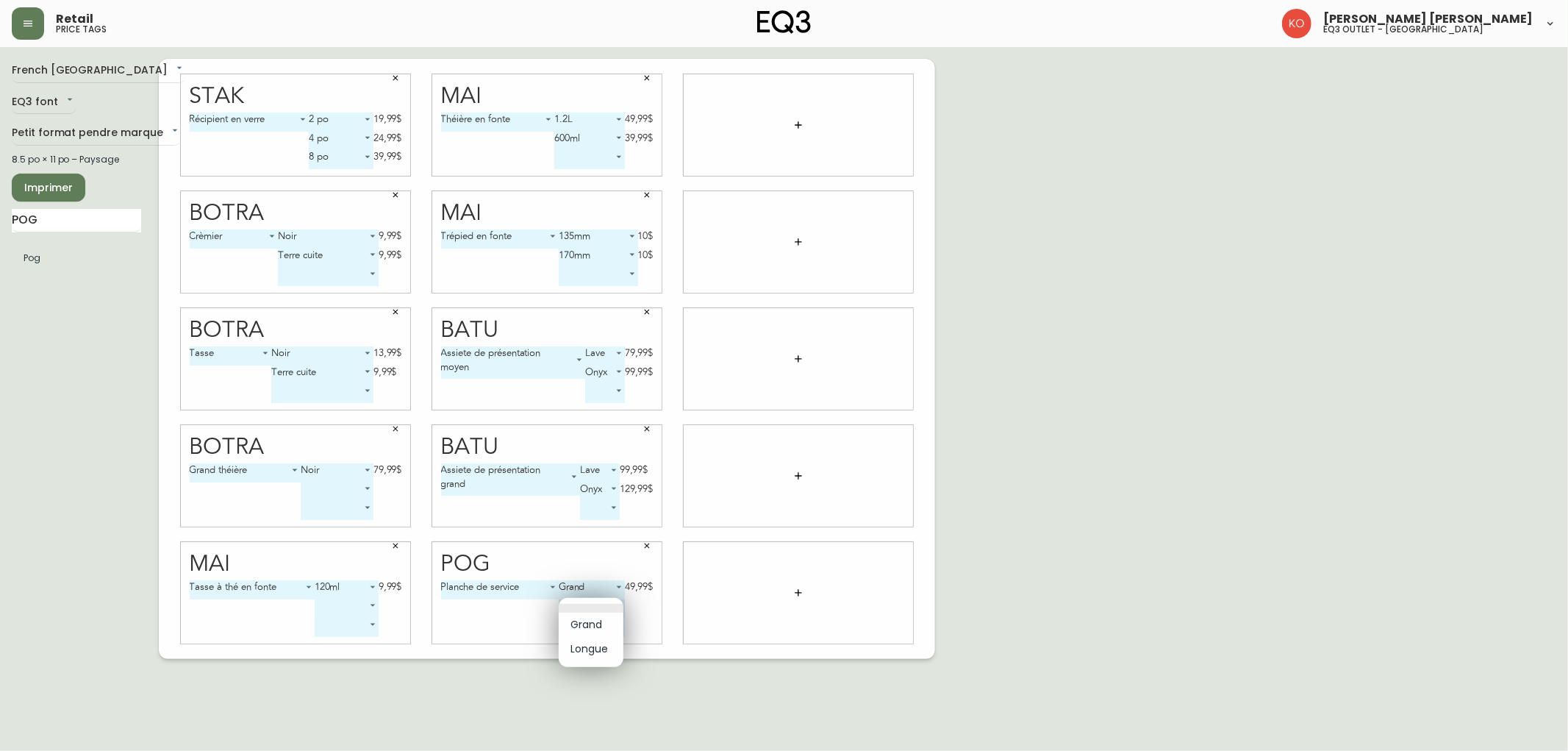
type input "1"
click at [621, 627] on body "Retail price tags [PERSON_NAME] [PERSON_NAME] eq3 outlet - [GEOGRAPHIC_DATA] [G…" at bounding box center [784, 329] width 1568 height 658
click at [715, 673] on div at bounding box center [784, 376] width 1568 height 751
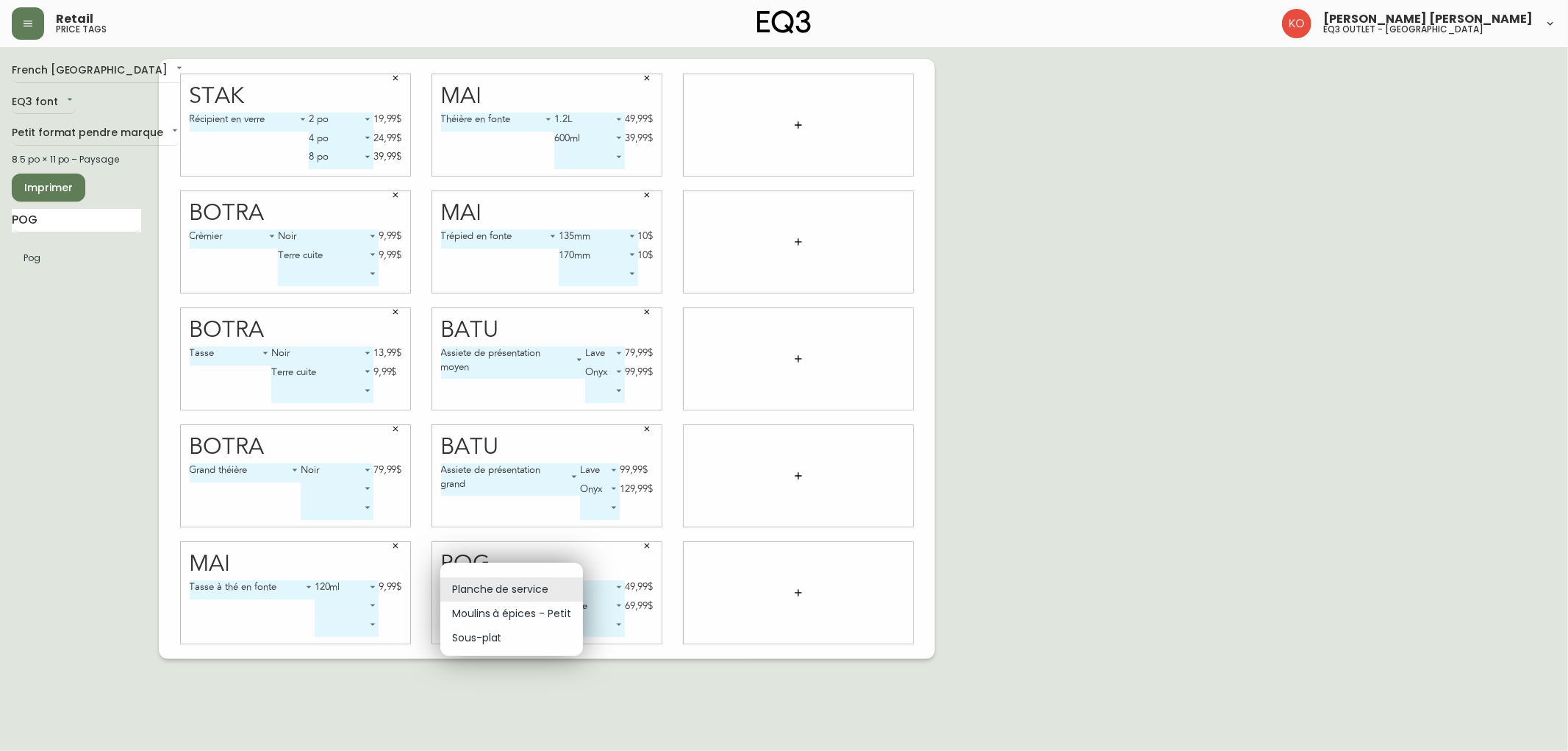
click at [538, 586] on body "Retail price tags [PERSON_NAME] [PERSON_NAME] eq3 outlet - [GEOGRAPHIC_DATA] [G…" at bounding box center [784, 329] width 1568 height 658
click at [529, 618] on li "Moulins à épices - Petit" at bounding box center [512, 613] width 143 height 24
type input "1"
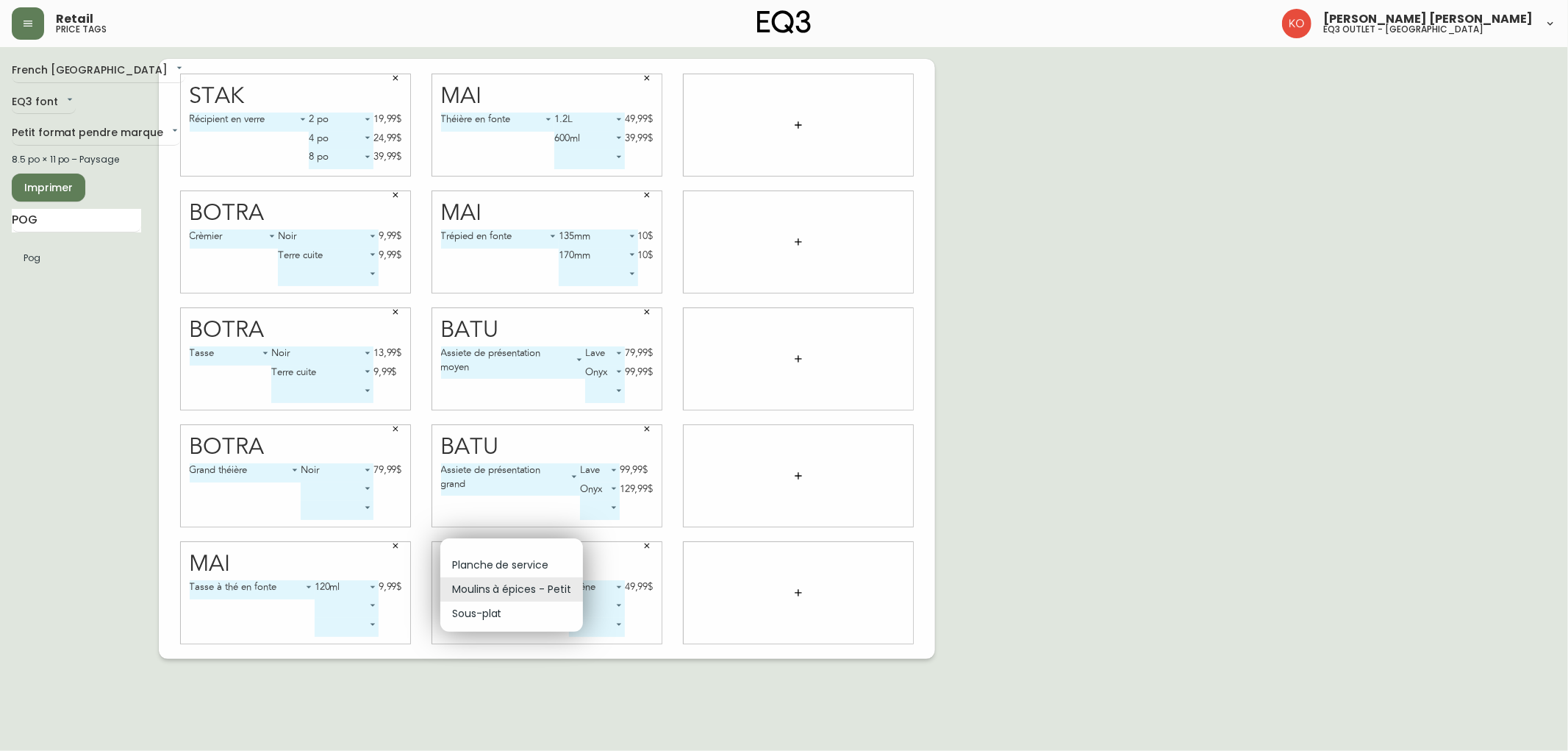
click at [541, 590] on body "Retail price tags [PERSON_NAME] [PERSON_NAME] eq3 outlet - [GEOGRAPHIC_DATA] [G…" at bounding box center [784, 329] width 1568 height 658
click at [612, 605] on div at bounding box center [784, 376] width 1568 height 751
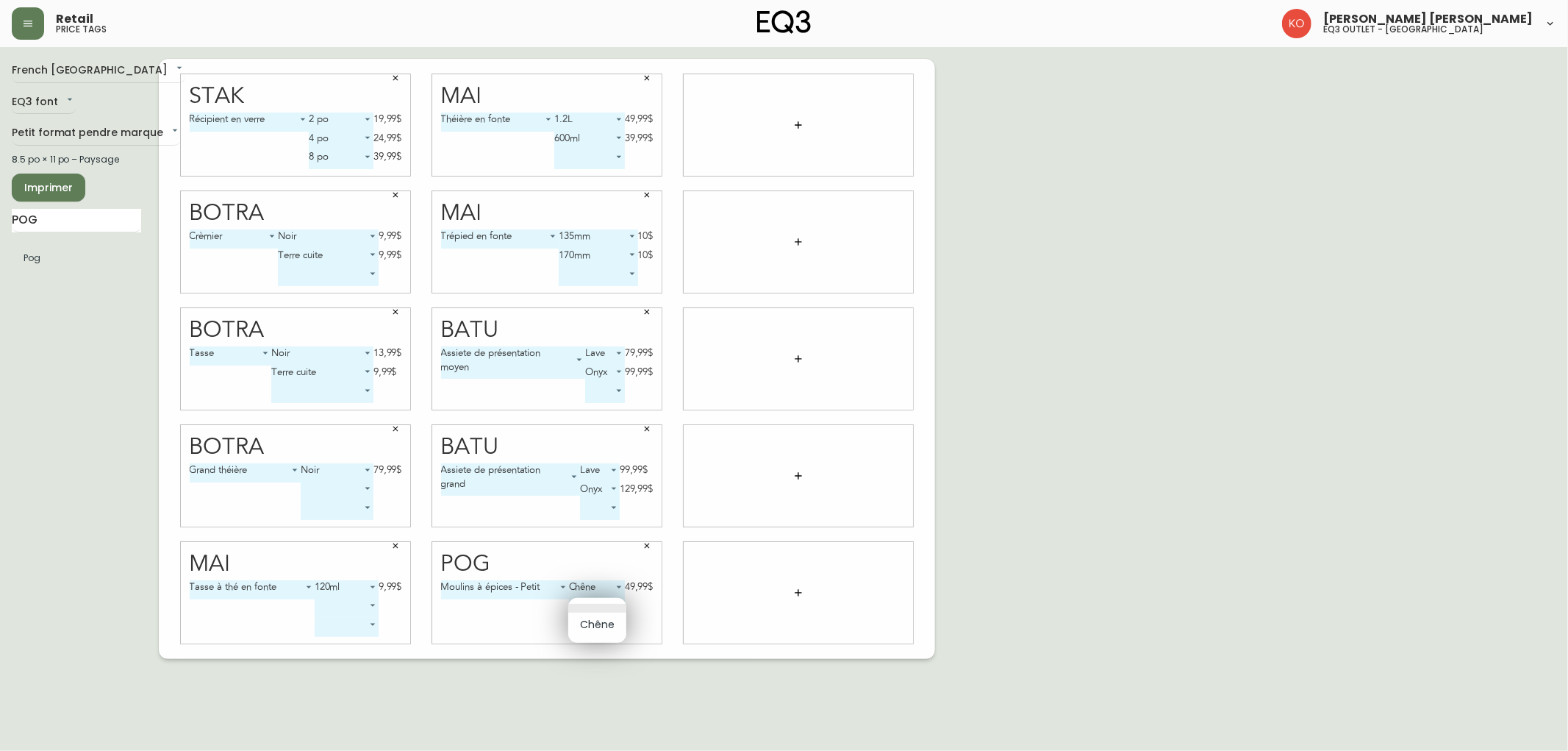
click at [619, 600] on body "Retail price tags [PERSON_NAME] [PERSON_NAME] eq3 outlet - [GEOGRAPHIC_DATA] [G…" at bounding box center [784, 329] width 1568 height 658
click at [510, 615] on div at bounding box center [784, 376] width 1568 height 751
click at [801, 126] on icon "button" at bounding box center [798, 125] width 12 height 12
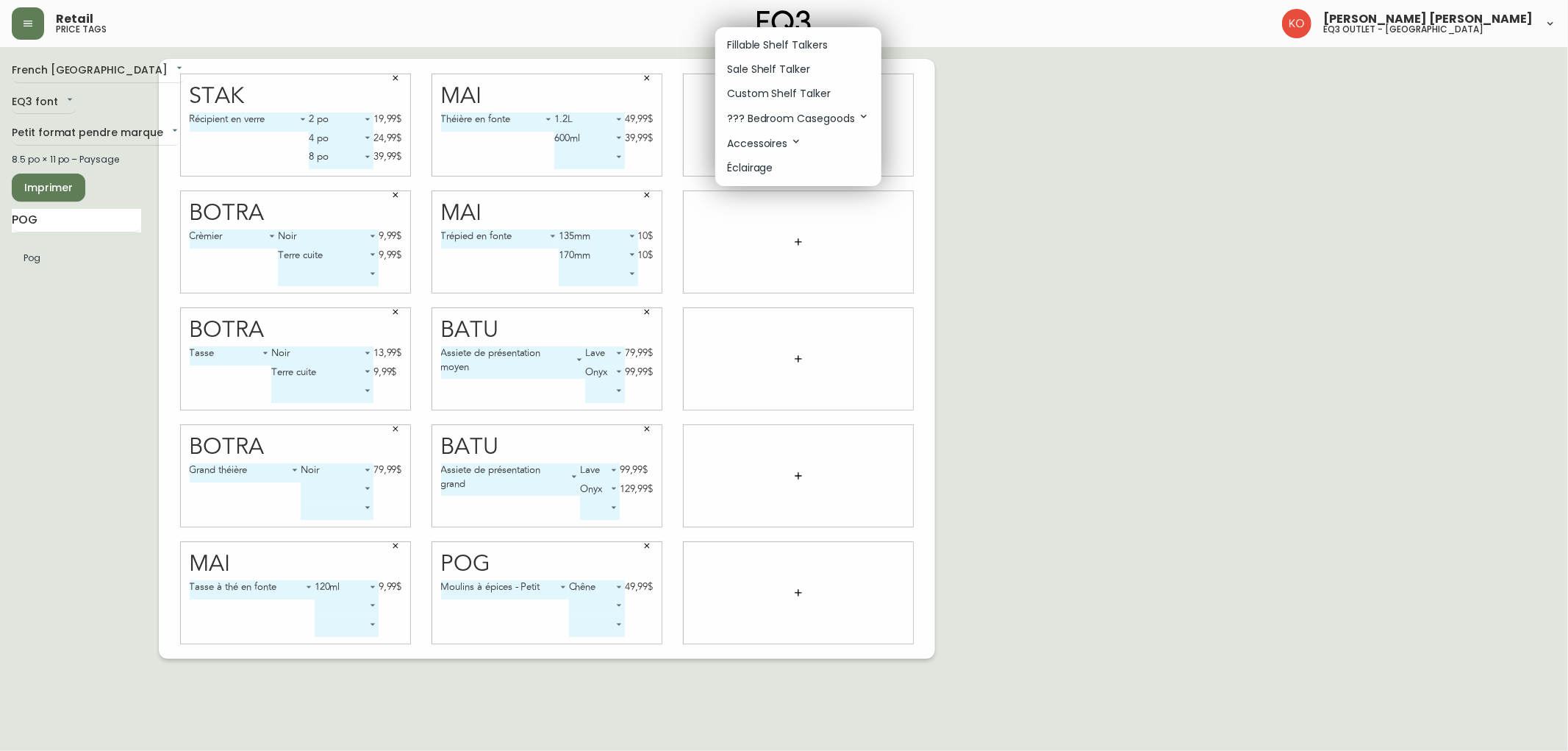
click at [27, 263] on div at bounding box center [784, 376] width 1568 height 751
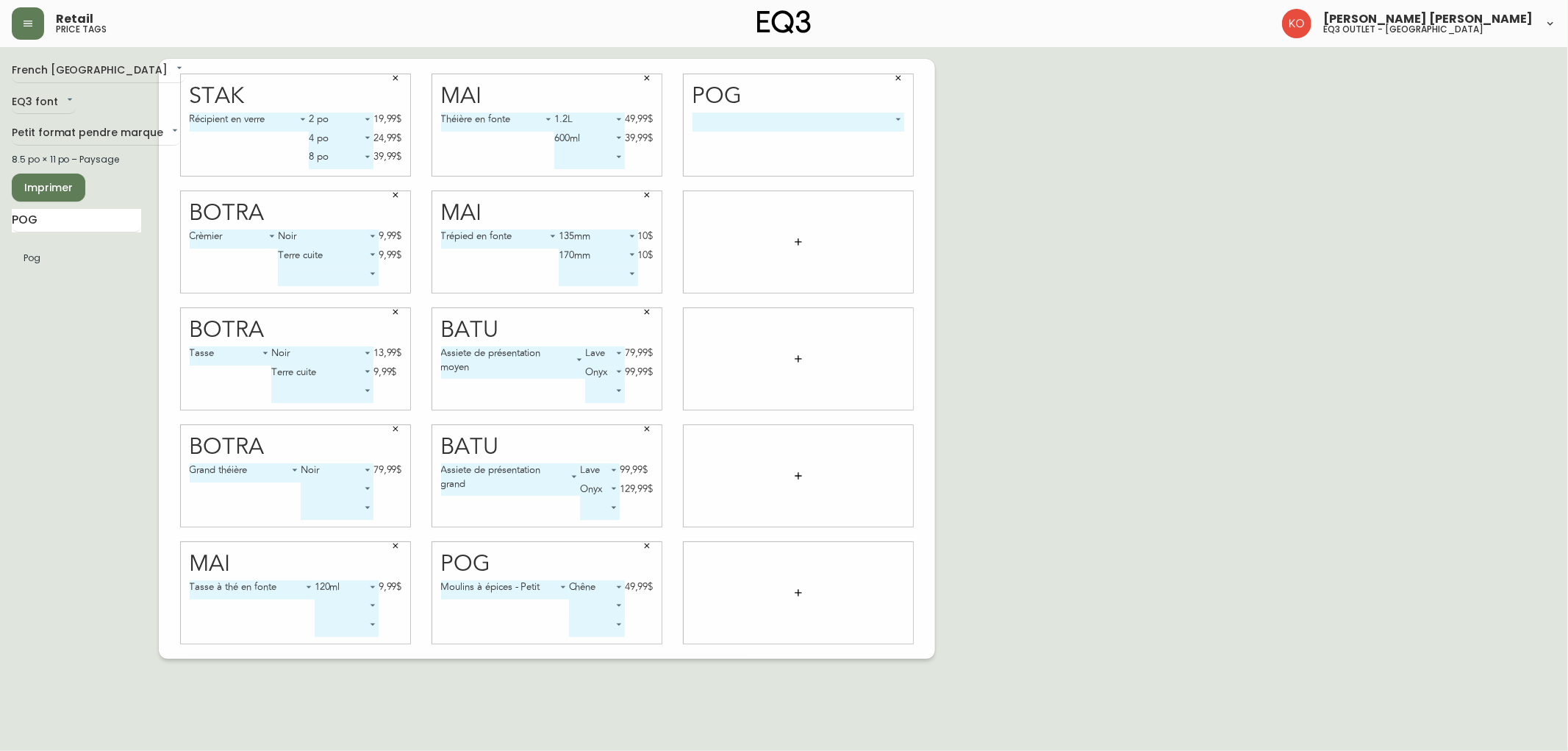
click at [836, 125] on body "Retail price tags [PERSON_NAME] [PERSON_NAME] eq3 outlet - [GEOGRAPHIC_DATA] [G…" at bounding box center [784, 329] width 1568 height 658
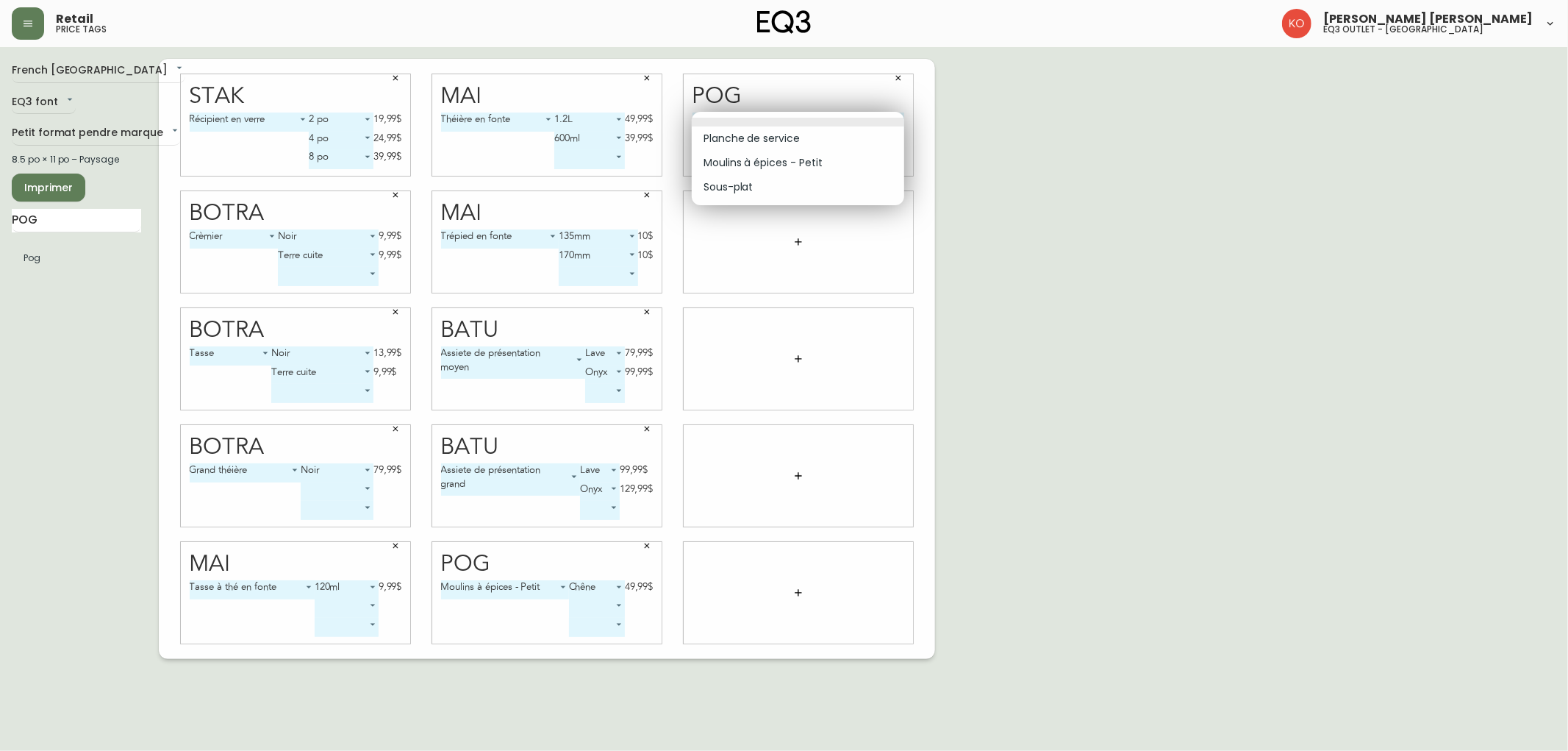
click at [828, 138] on li "Planche de service" at bounding box center [798, 138] width 212 height 24
type input "0"
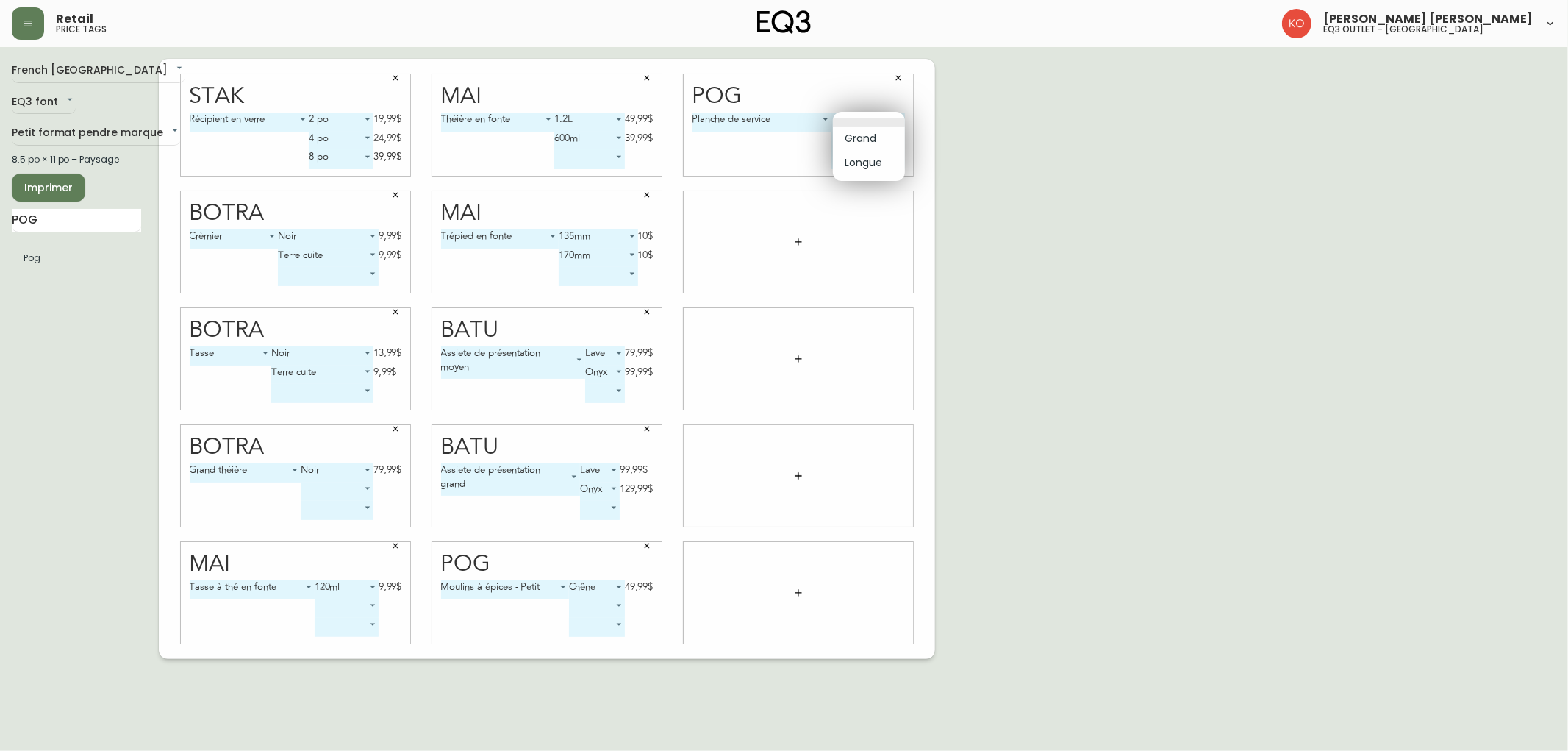
click at [849, 122] on body "Retail price tags [PERSON_NAME] [PERSON_NAME] eq3 outlet - [GEOGRAPHIC_DATA] [G…" at bounding box center [784, 329] width 1568 height 658
click at [866, 146] on li "Grand" at bounding box center [869, 138] width 72 height 24
type input "0"
click at [855, 138] on body "Retail price tags [PERSON_NAME] [PERSON_NAME] eq3 outlet - [GEOGRAPHIC_DATA] [G…" at bounding box center [784, 329] width 1568 height 658
click at [838, 180] on li "Longue" at bounding box center [842, 181] width 65 height 24
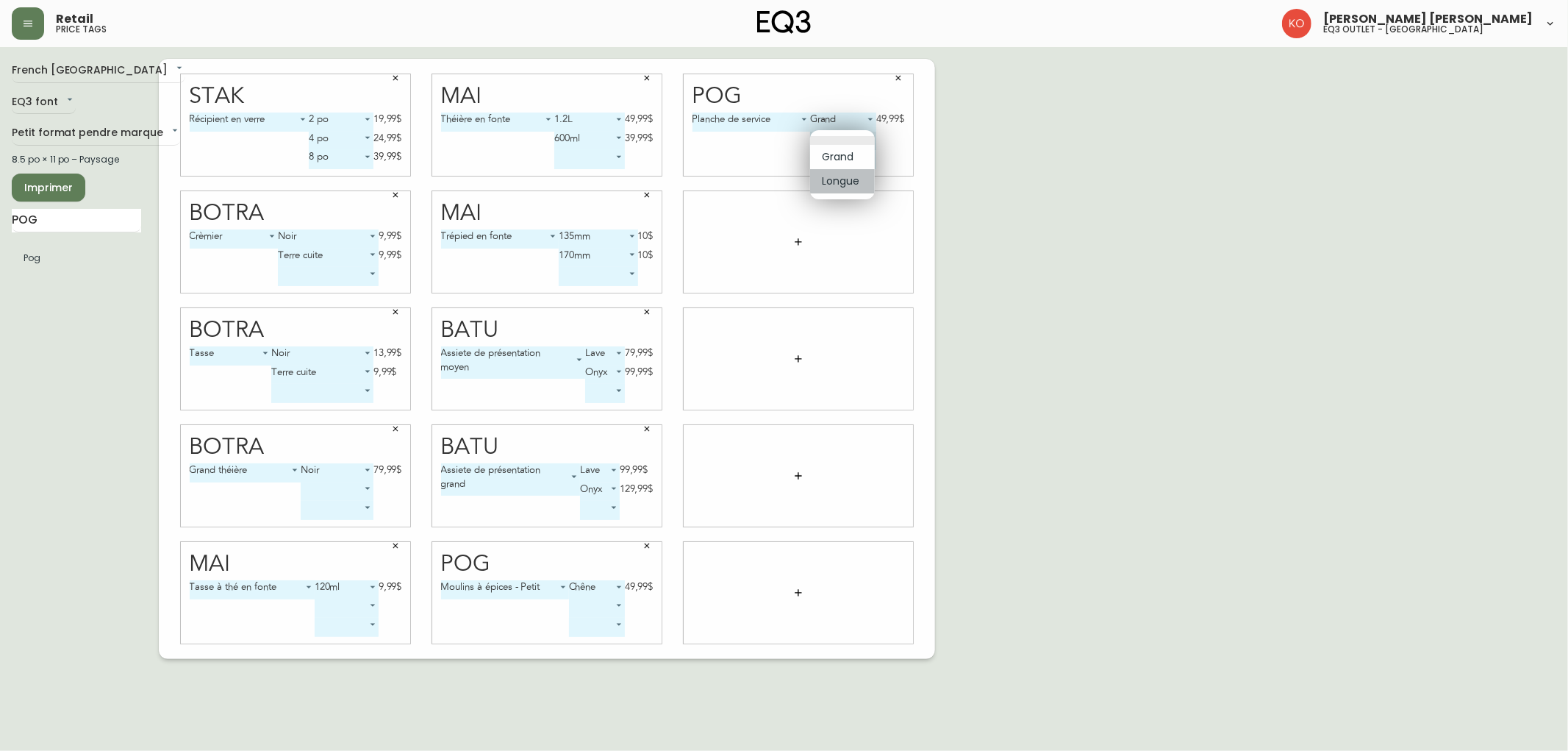
type input "1"
click at [99, 224] on input "POG" at bounding box center [76, 220] width 129 height 24
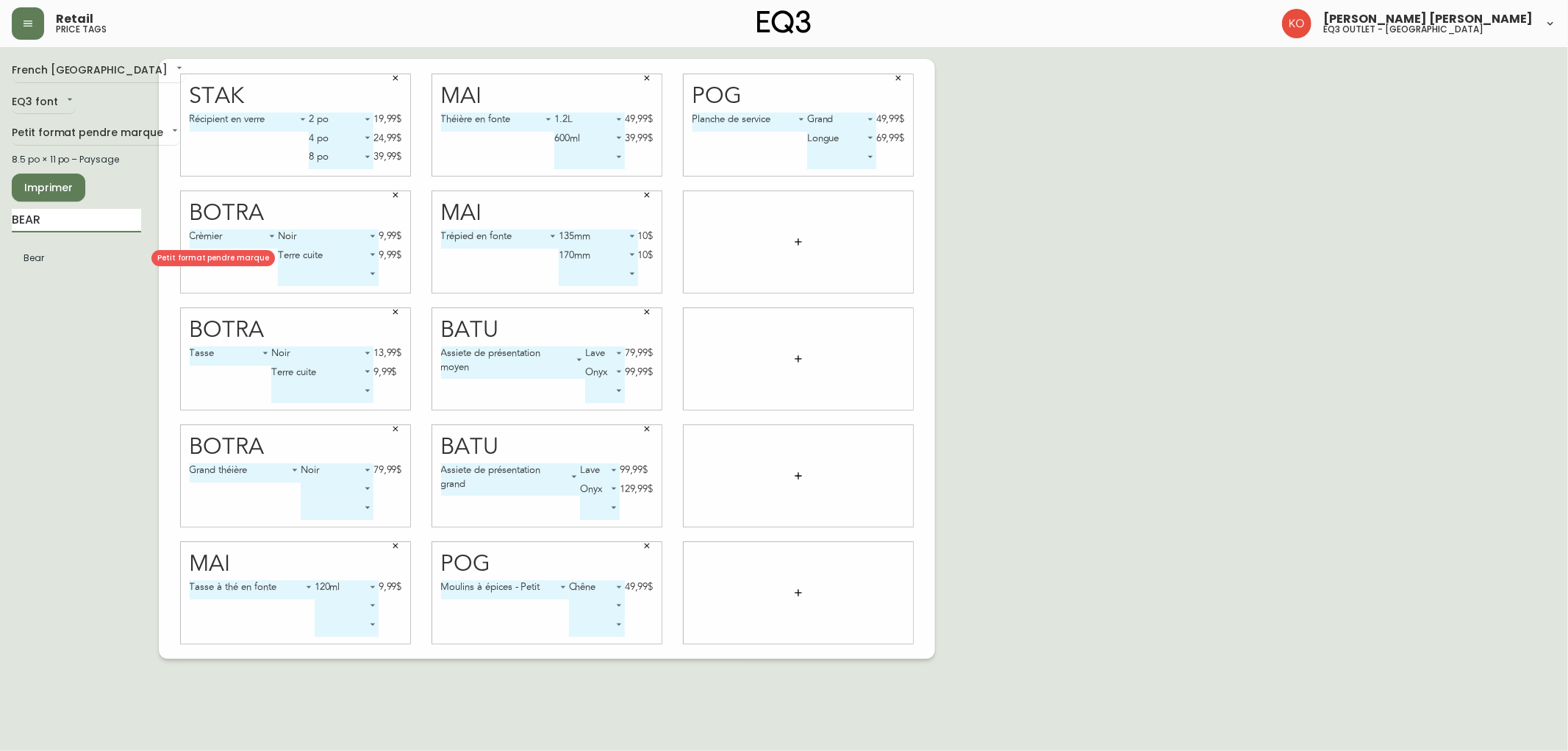
type input "BEAR"
click at [840, 239] on body "Retail price tags [PERSON_NAME] [PERSON_NAME] eq3 outlet - [GEOGRAPHIC_DATA] [G…" at bounding box center [784, 329] width 1568 height 658
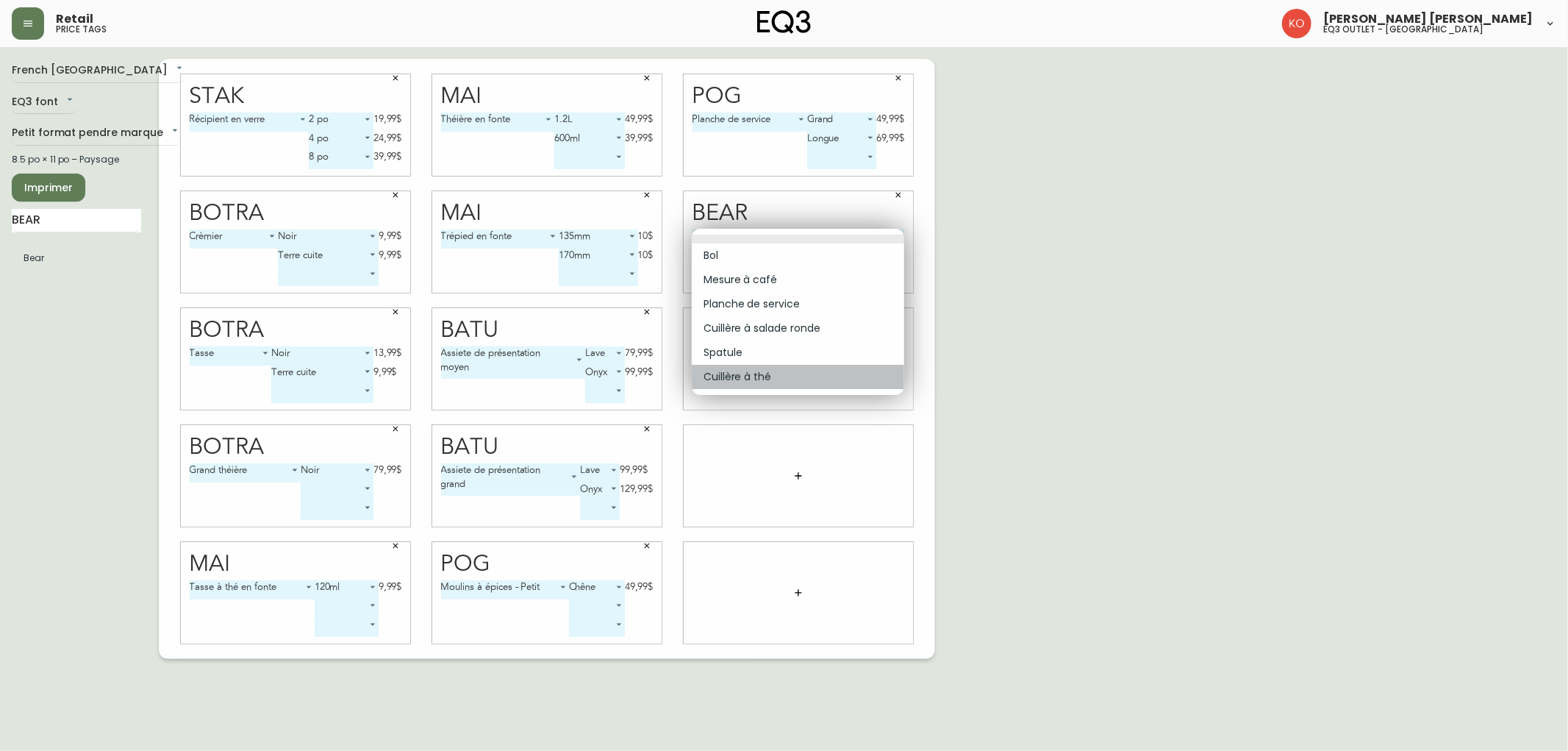
click at [766, 373] on li "Cuillère à thé" at bounding box center [798, 376] width 212 height 24
type input "5"
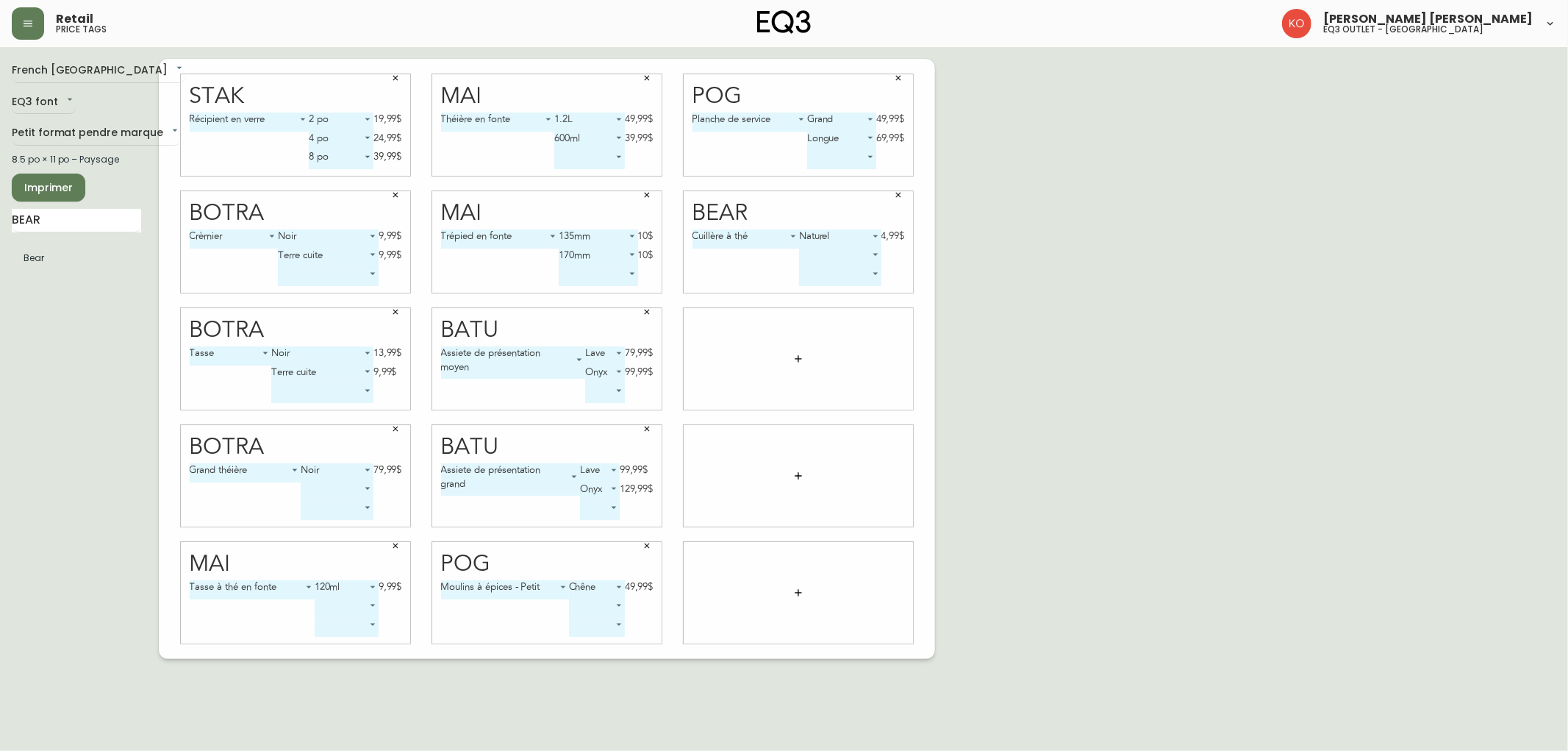
click at [819, 255] on body "Retail price tags [PERSON_NAME] [PERSON_NAME] eq3 outlet - [GEOGRAPHIC_DATA] [G…" at bounding box center [784, 329] width 1568 height 658
click at [761, 267] on div at bounding box center [784, 376] width 1568 height 751
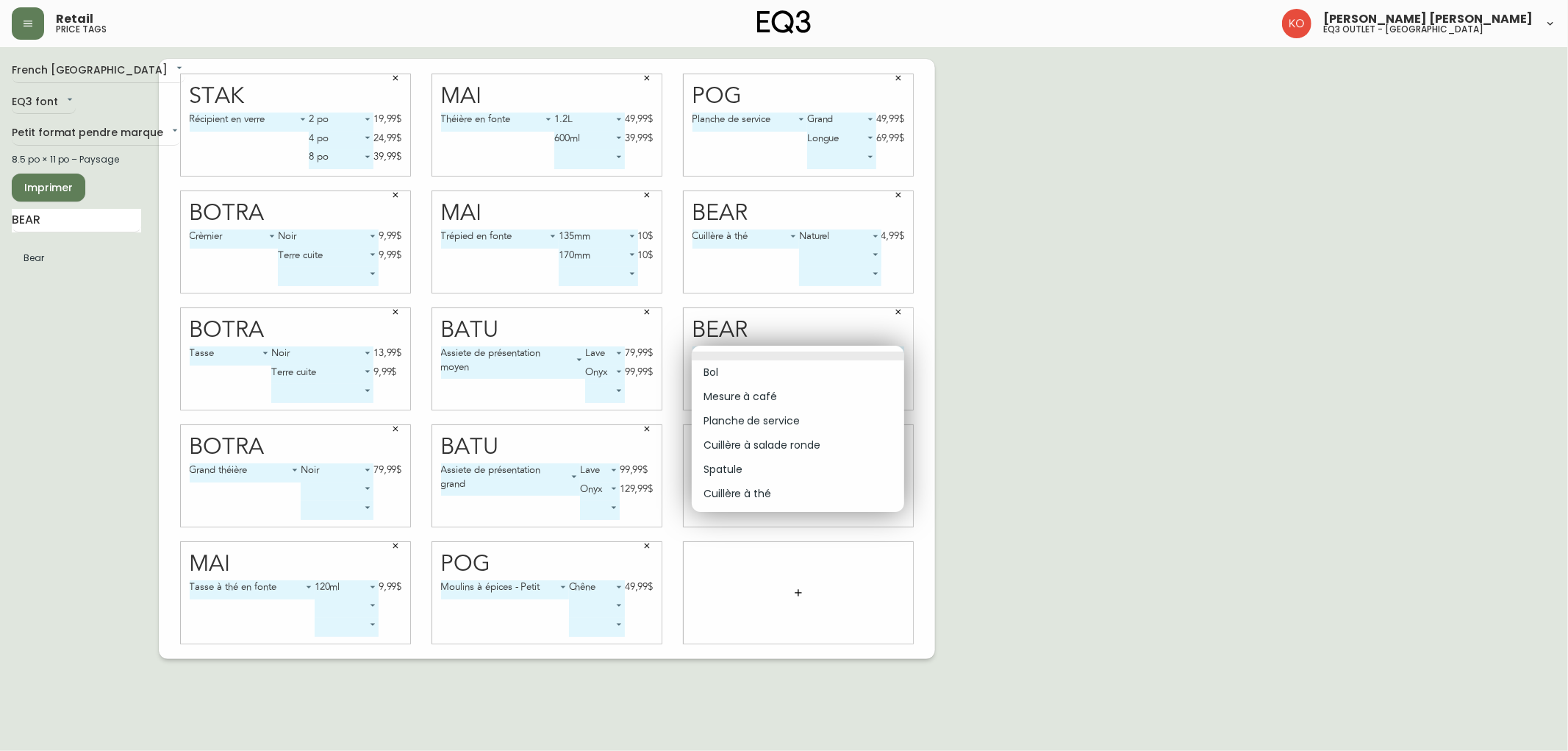
click at [813, 351] on body "Retail price tags [PERSON_NAME] [PERSON_NAME] eq3 outlet - [GEOGRAPHIC_DATA] [G…" at bounding box center [784, 329] width 1568 height 658
click at [781, 444] on li "Cuillère à salade ronde" at bounding box center [798, 444] width 212 height 24
type input "3"
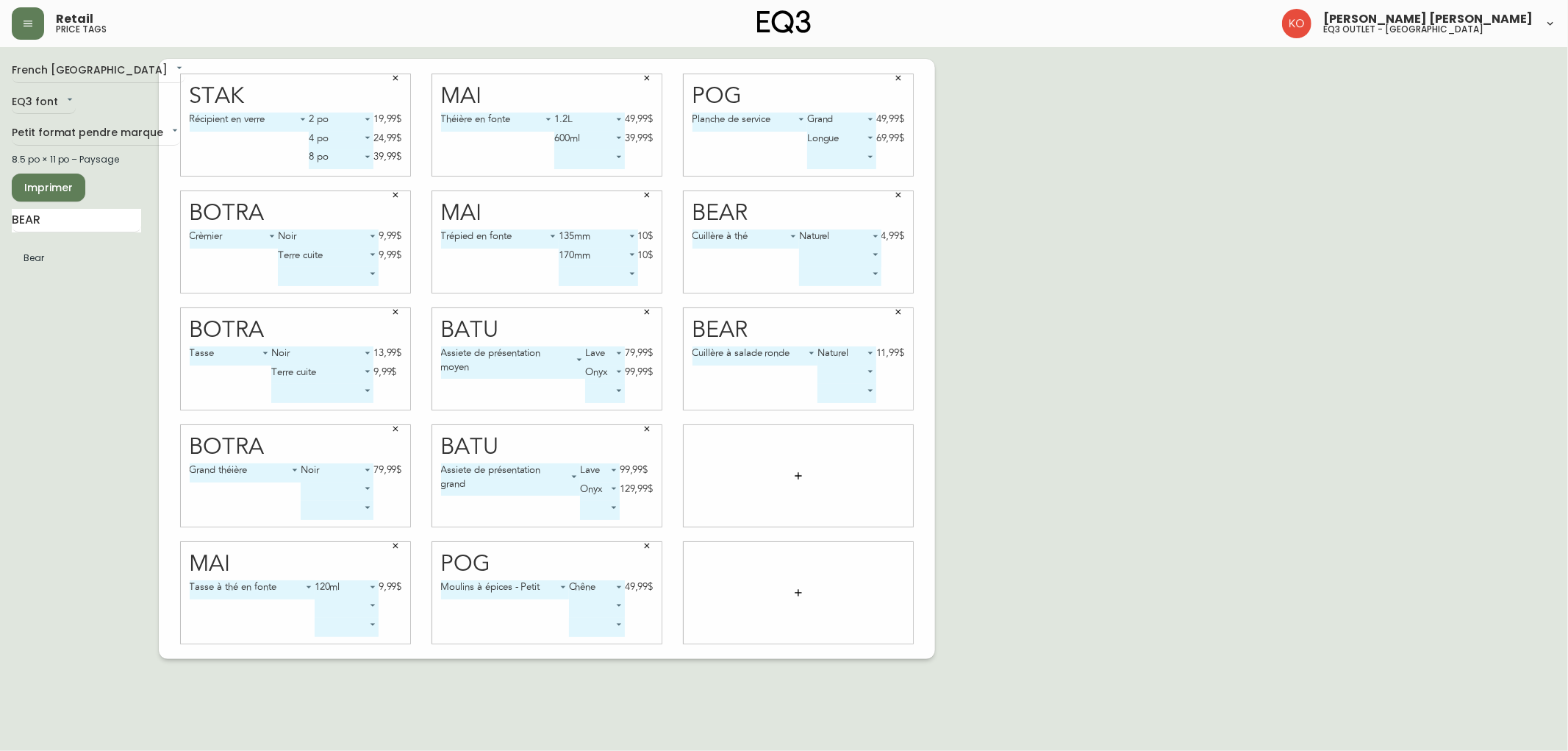
click at [857, 371] on body "Retail price tags [PERSON_NAME] [PERSON_NAME] eq3 outlet - [GEOGRAPHIC_DATA] [G…" at bounding box center [784, 329] width 1568 height 658
click at [773, 379] on div at bounding box center [784, 376] width 1568 height 751
click at [859, 372] on body "Retail price tags [PERSON_NAME] [PERSON_NAME] eq3 outlet - [GEOGRAPHIC_DATA] [G…" at bounding box center [784, 329] width 1568 height 658
click at [859, 372] on li at bounding box center [847, 374] width 60 height 9
click at [871, 371] on body "Retail price tags [PERSON_NAME] [PERSON_NAME] eq3 outlet - [GEOGRAPHIC_DATA] [G…" at bounding box center [784, 329] width 1568 height 658
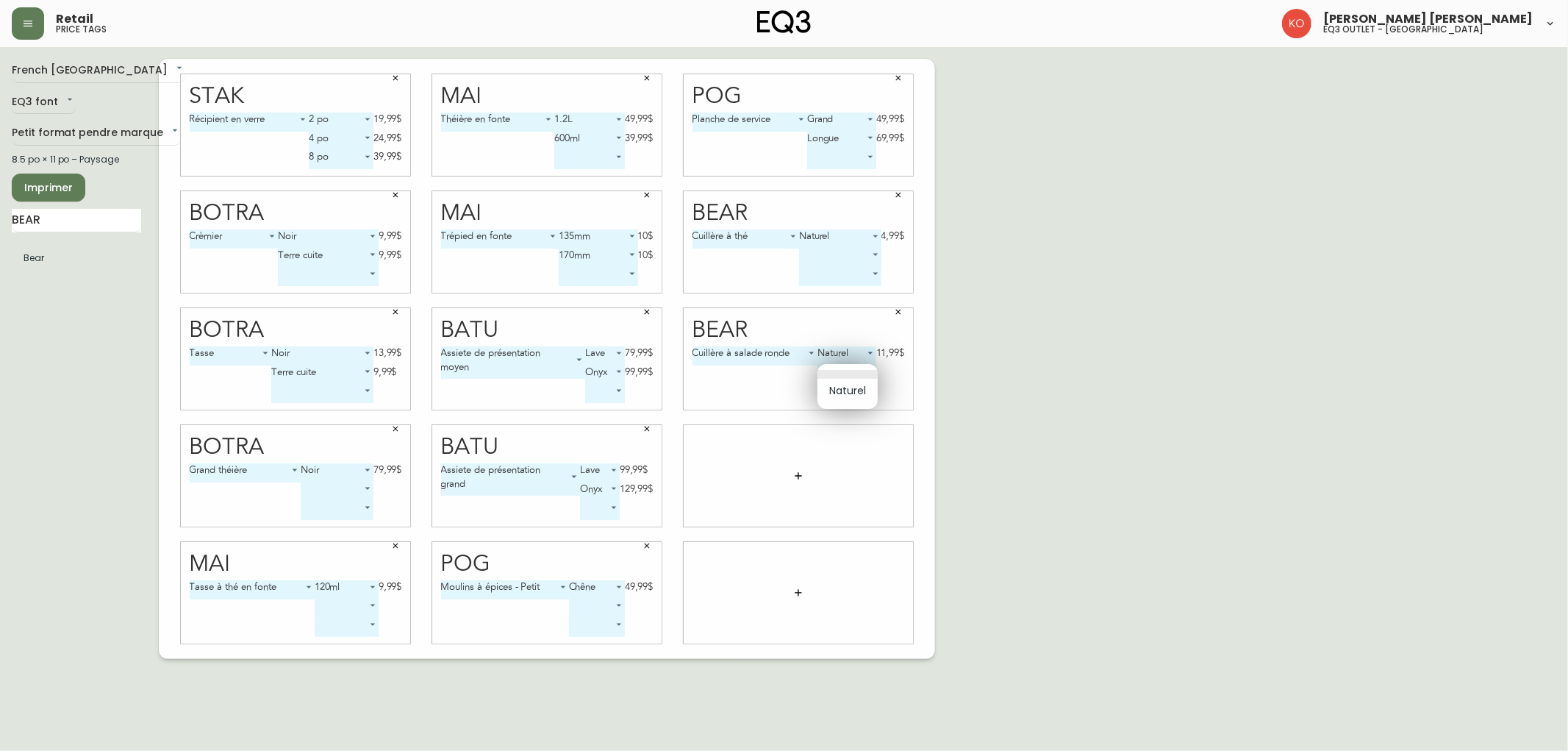
click at [965, 350] on div at bounding box center [784, 376] width 1568 height 751
click at [103, 225] on input "BEAR" at bounding box center [76, 220] width 129 height 24
type input "PARK"
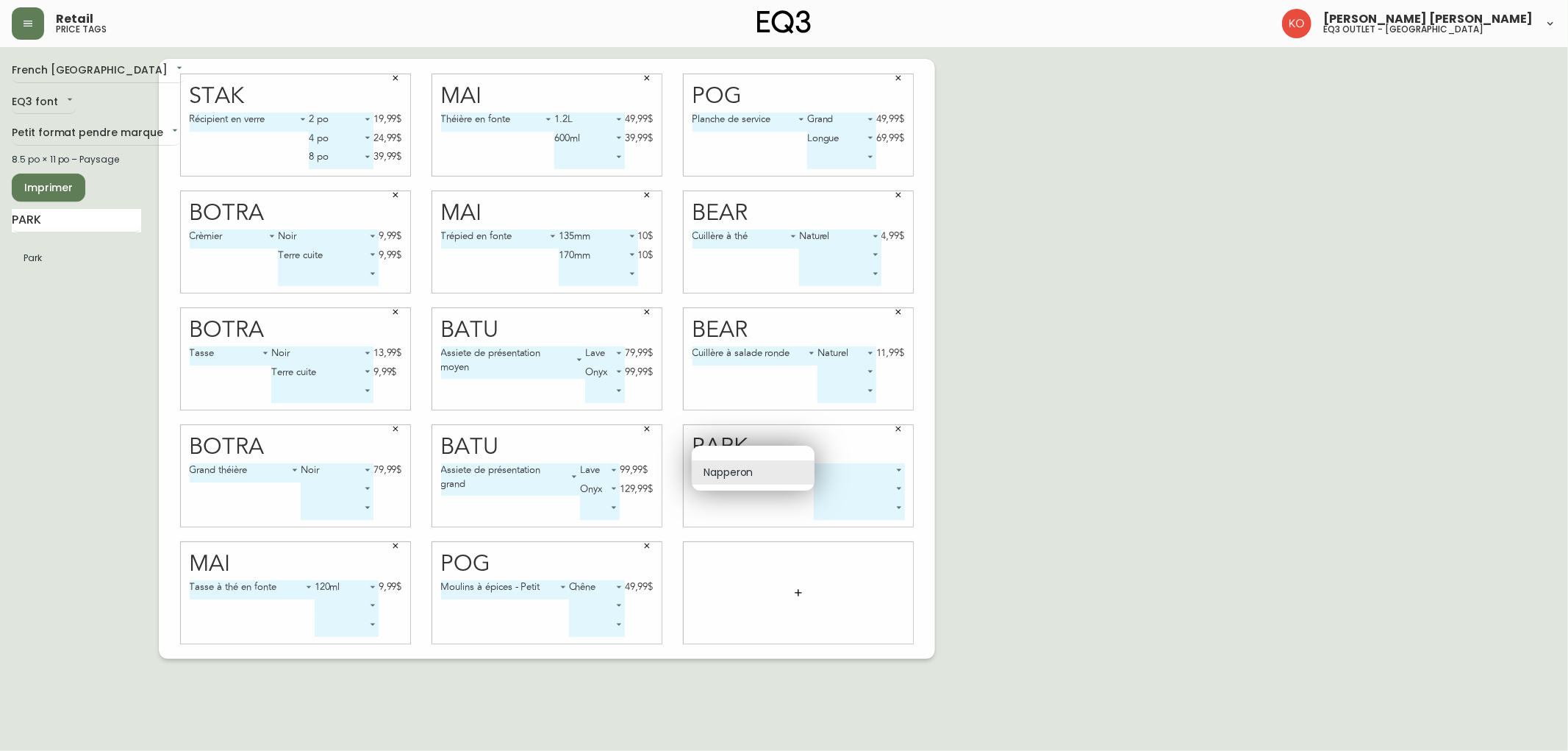
click at [802, 466] on body "Retail price tags [PERSON_NAME] [PERSON_NAME] eq3 outlet - [GEOGRAPHIC_DATA] [G…" at bounding box center [784, 329] width 1568 height 658
click at [736, 479] on li "Napperon" at bounding box center [753, 472] width 123 height 24
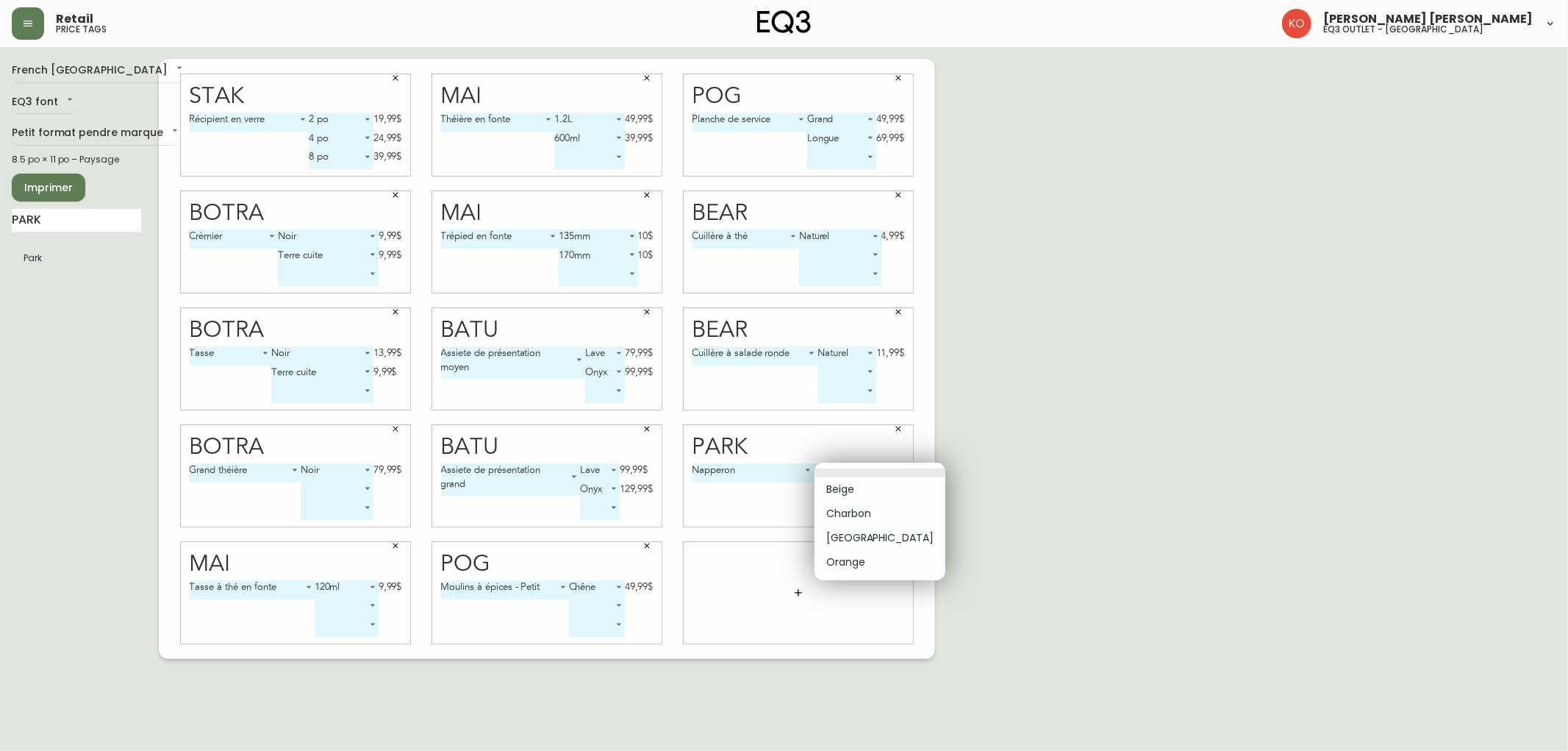
click at [847, 475] on body "Retail price tags [PERSON_NAME] [PERSON_NAME] eq3 outlet - [GEOGRAPHIC_DATA] [G…" at bounding box center [784, 329] width 1568 height 658
click at [848, 489] on li "Beige" at bounding box center [879, 489] width 131 height 24
type input "0"
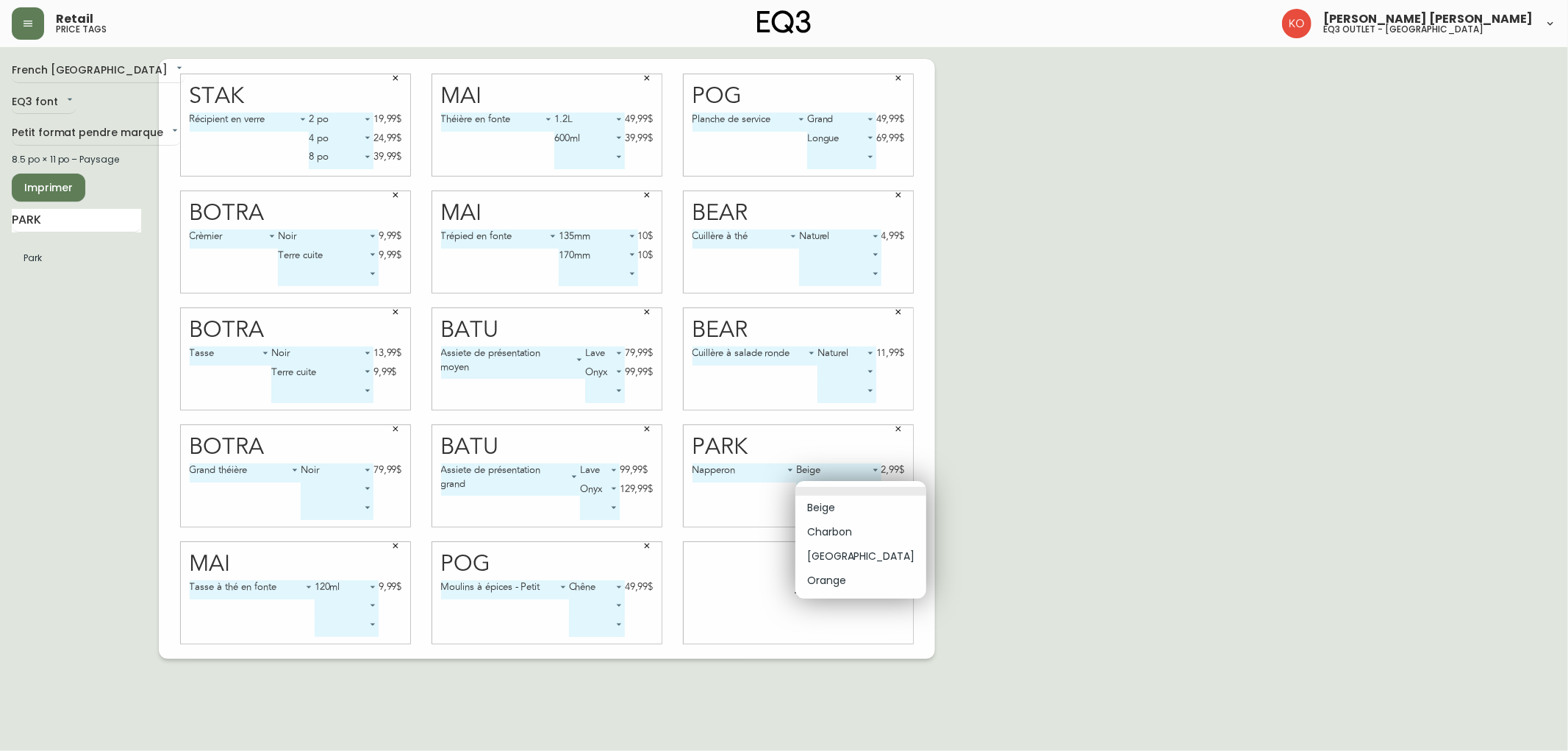
click at [838, 484] on body "Retail price tags [PERSON_NAME] [PERSON_NAME] eq3 outlet - [GEOGRAPHIC_DATA] [G…" at bounding box center [784, 329] width 1568 height 658
click at [834, 556] on li "[GEOGRAPHIC_DATA]" at bounding box center [860, 556] width 131 height 24
type input "2"
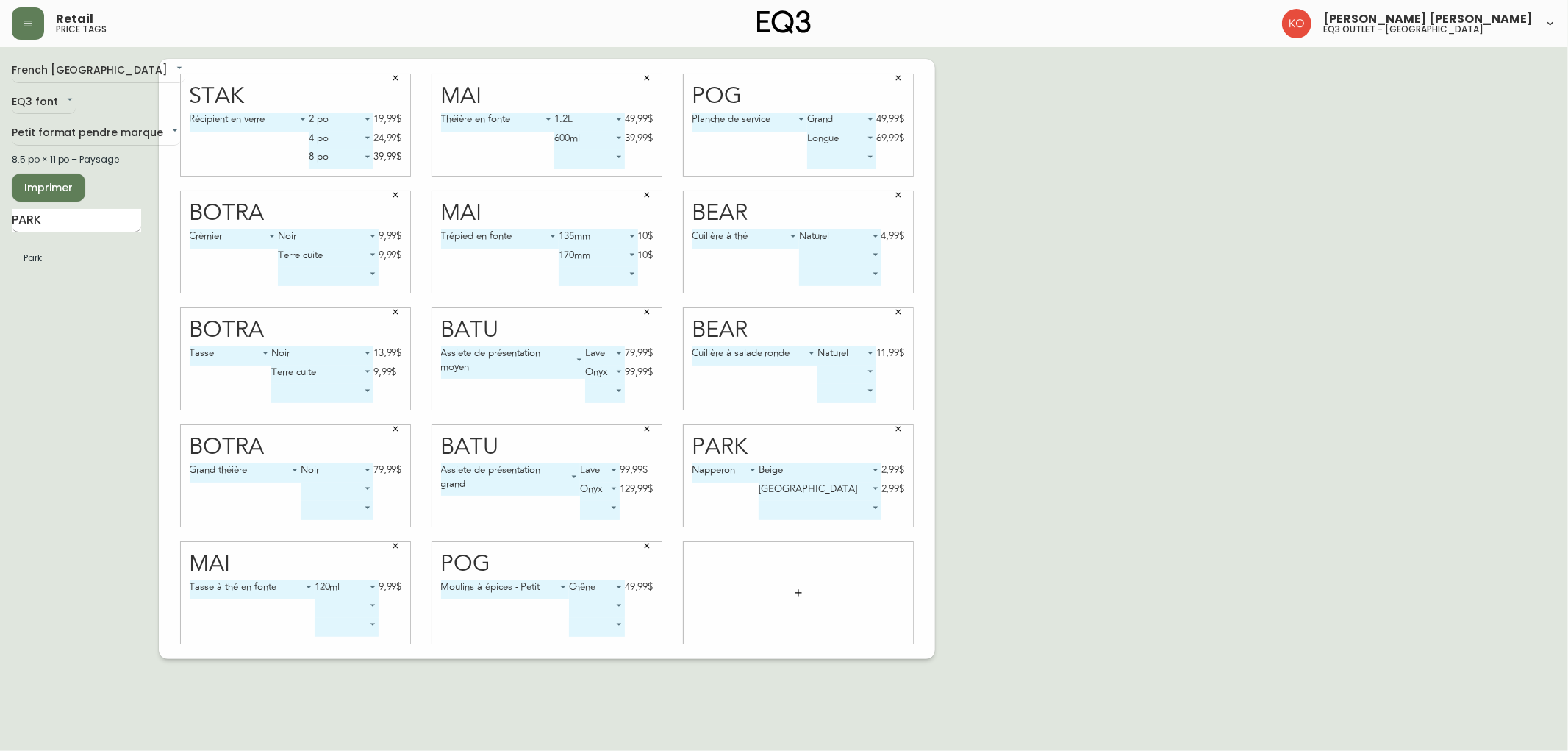
click at [56, 213] on input "PARK" at bounding box center [76, 220] width 129 height 24
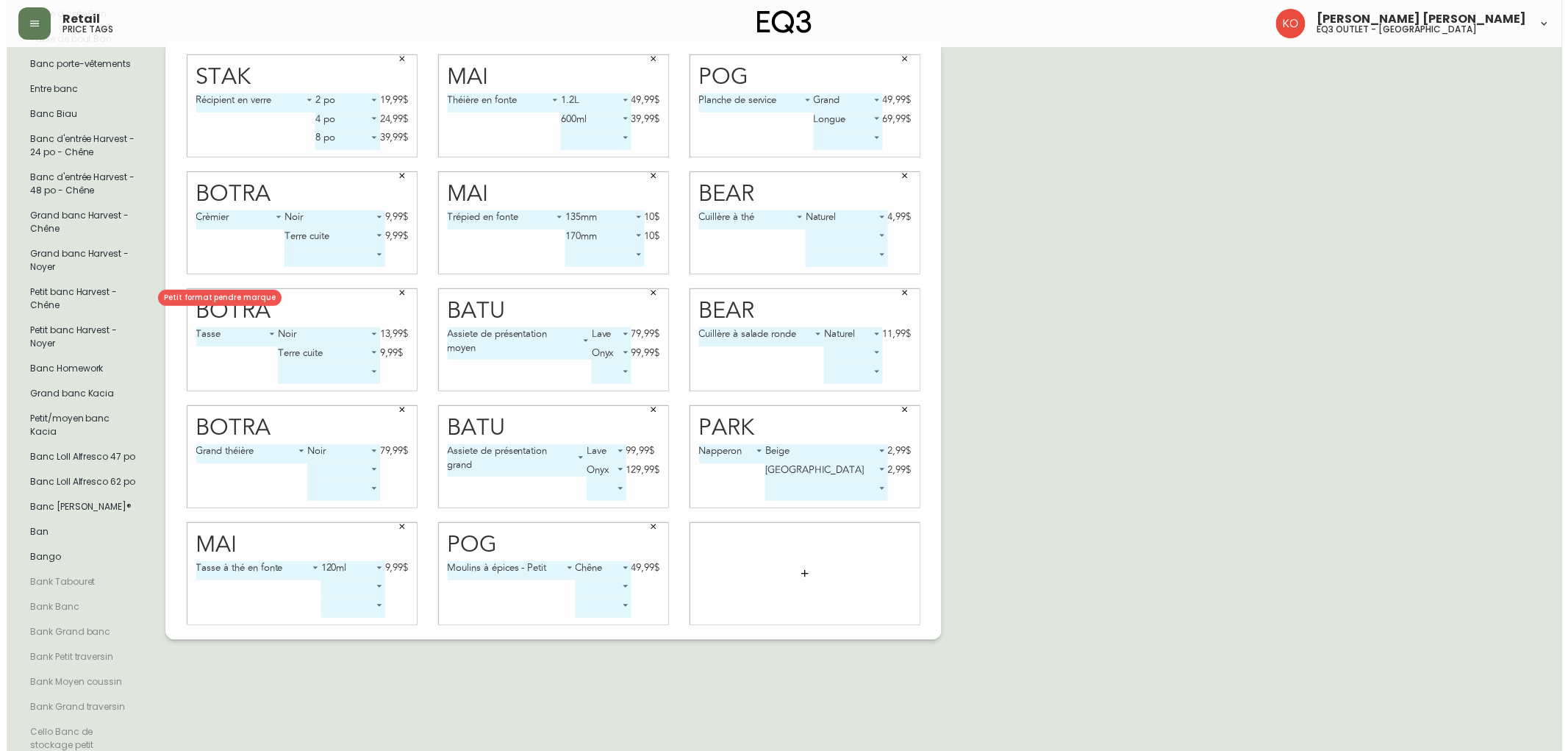
scroll to position [326, 0]
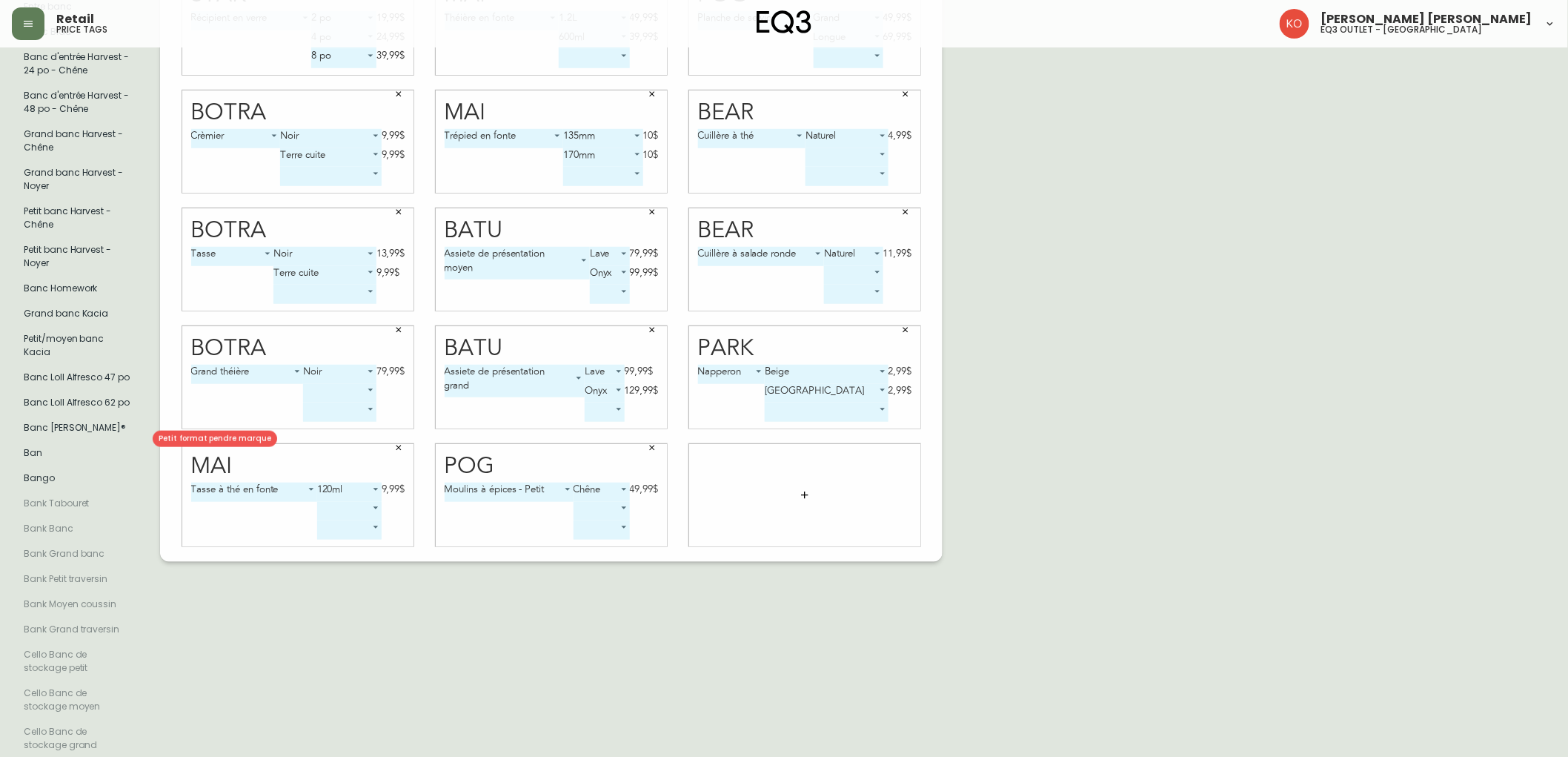
type input "BAN"
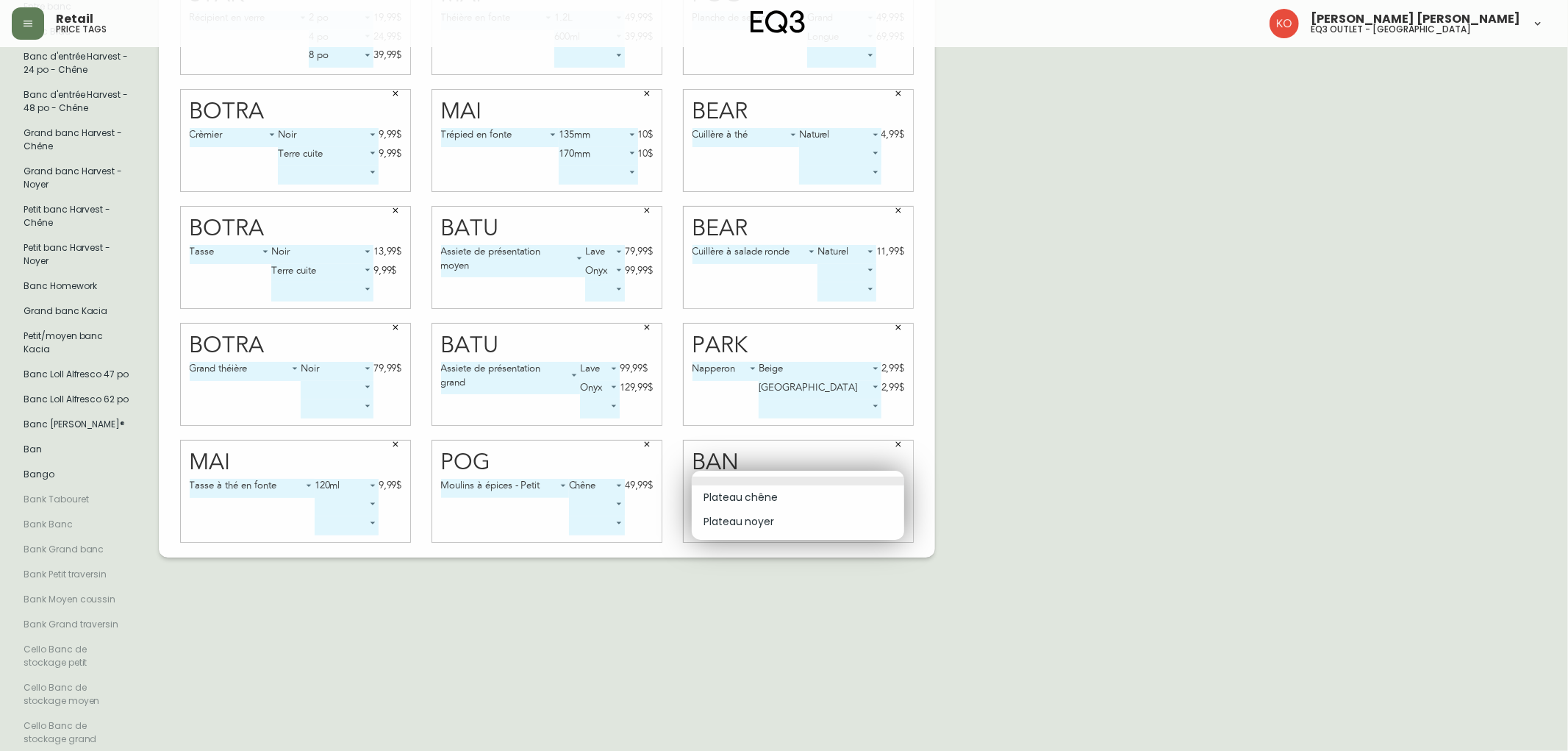
click at [843, 480] on body "Retail price tags [PERSON_NAME] [PERSON_NAME] eq3 outlet - [GEOGRAPHIC_DATA] [G…" at bounding box center [784, 228] width 1568 height 1108
click at [785, 495] on li "Plateau chêne" at bounding box center [798, 497] width 212 height 24
type input "0"
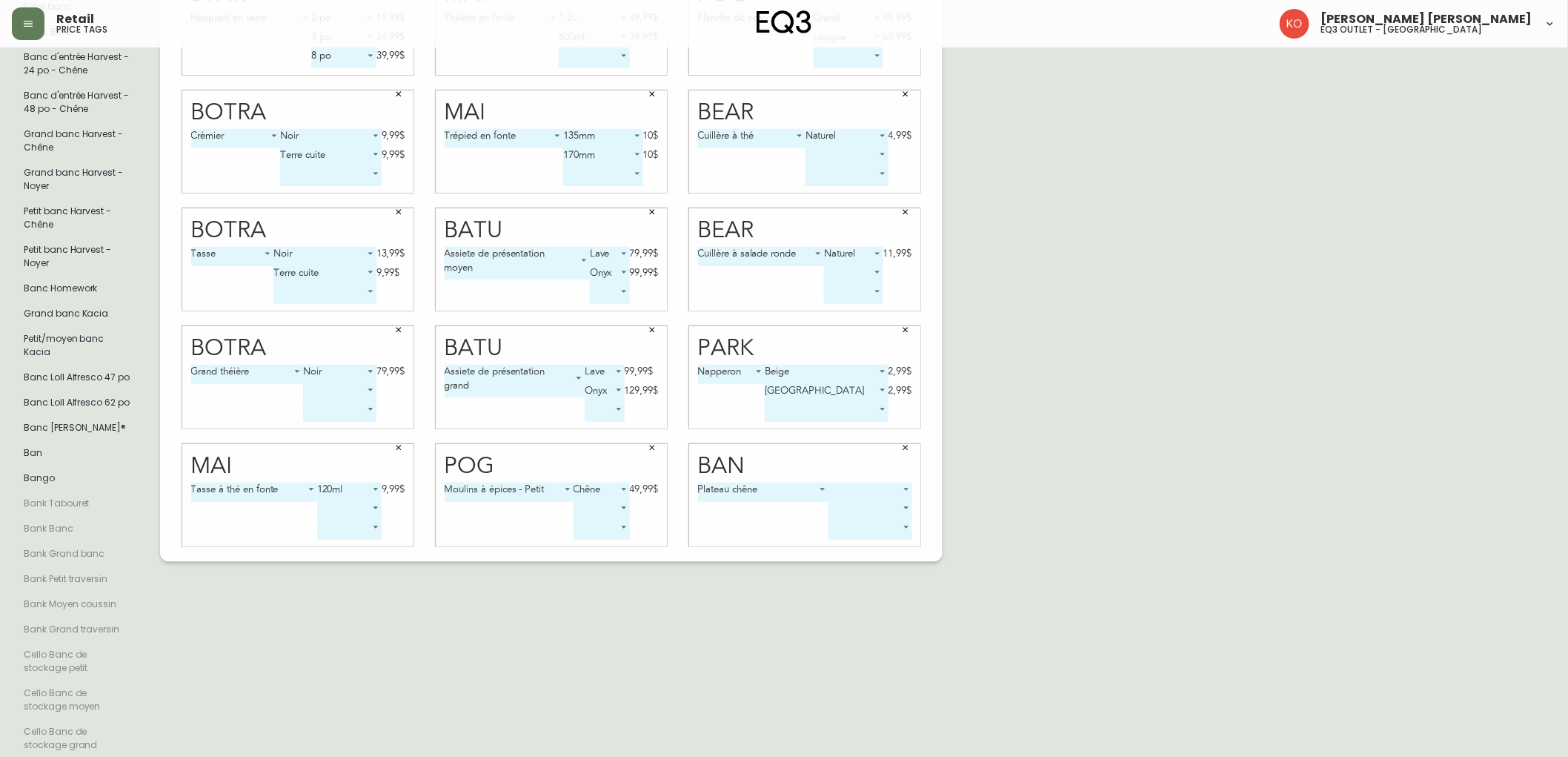
click at [864, 477] on body "Retail price tags [PERSON_NAME] [PERSON_NAME] eq3 outlet - [GEOGRAPHIC_DATA] [G…" at bounding box center [784, 230] width 1568 height 1117
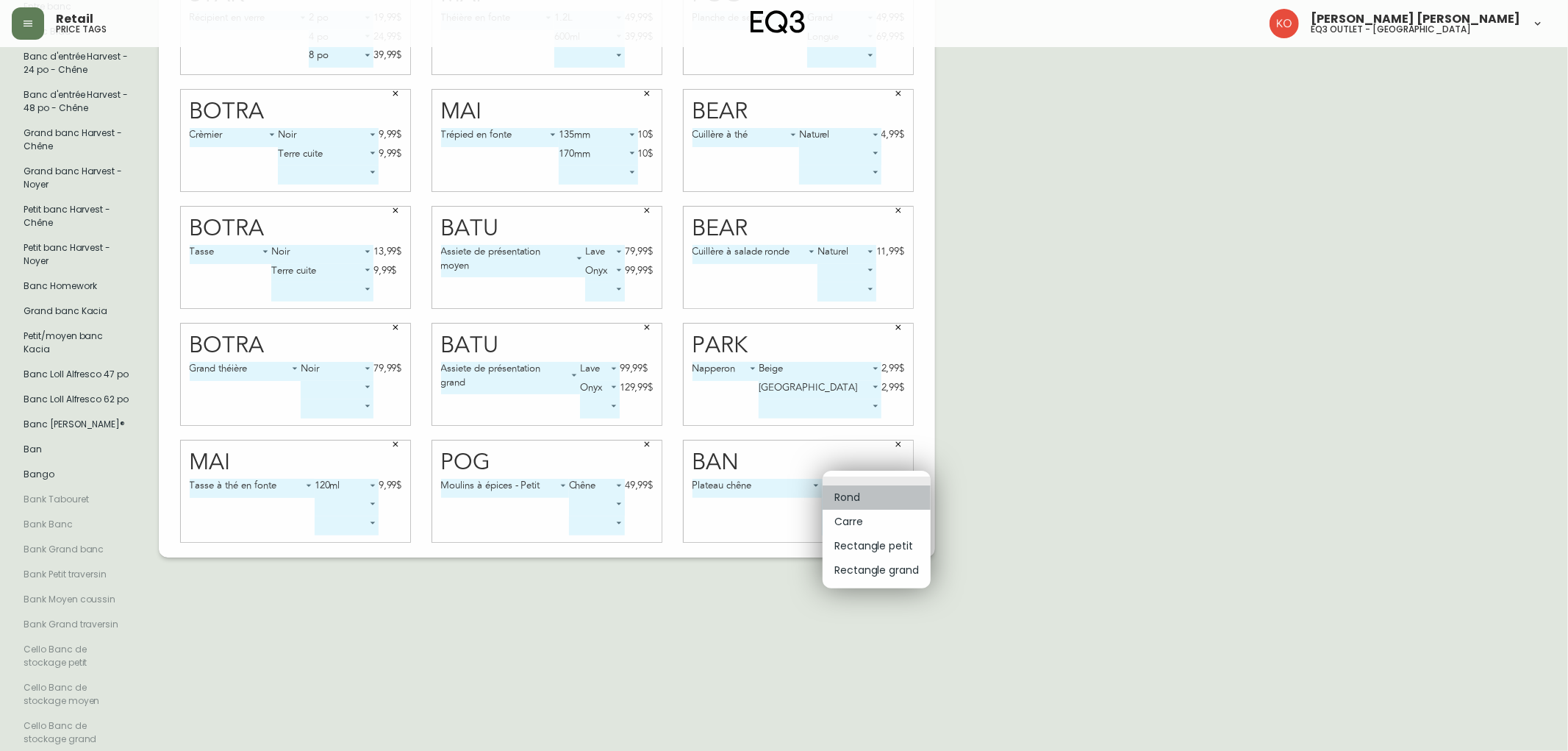
click at [857, 495] on li "Rond" at bounding box center [877, 497] width 108 height 24
type input "0"
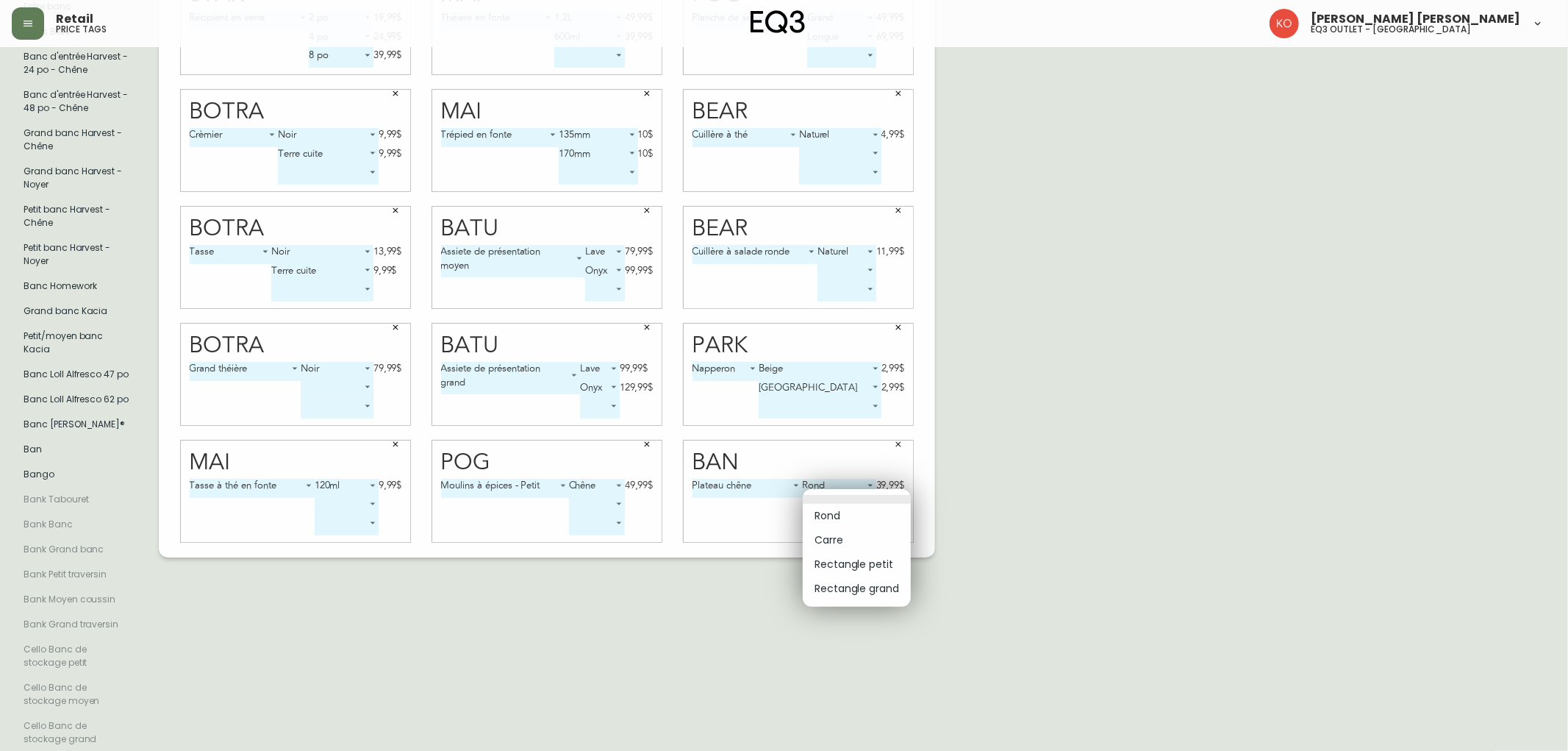
click at [827, 493] on body "Retail price tags [PERSON_NAME] [PERSON_NAME] eq3 outlet - [GEOGRAPHIC_DATA] [G…" at bounding box center [784, 228] width 1568 height 1108
click at [838, 538] on li "Carre" at bounding box center [856, 539] width 108 height 24
type input "1"
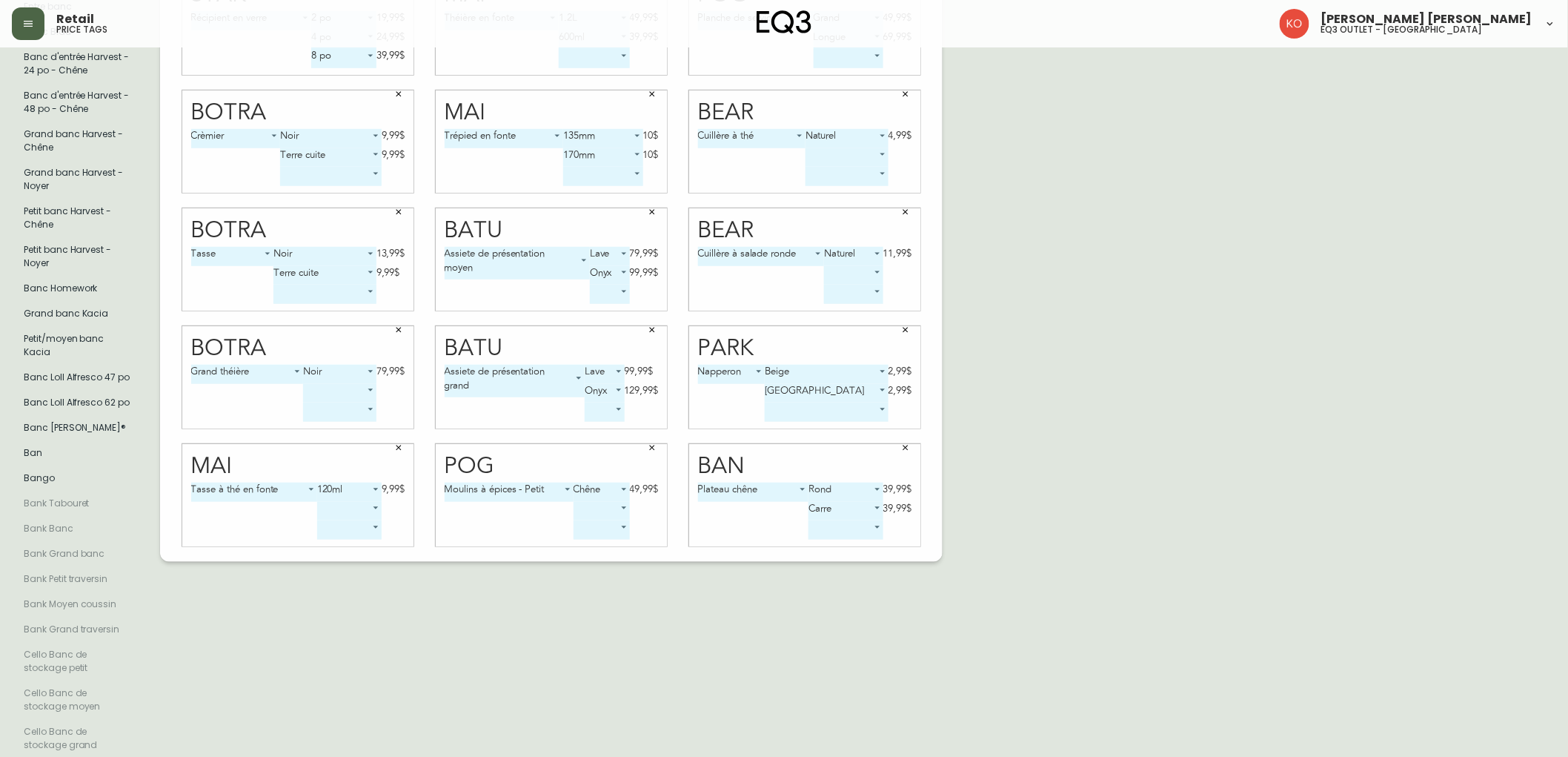
click at [33, 25] on icon "button" at bounding box center [28, 24] width 12 height 12
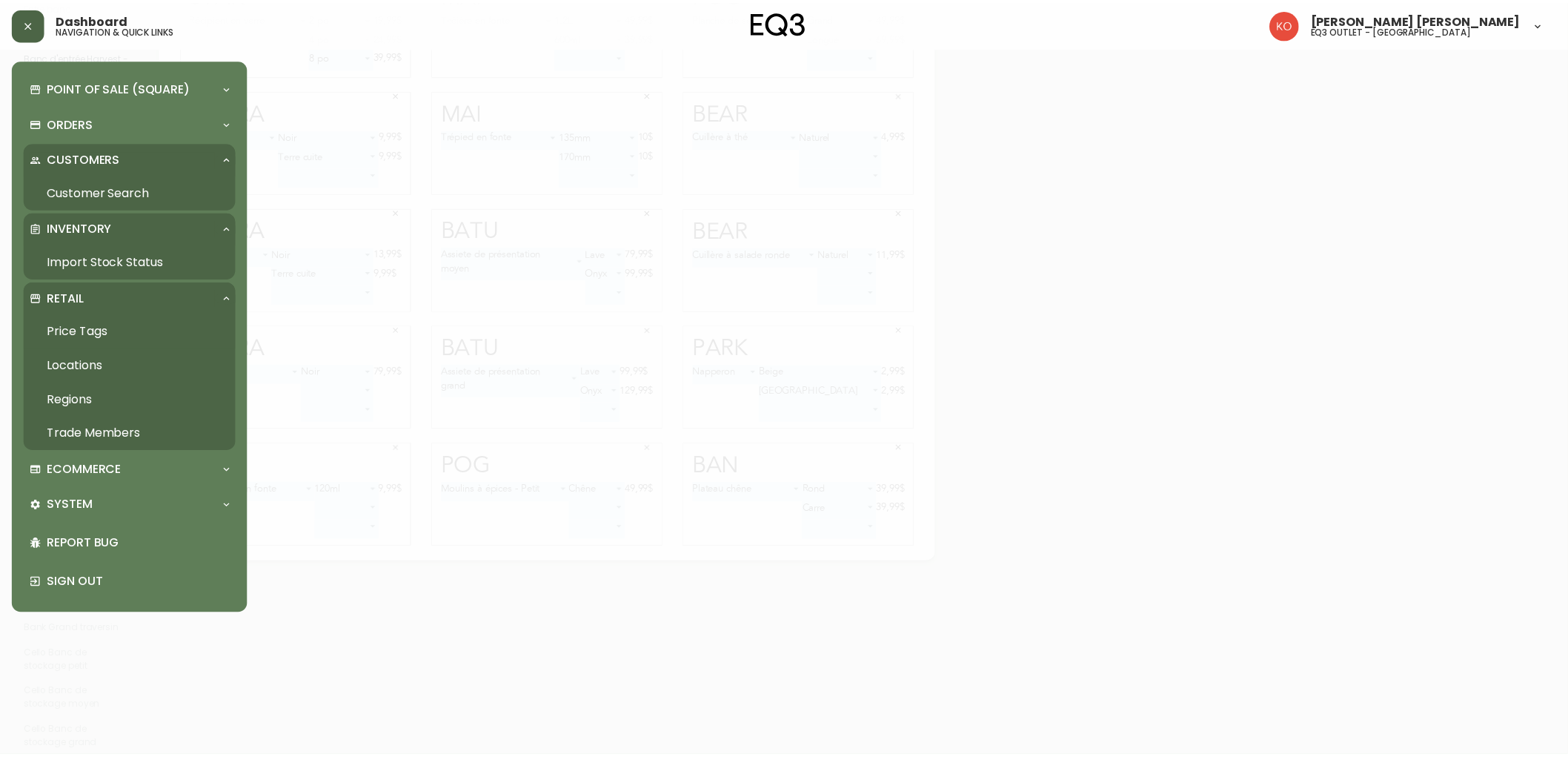
scroll to position [330, 0]
click at [33, 25] on icon "button" at bounding box center [28, 24] width 12 height 12
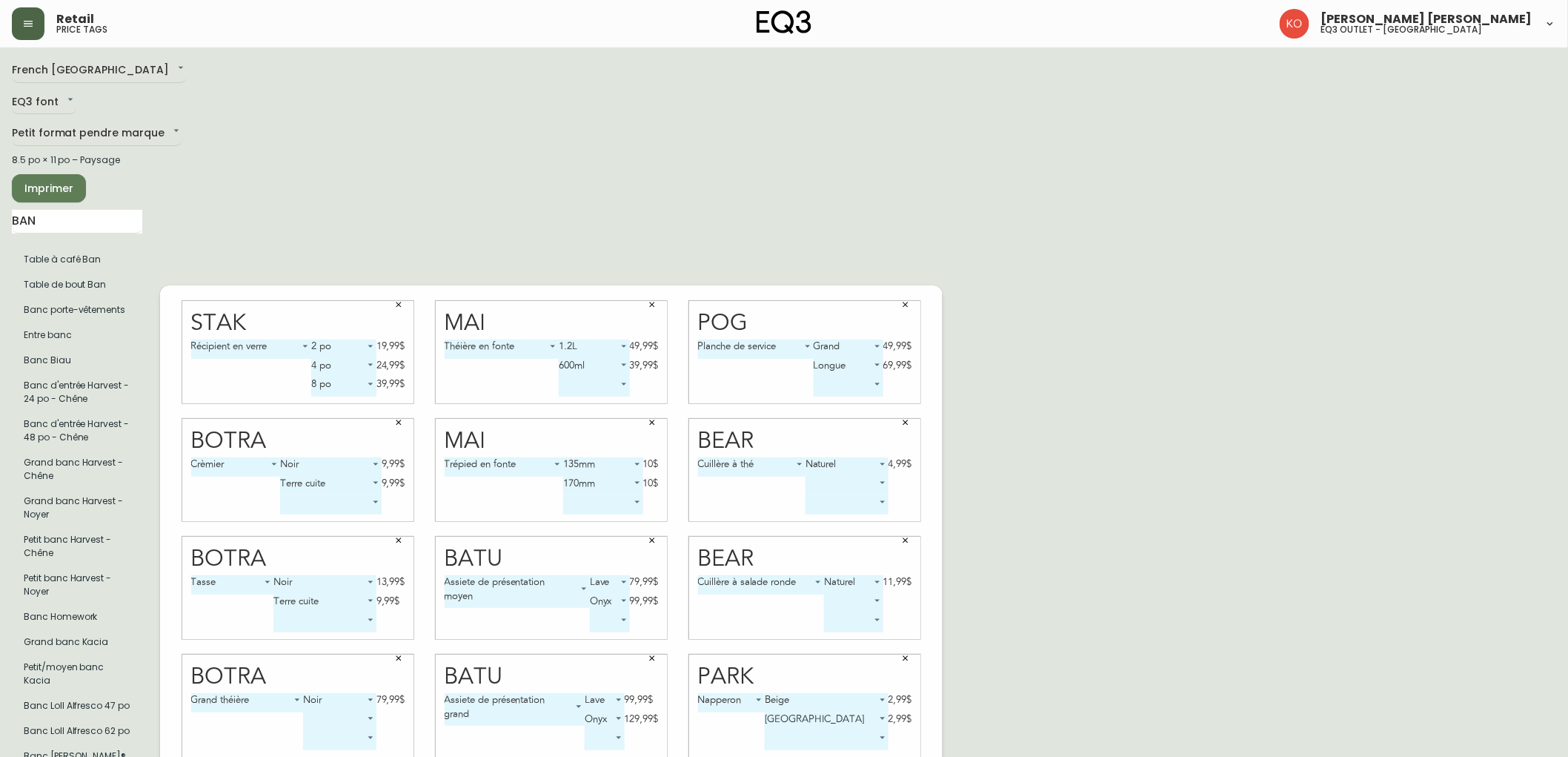
scroll to position [0, 0]
click at [51, 187] on span "Imprimer" at bounding box center [49, 189] width 51 height 18
